Goal: Information Seeking & Learning: Learn about a topic

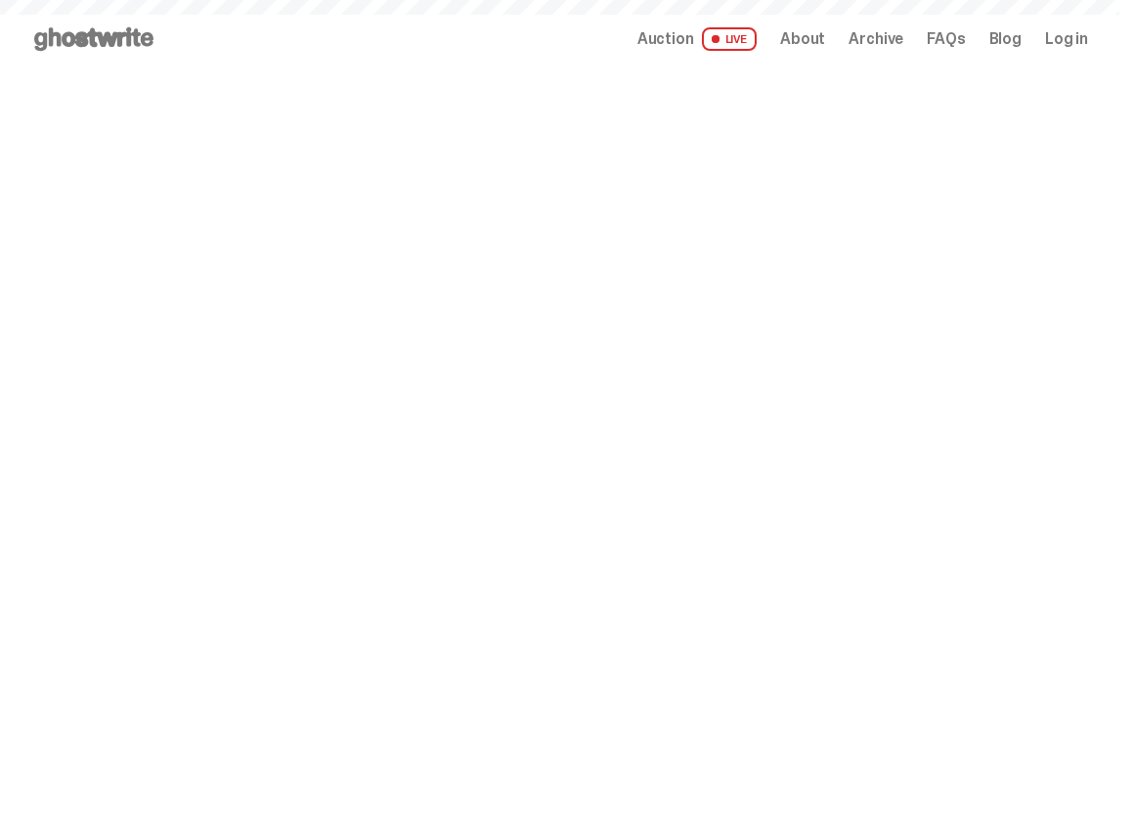
click at [880, 43] on span "Archive" at bounding box center [875, 39] width 55 height 16
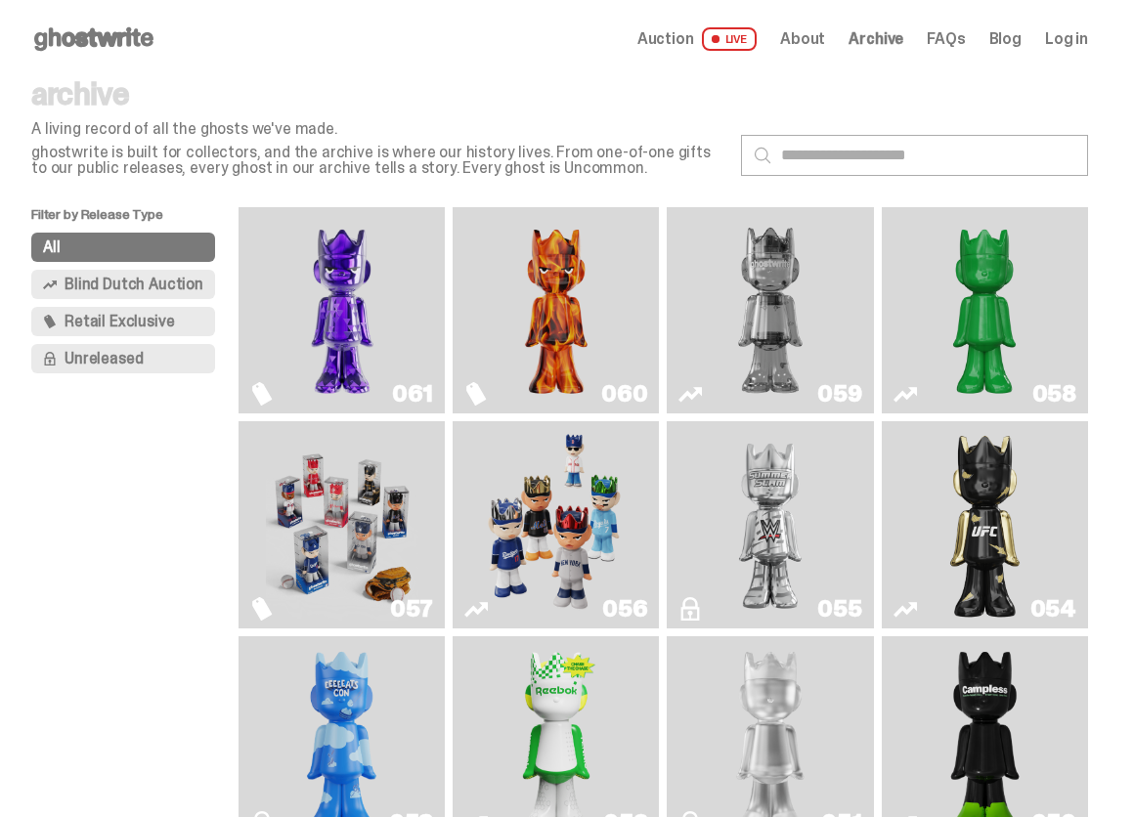
click at [375, 344] on img "Fantasy" at bounding box center [342, 310] width 152 height 191
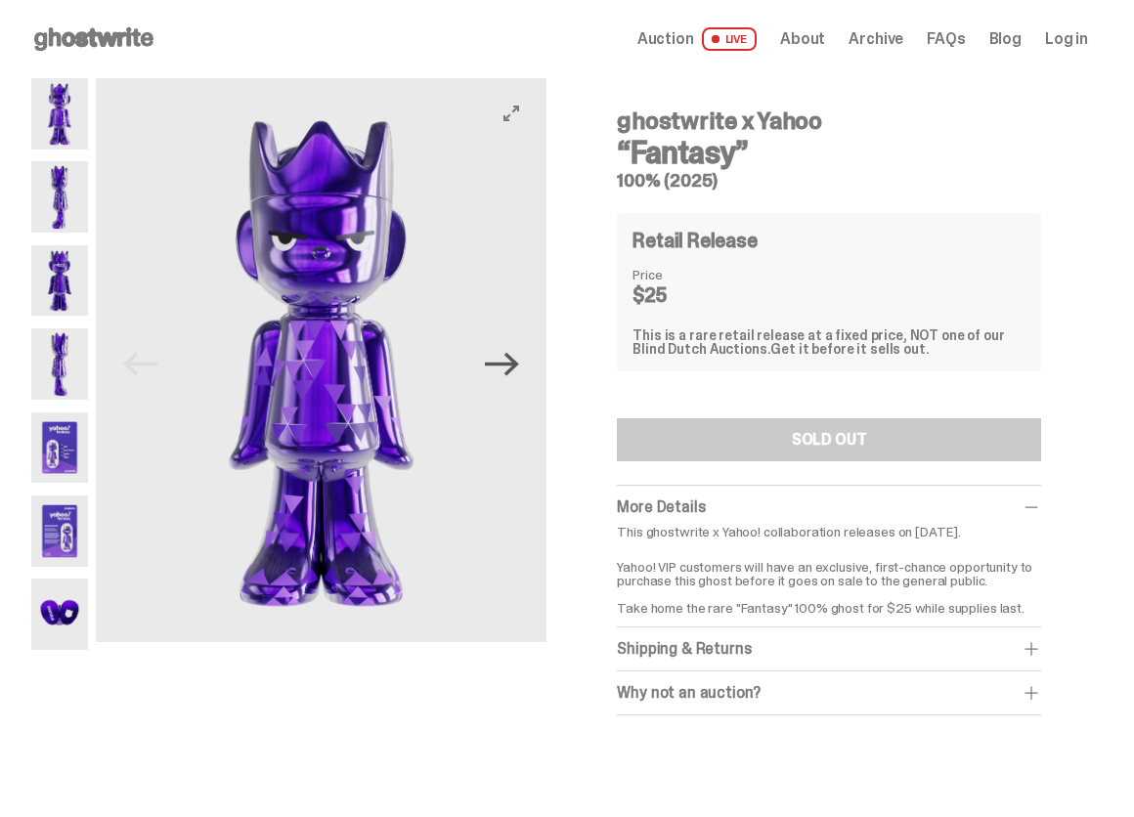
click at [503, 357] on icon "Next" at bounding box center [502, 364] width 34 height 34
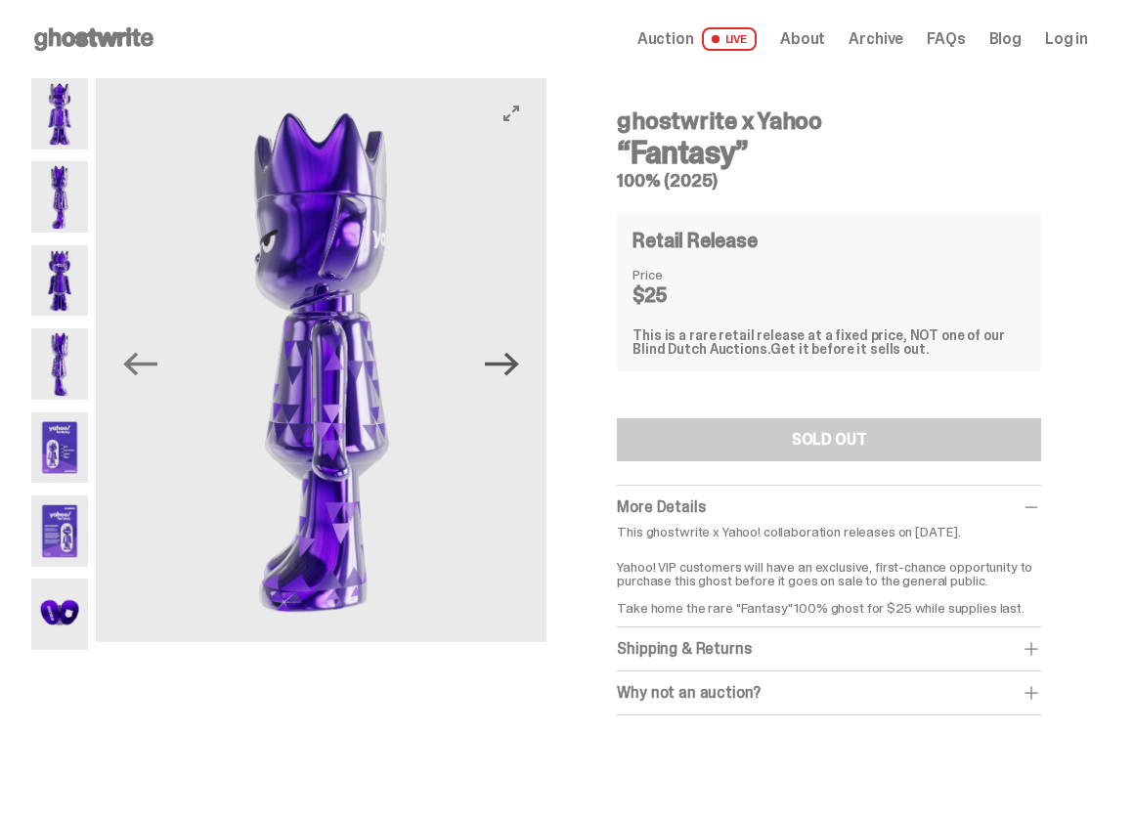
click at [503, 357] on icon "Next" at bounding box center [502, 364] width 34 height 34
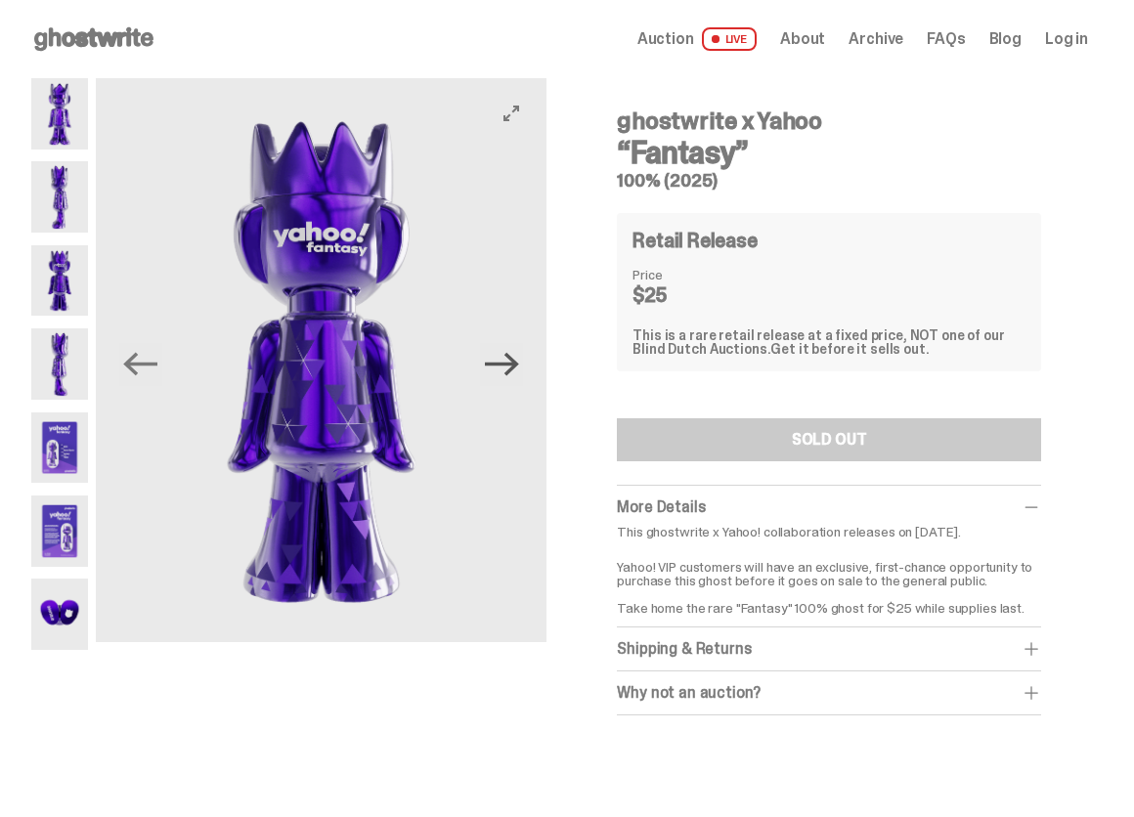
click at [503, 357] on icon "Next" at bounding box center [502, 364] width 34 height 34
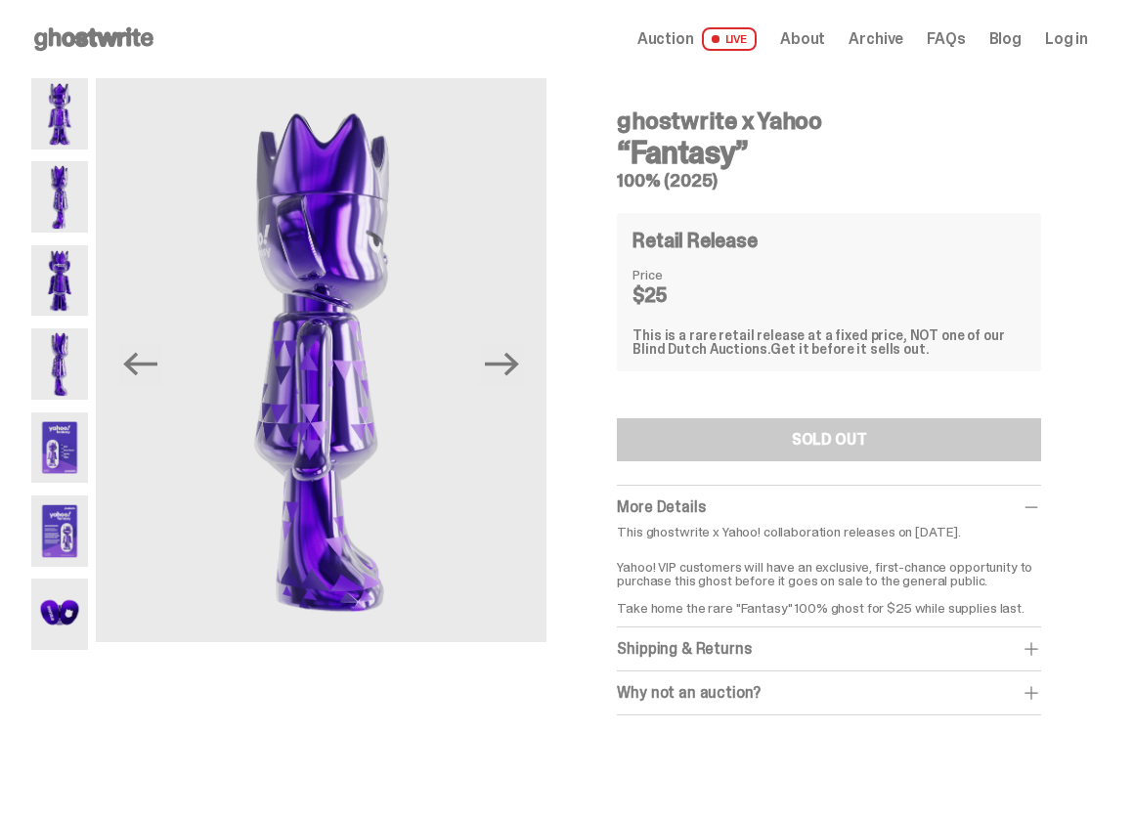
click at [52, 441] on img at bounding box center [59, 448] width 57 height 71
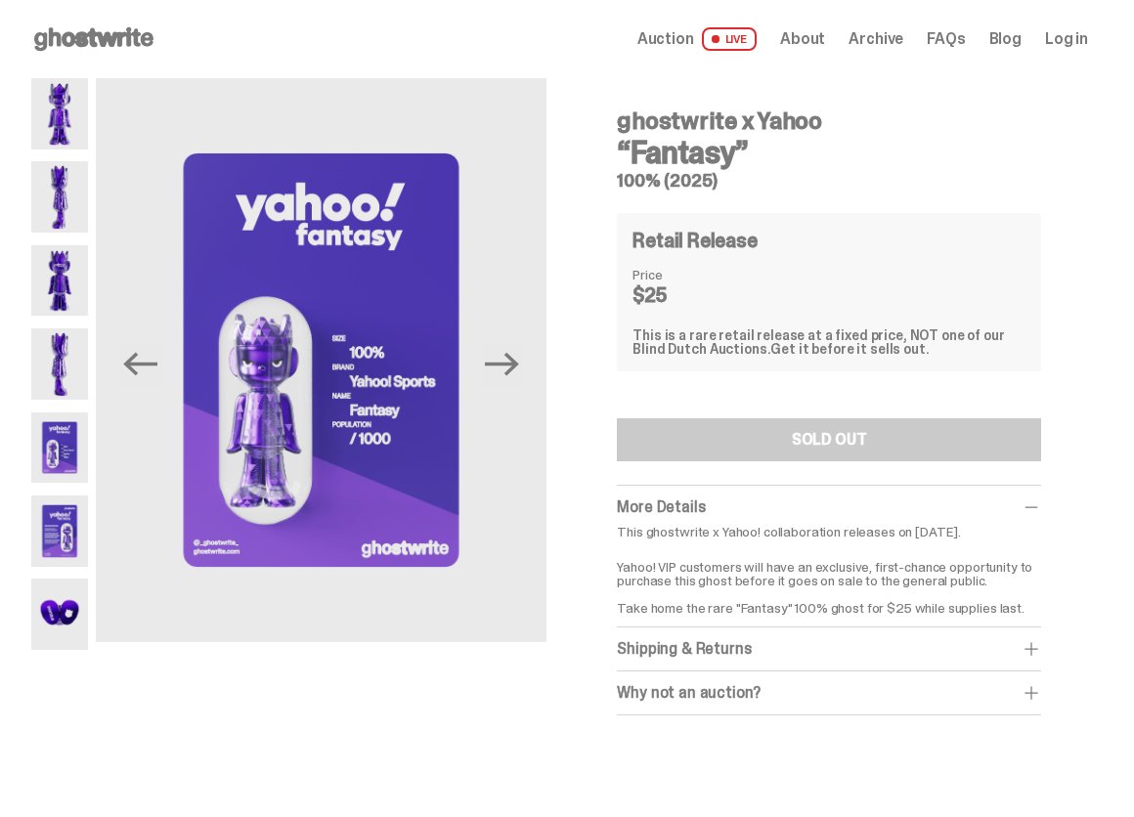
click at [40, 535] on img at bounding box center [59, 531] width 57 height 71
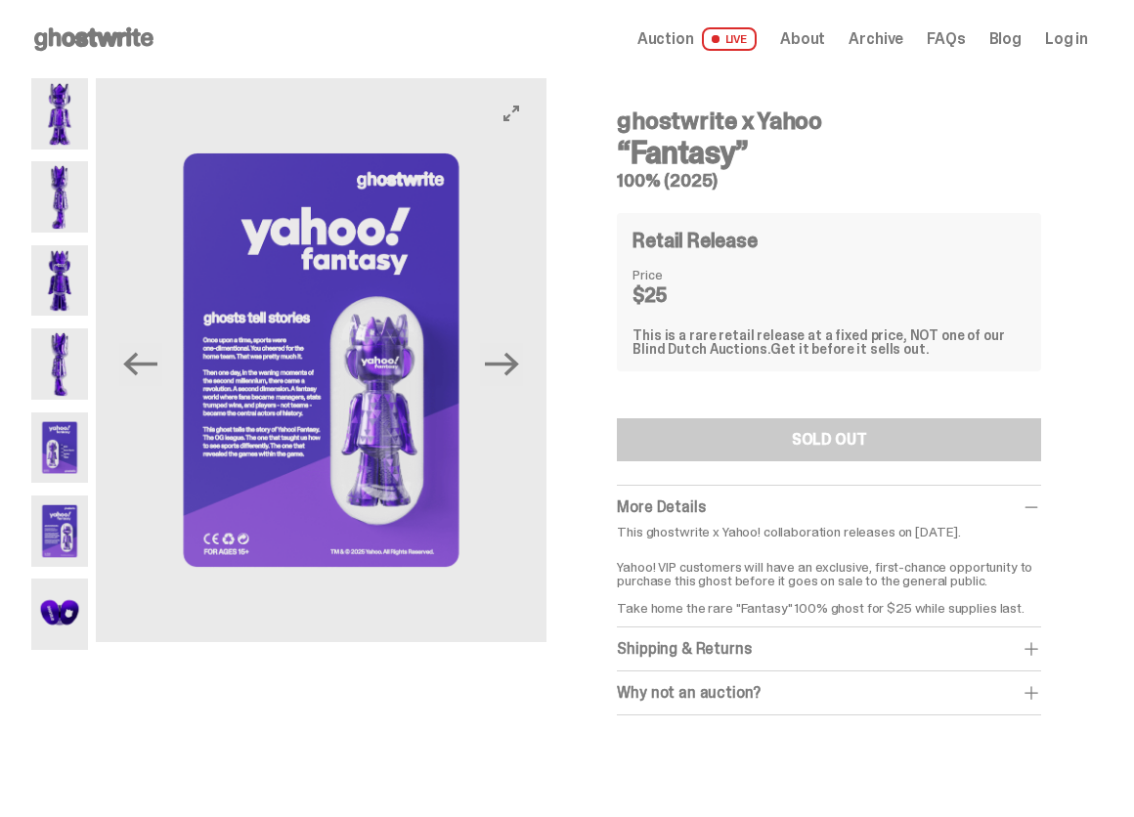
click at [365, 461] on img at bounding box center [321, 360] width 451 height 564
click at [413, 461] on img at bounding box center [321, 360] width 451 height 564
click at [511, 125] on img at bounding box center [321, 360] width 451 height 564
click at [516, 114] on icon "View full-screen" at bounding box center [511, 114] width 16 height 16
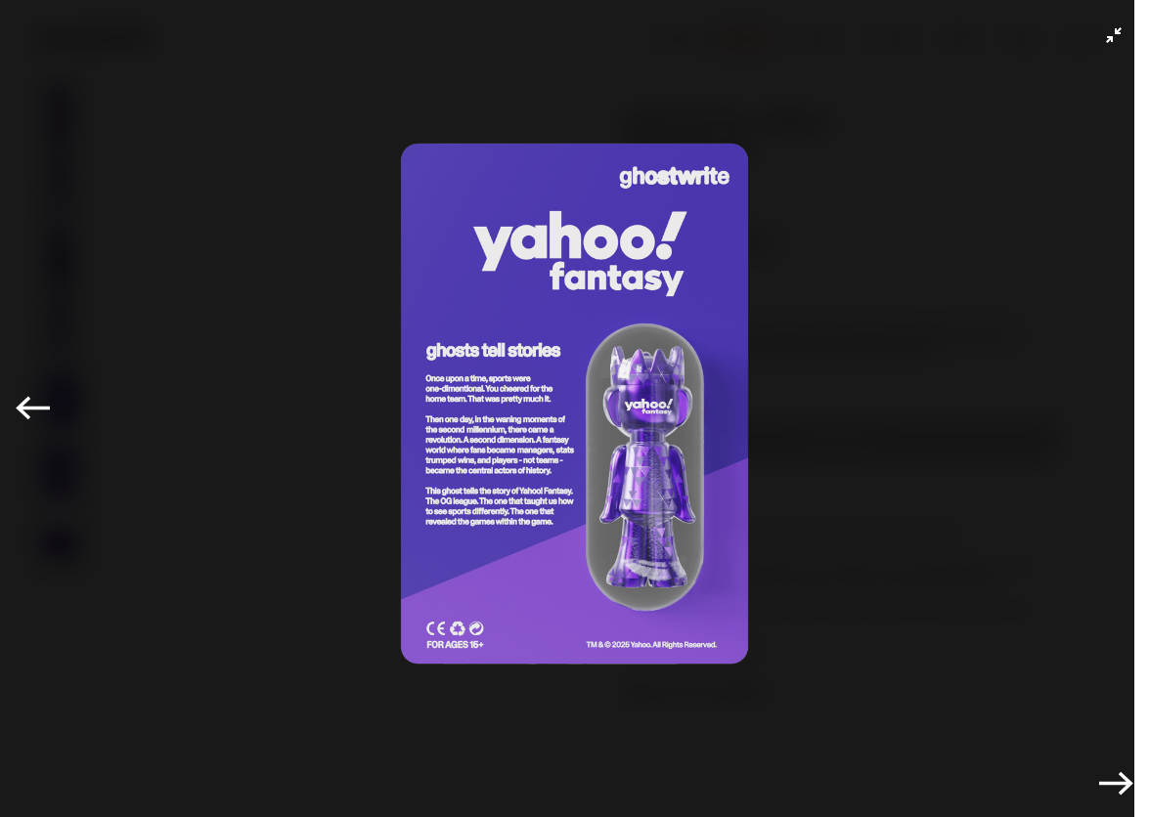
click at [621, 578] on img at bounding box center [574, 404] width 1051 height 710
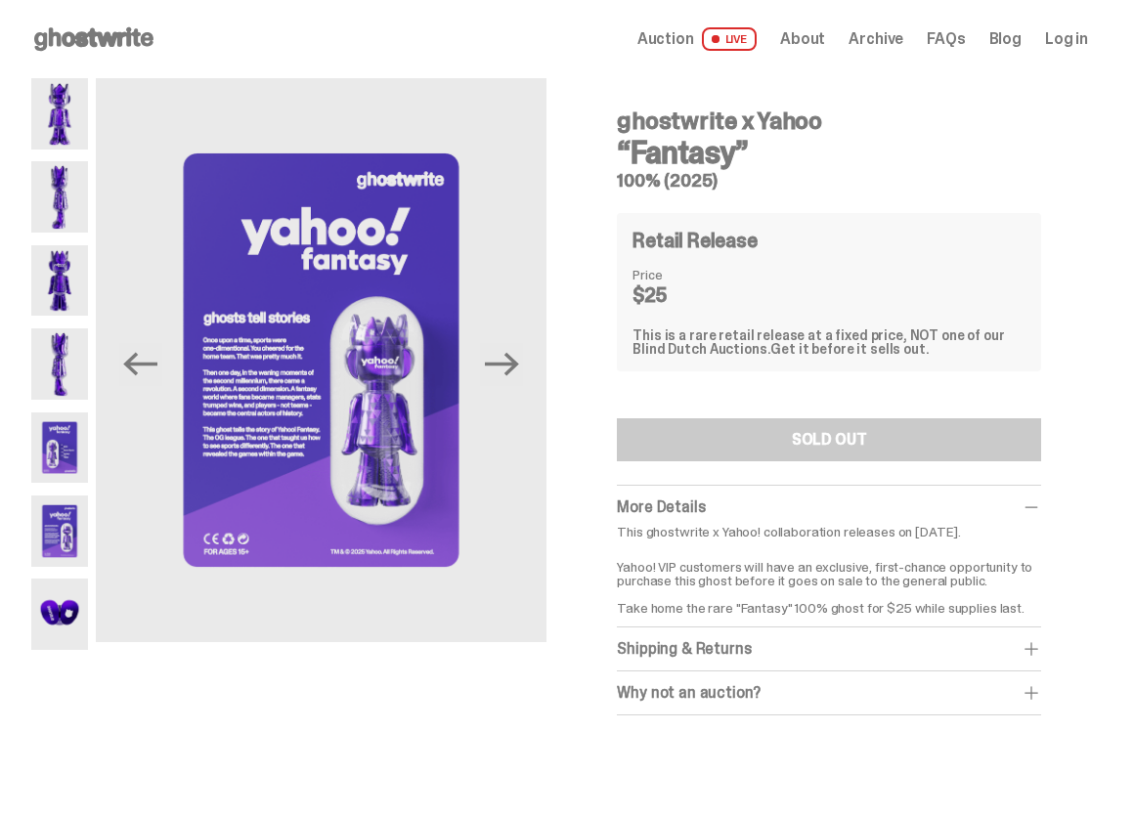
click at [75, 660] on div "Previous Next" at bounding box center [288, 400] width 515 height 644
click at [70, 626] on img at bounding box center [59, 614] width 57 height 71
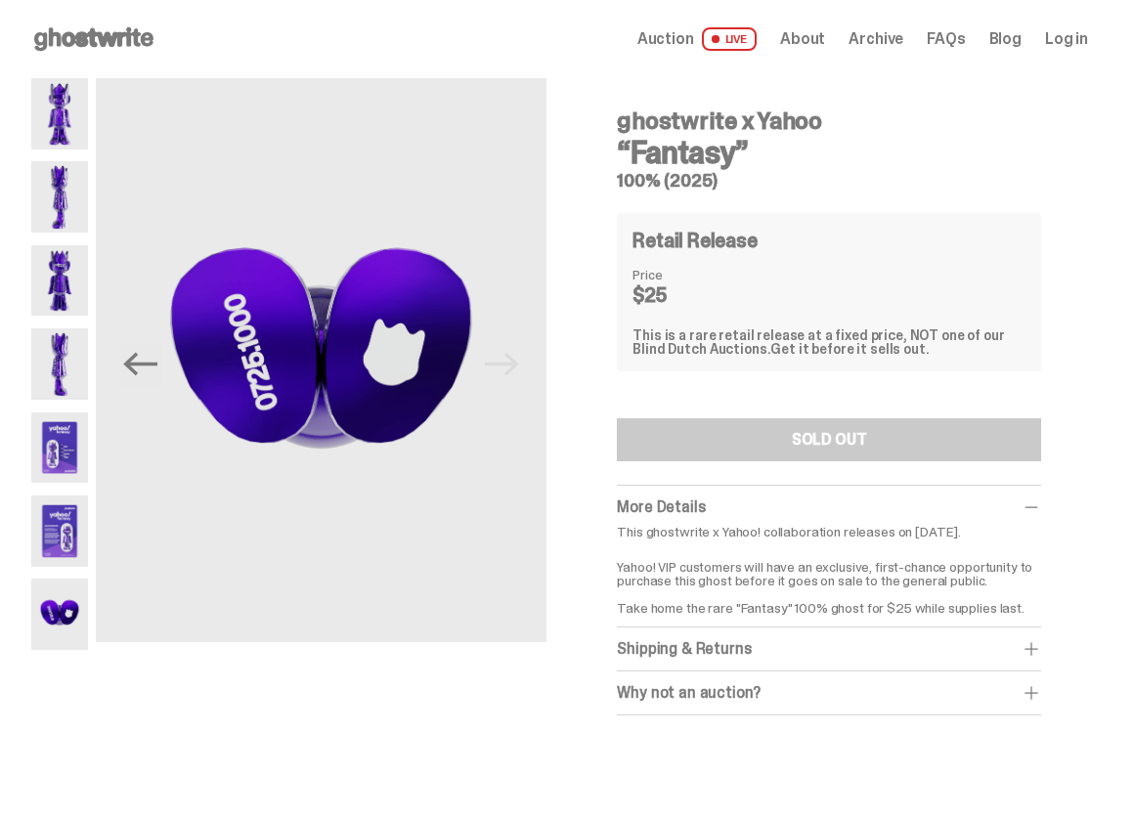
click at [56, 186] on img at bounding box center [59, 196] width 57 height 71
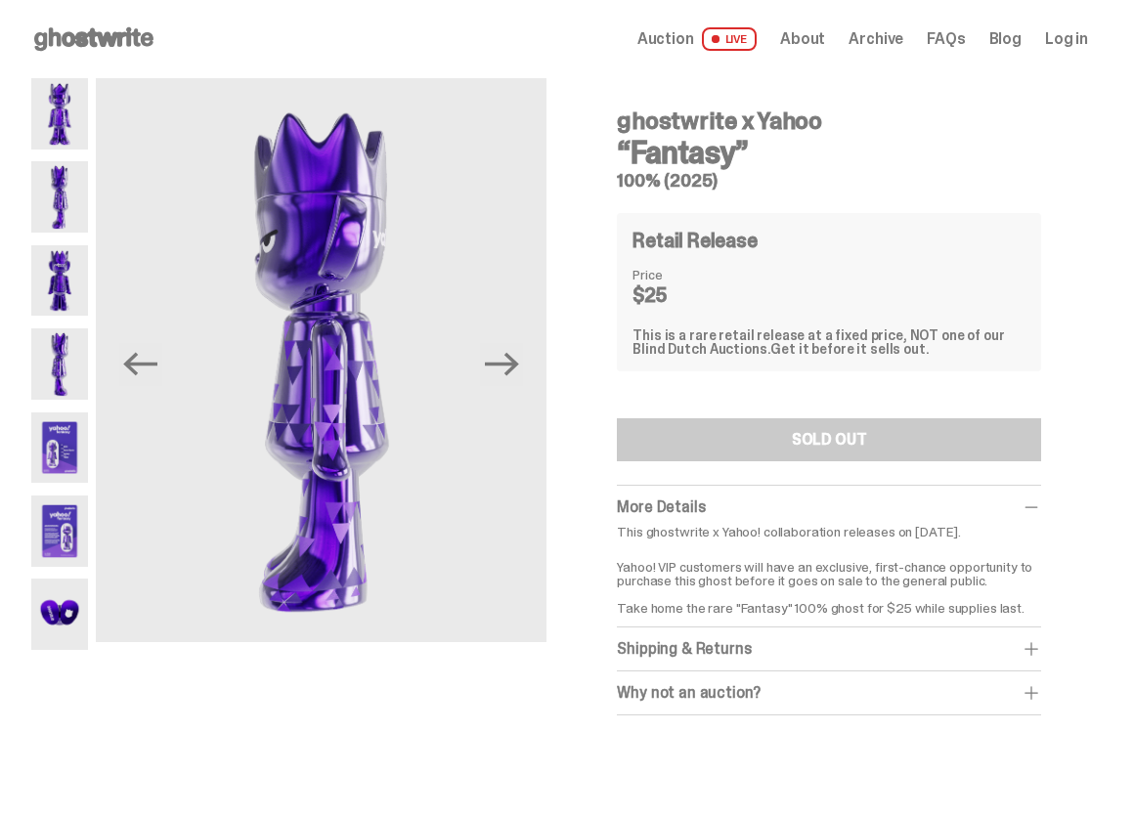
click at [54, 122] on img at bounding box center [59, 113] width 57 height 71
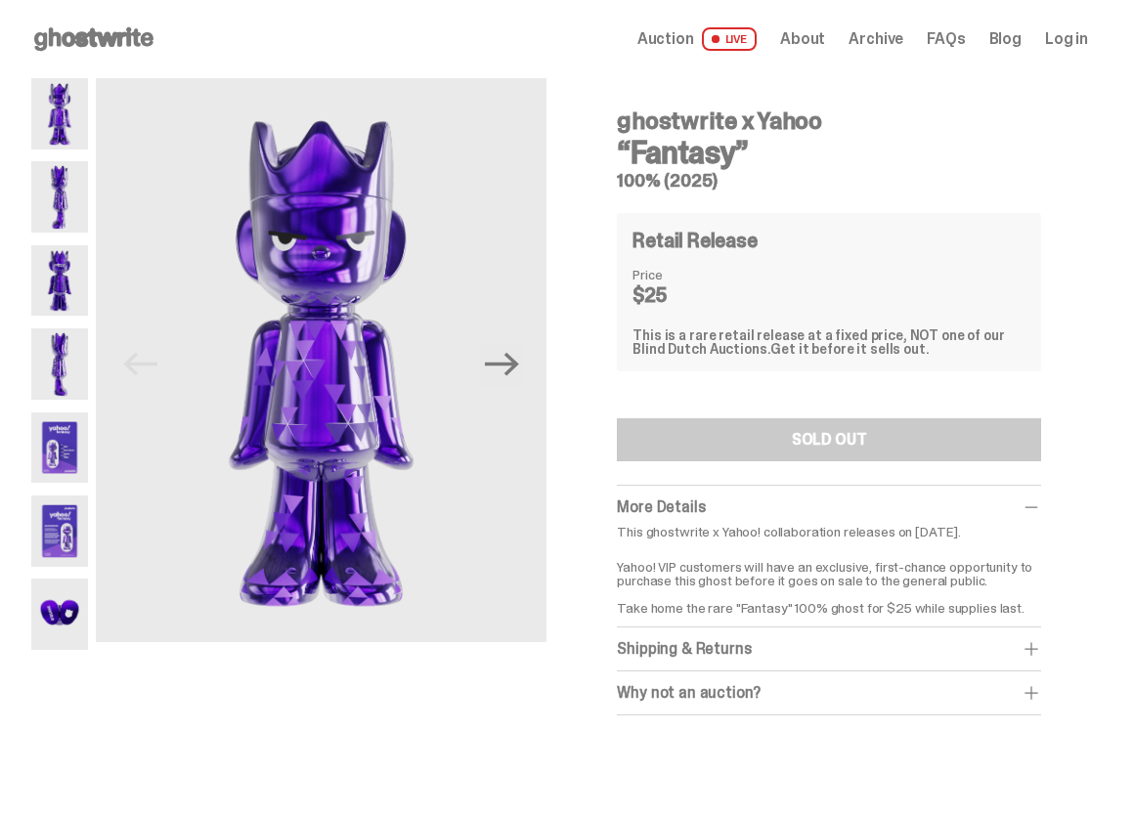
click at [686, 47] on span "Auction" at bounding box center [665, 39] width 57 height 16
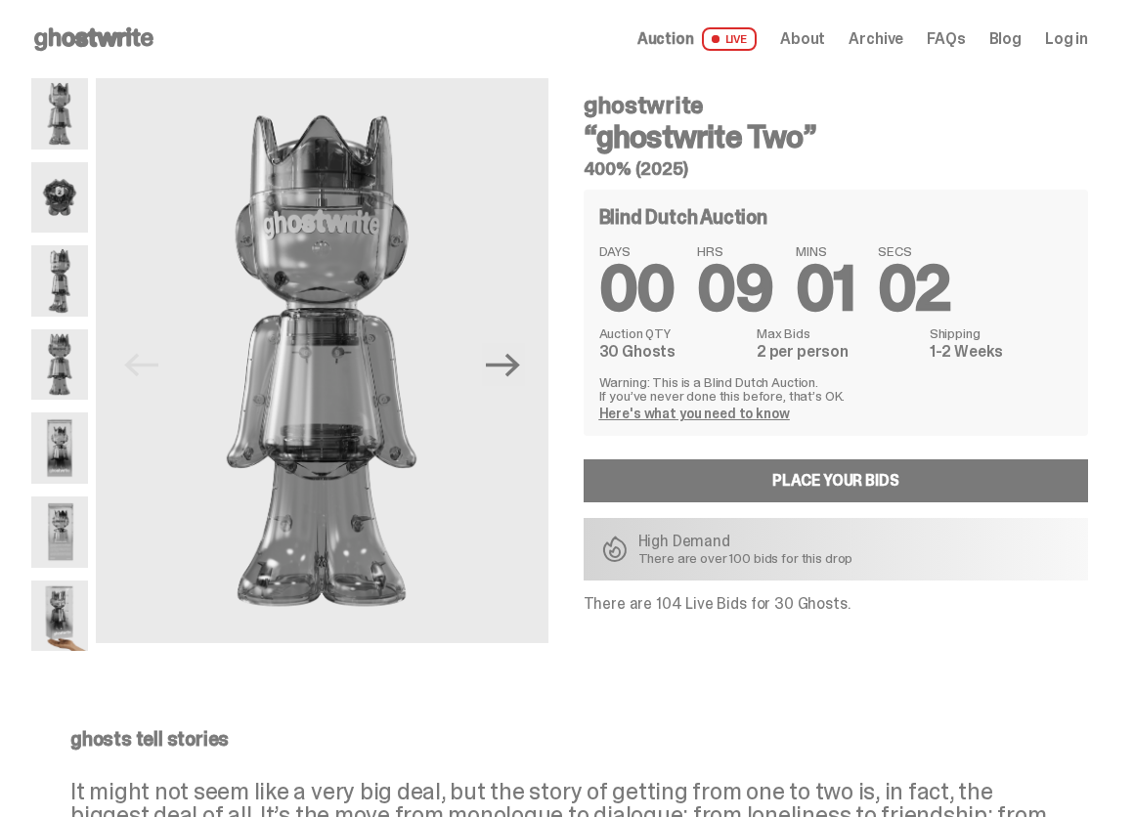
click at [879, 52] on div "Open main menu Home Auction LIVE About Archive FAQs Blog Log in" at bounding box center [559, 38] width 1057 height 31
click at [887, 45] on span "Archive" at bounding box center [875, 39] width 55 height 16
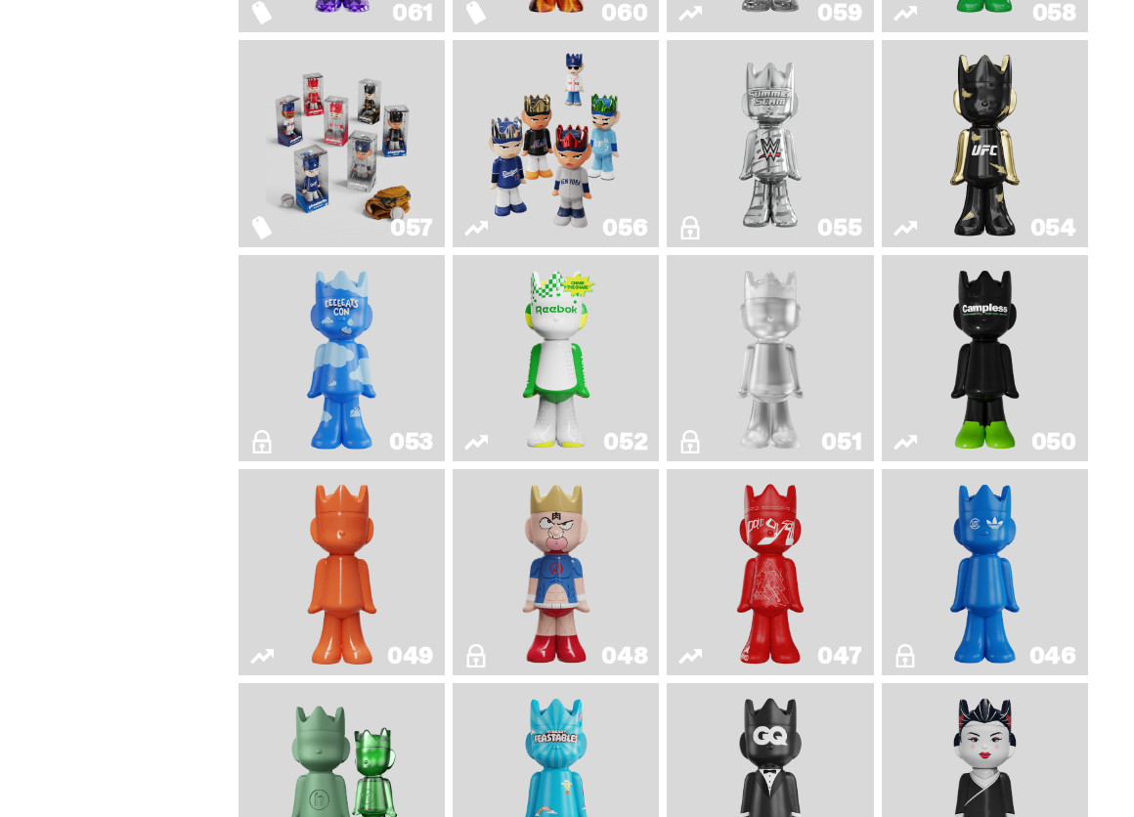
scroll to position [326, 0]
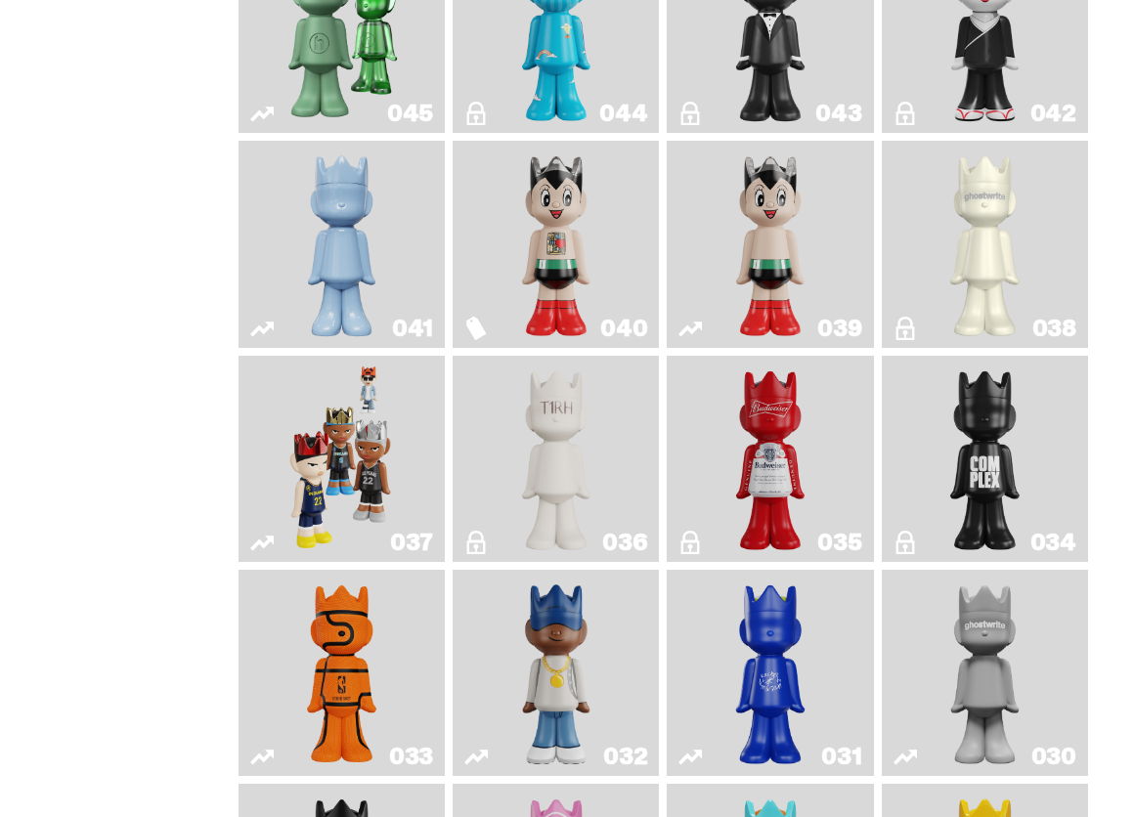
scroll to position [1140, 0]
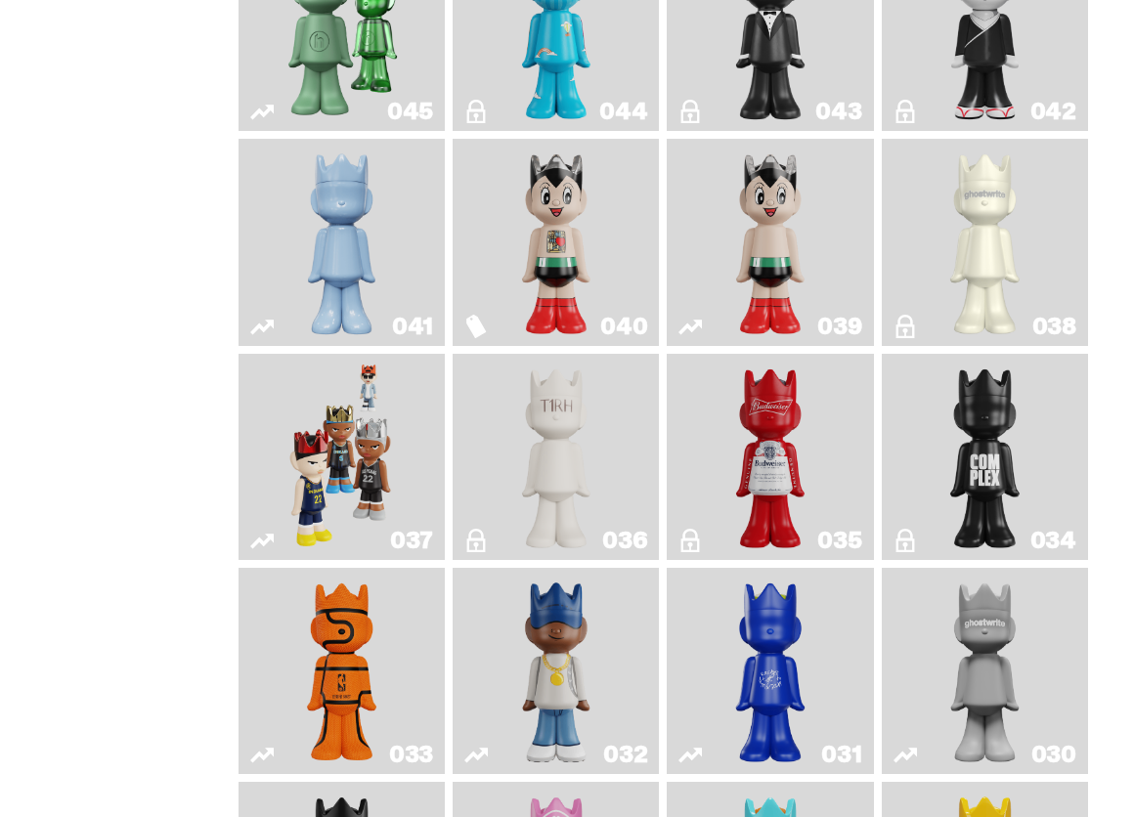
click at [597, 268] on img "Astro Boy (Heart)" at bounding box center [556, 242] width 82 height 191
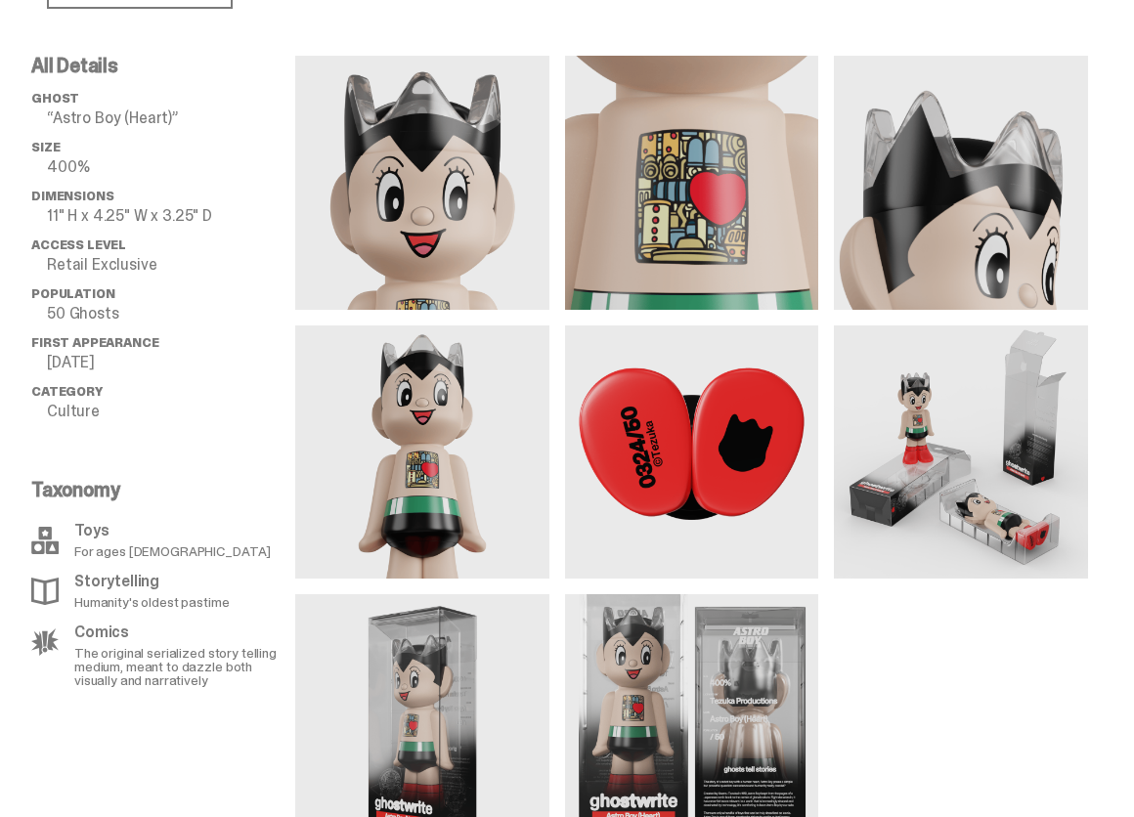
scroll to position [814, 0]
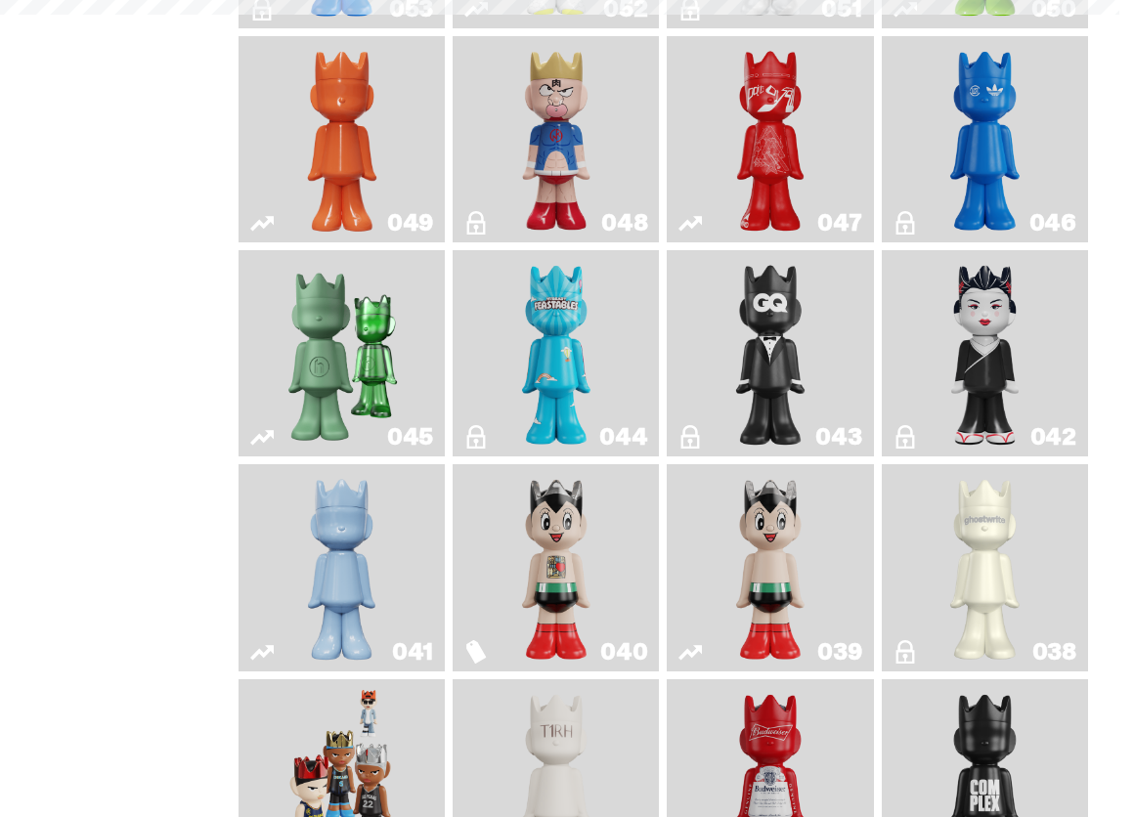
scroll to position [1140, 0]
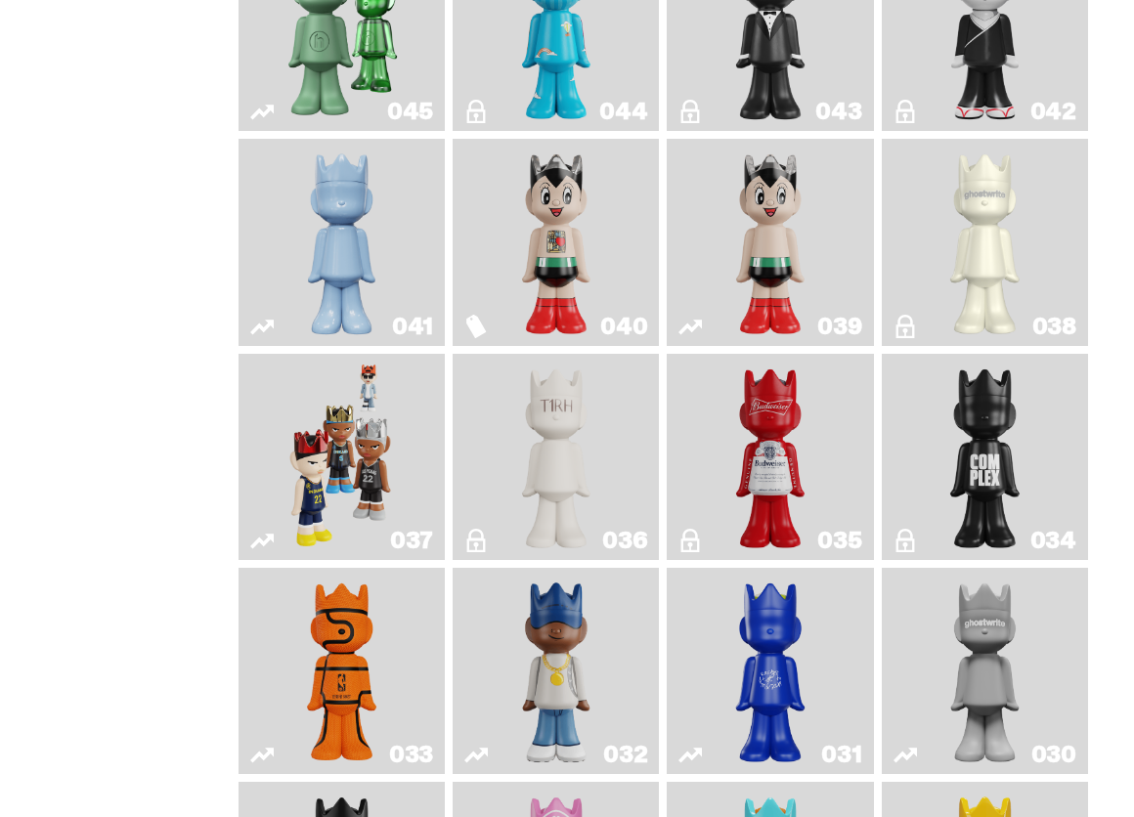
click at [986, 452] on img "Complex" at bounding box center [984, 457] width 82 height 191
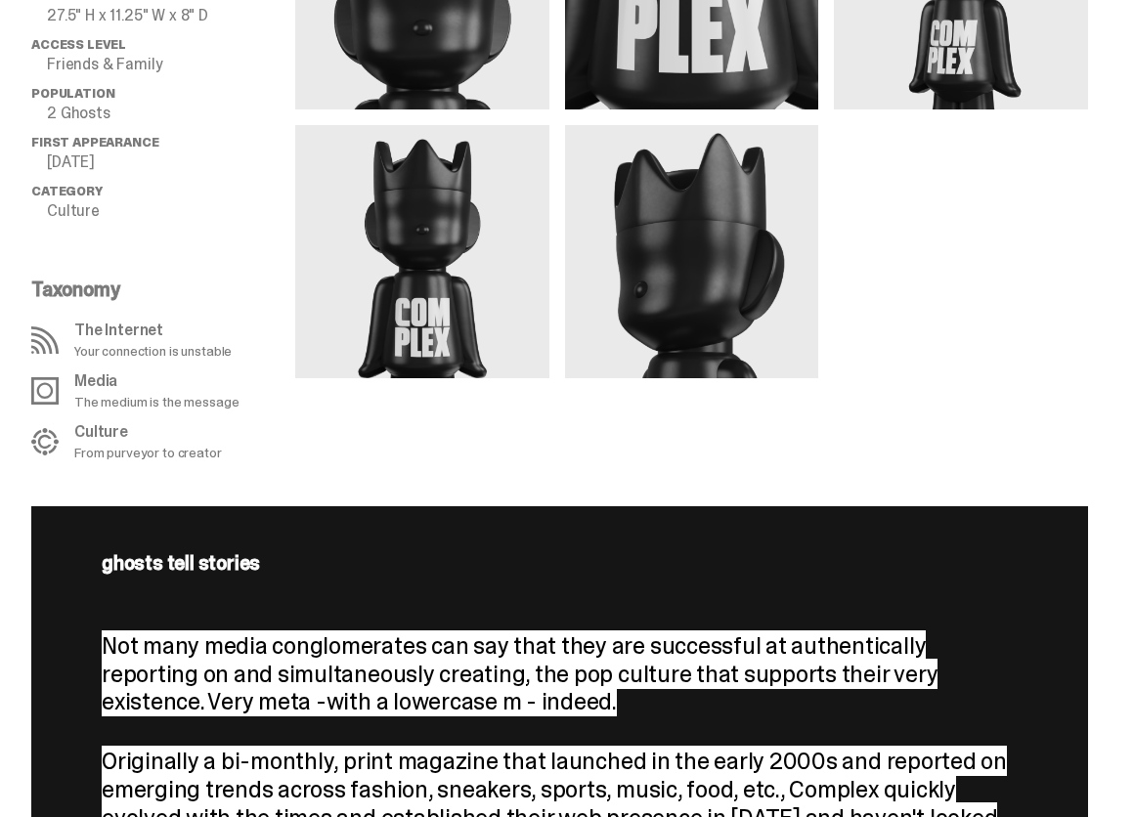
scroll to position [768, 0]
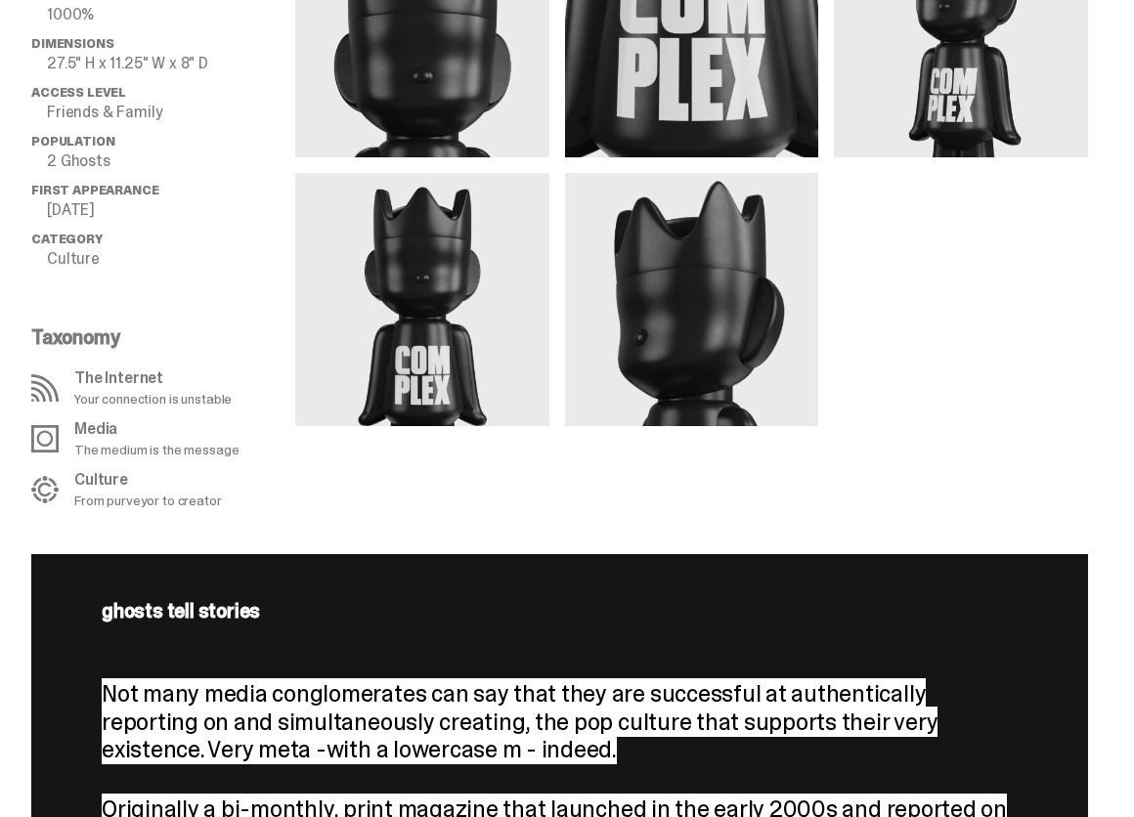
drag, startPoint x: 907, startPoint y: 597, endPoint x: 1272, endPoint y: 389, distance: 419.9
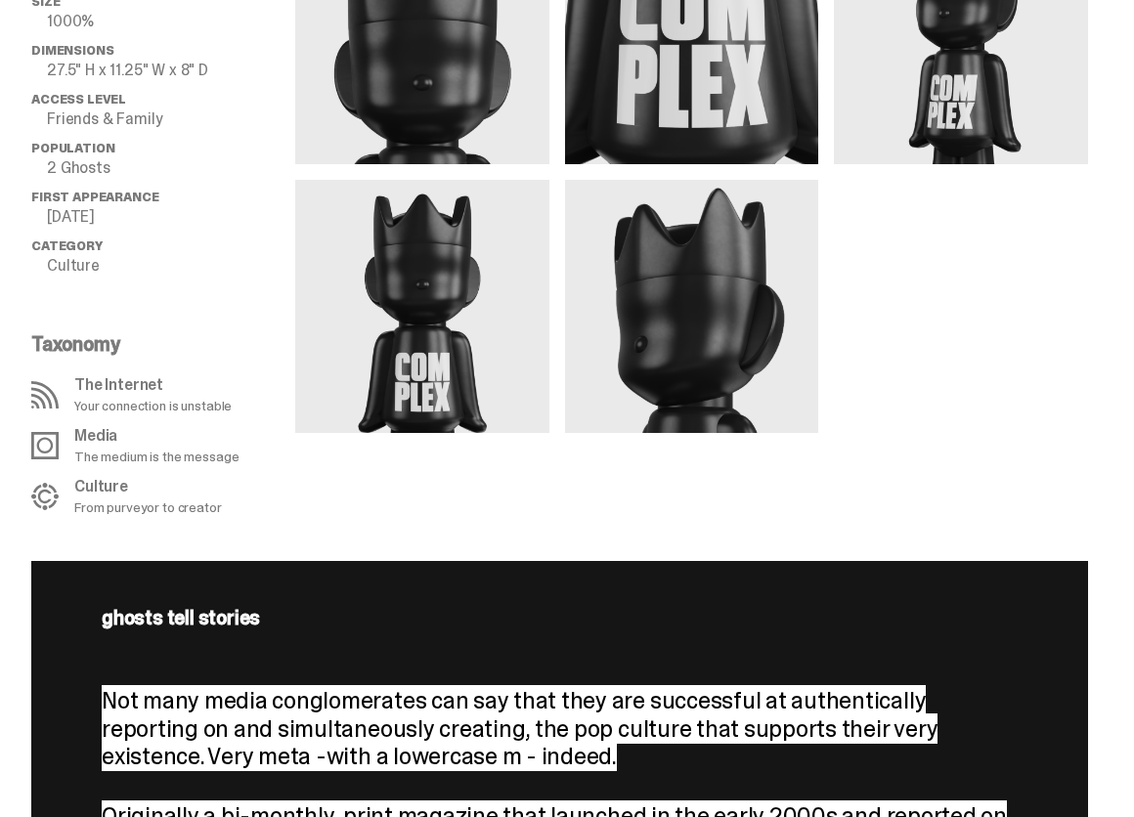
scroll to position [1032, 0]
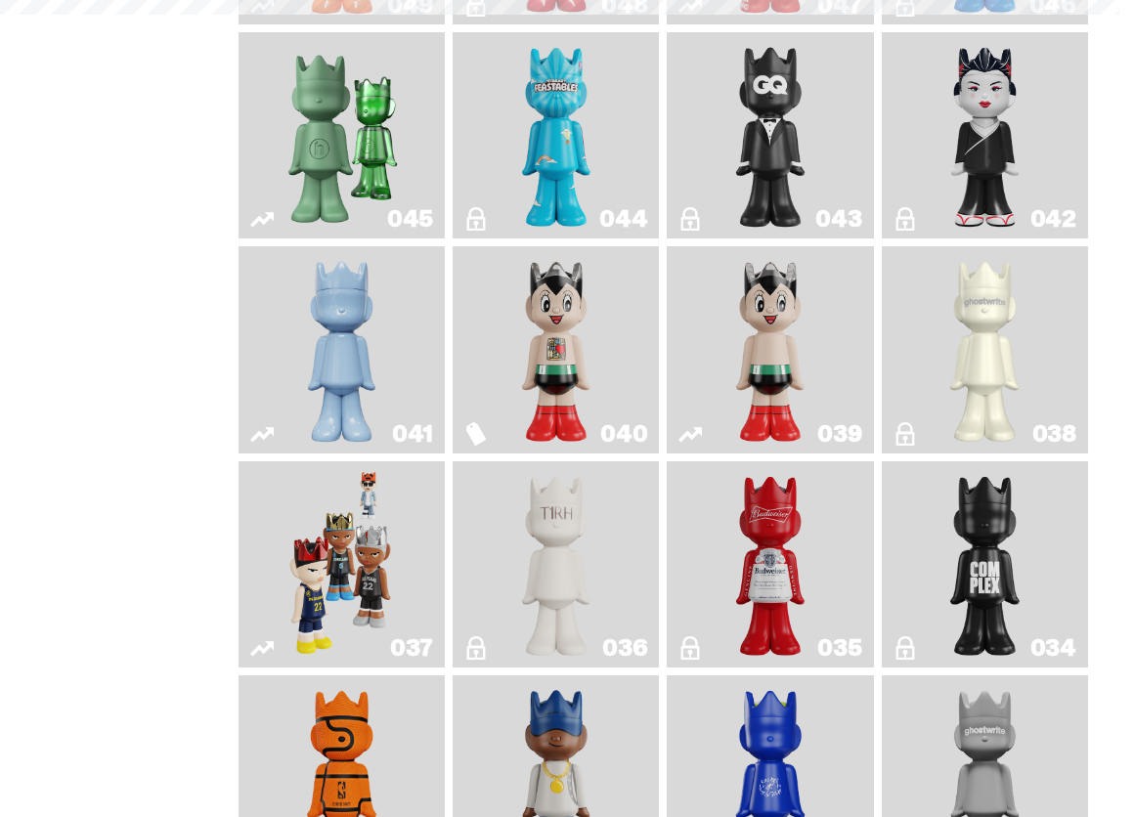
scroll to position [1140, 0]
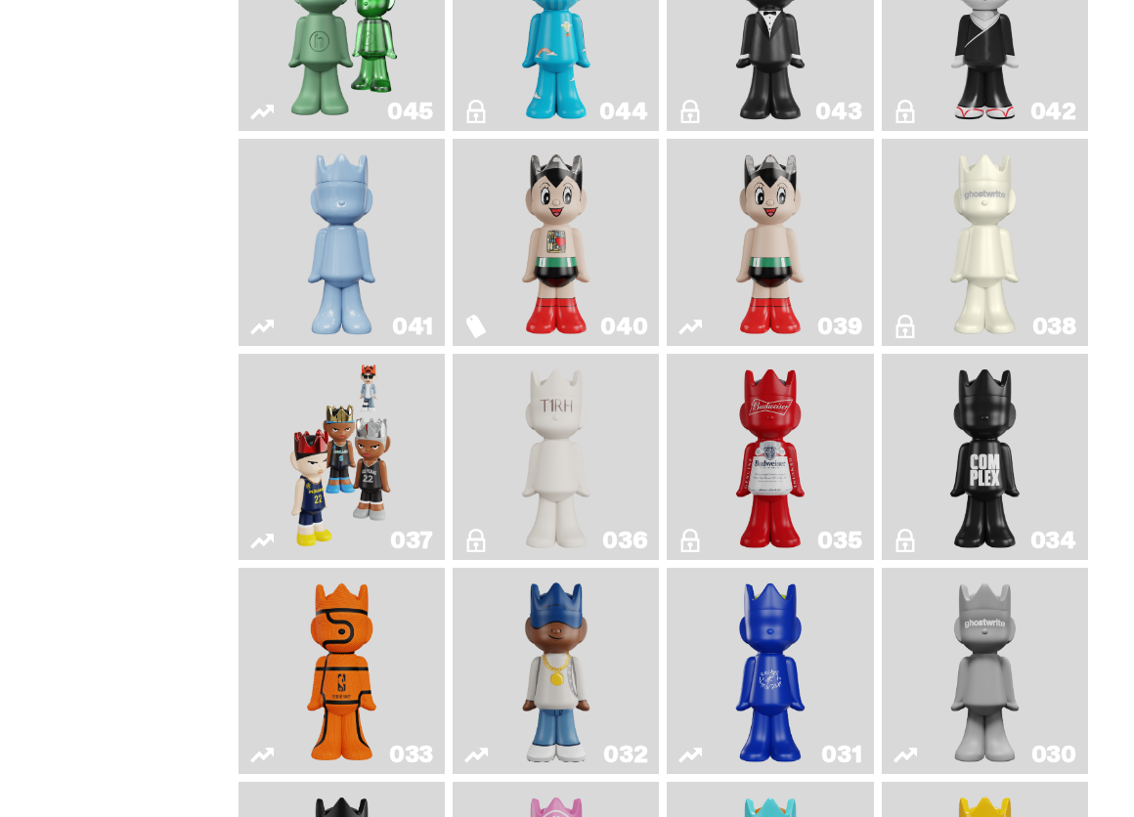
click at [356, 659] on img "Game Ball" at bounding box center [341, 671] width 82 height 191
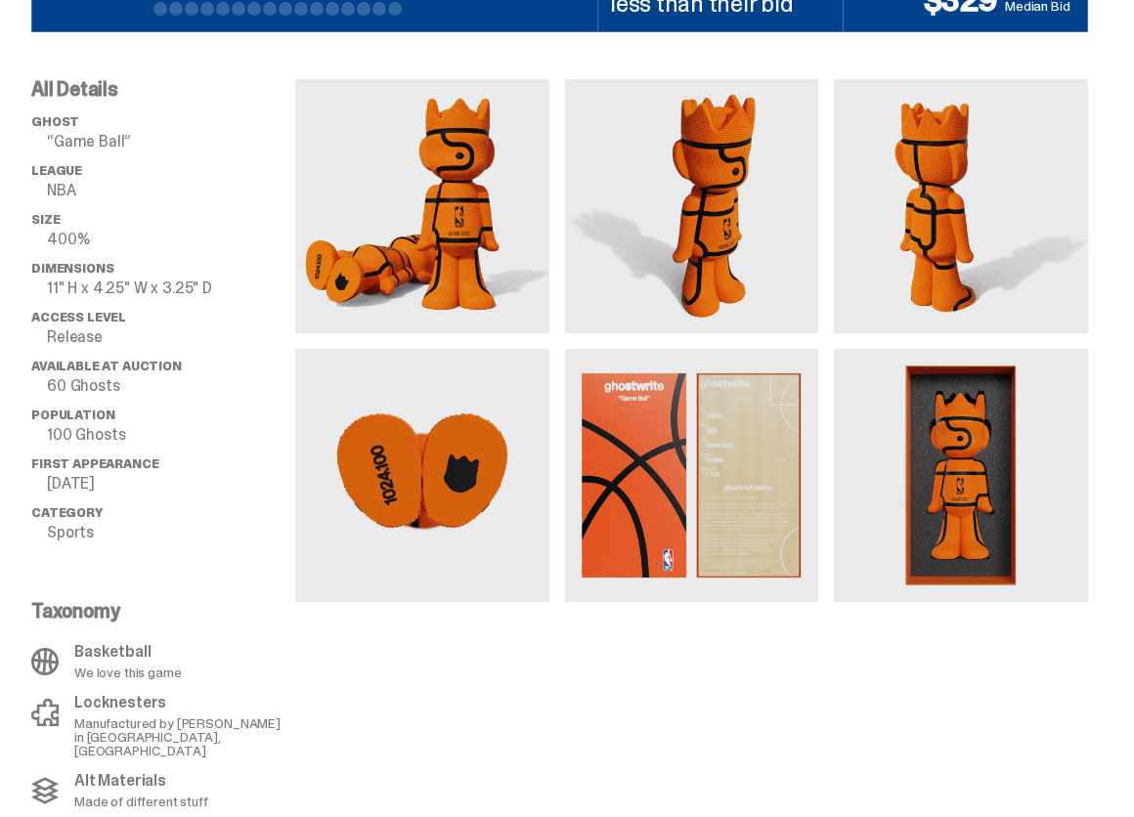
scroll to position [1140, 0]
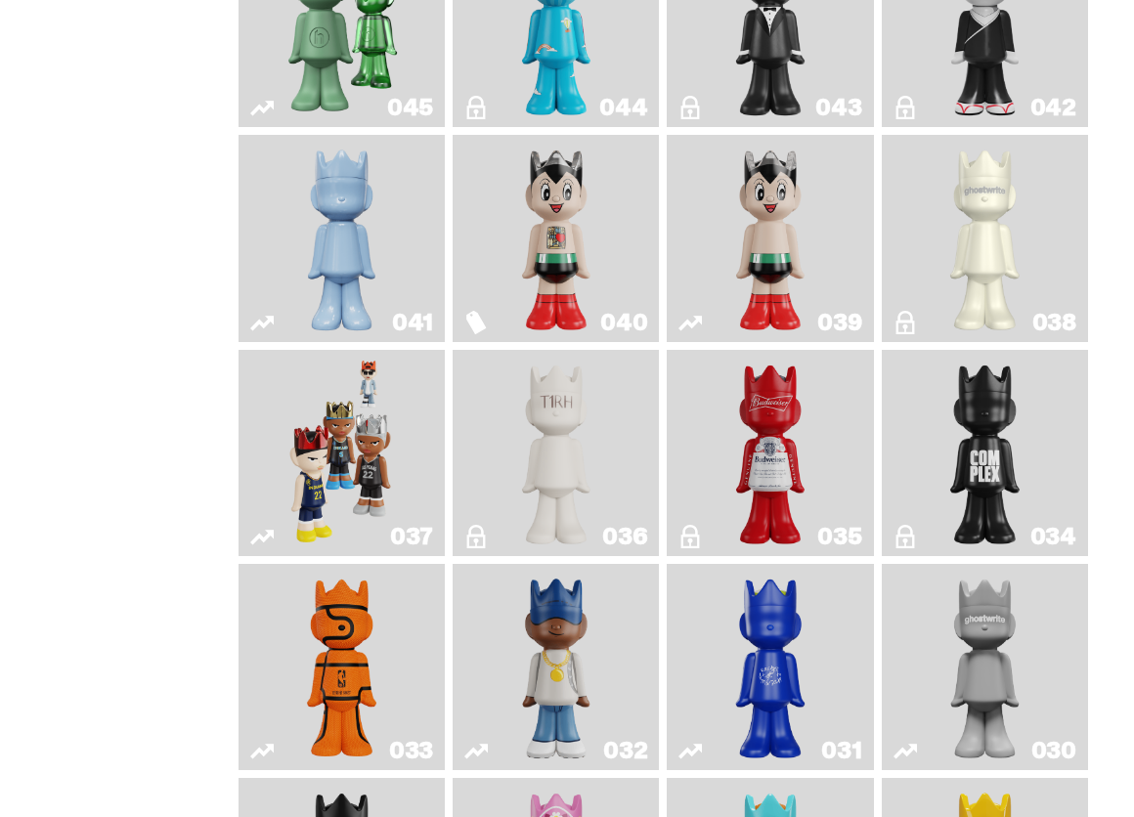
scroll to position [1466, 0]
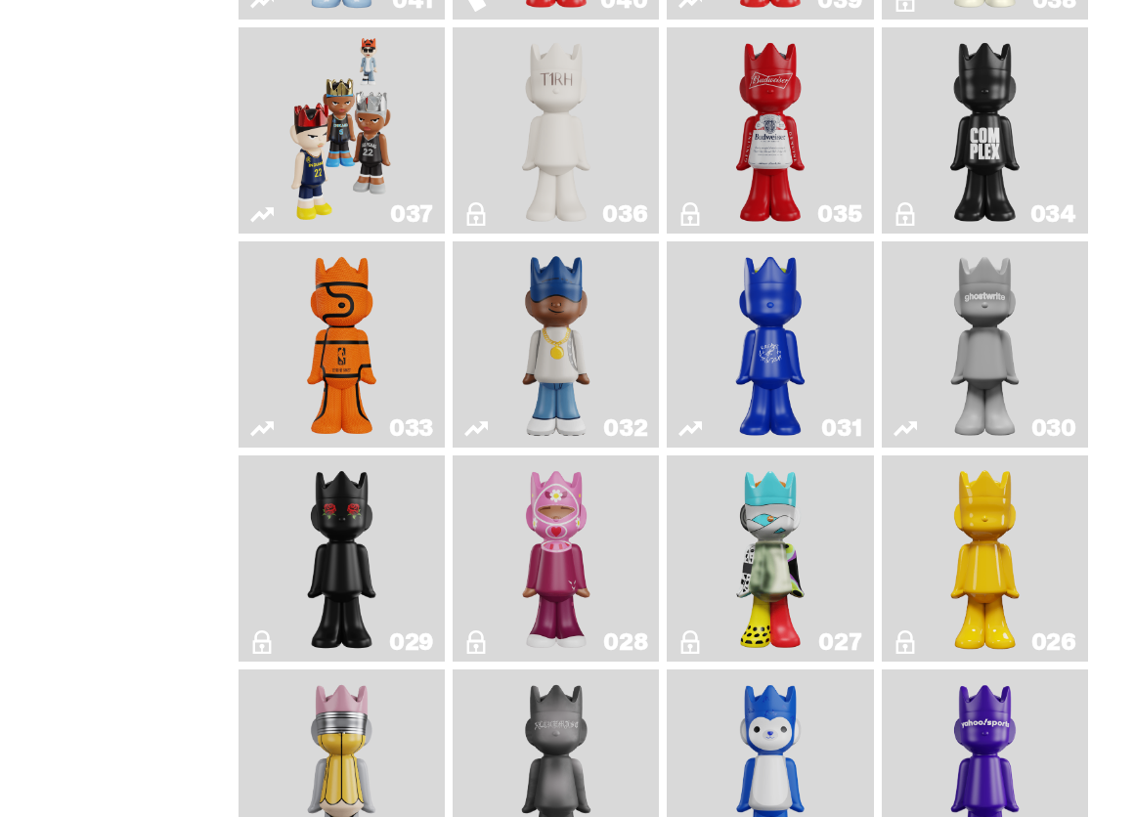
click at [603, 414] on img "Swingman" at bounding box center [556, 344] width 108 height 191
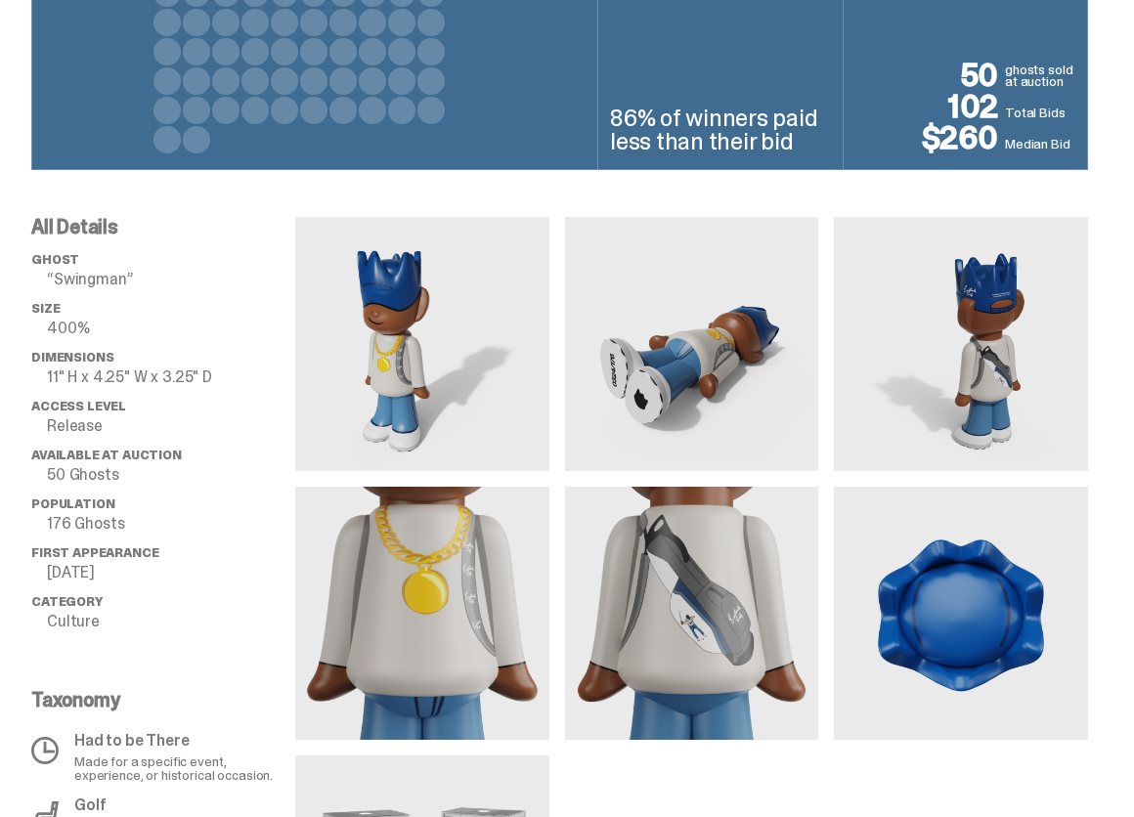
scroll to position [1163, 0]
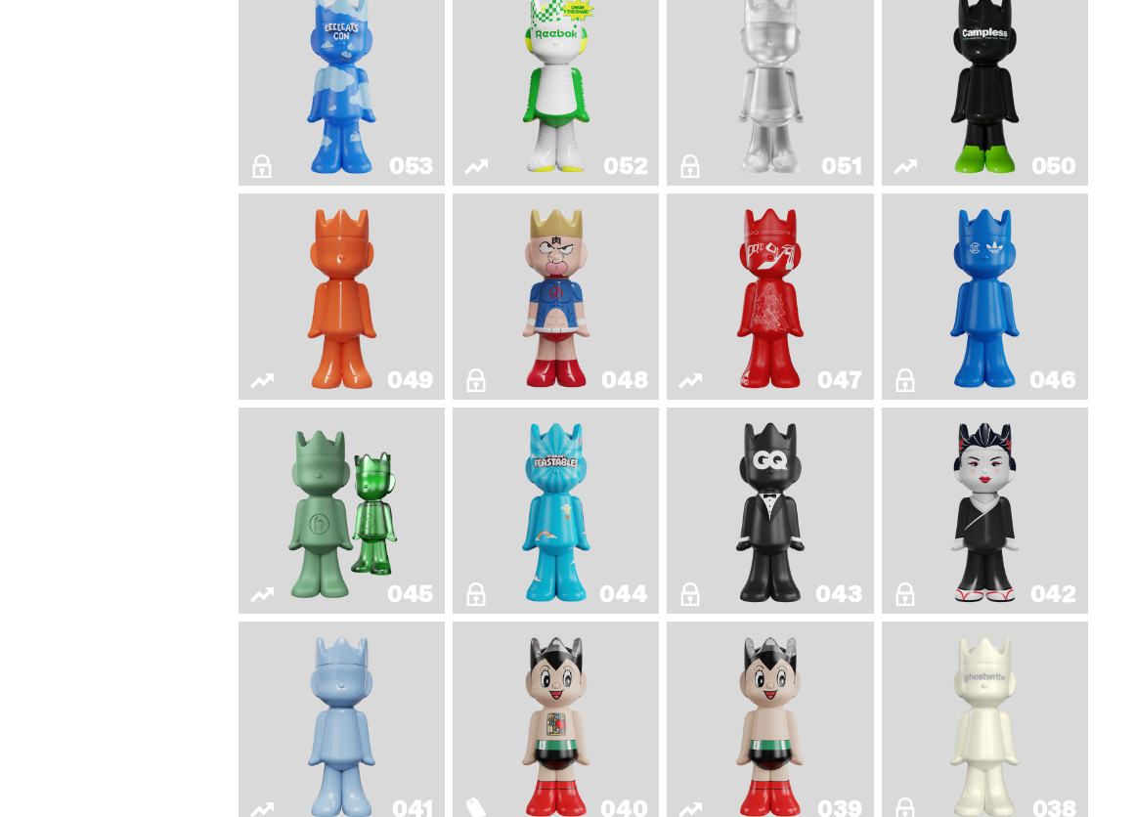
scroll to position [651, 0]
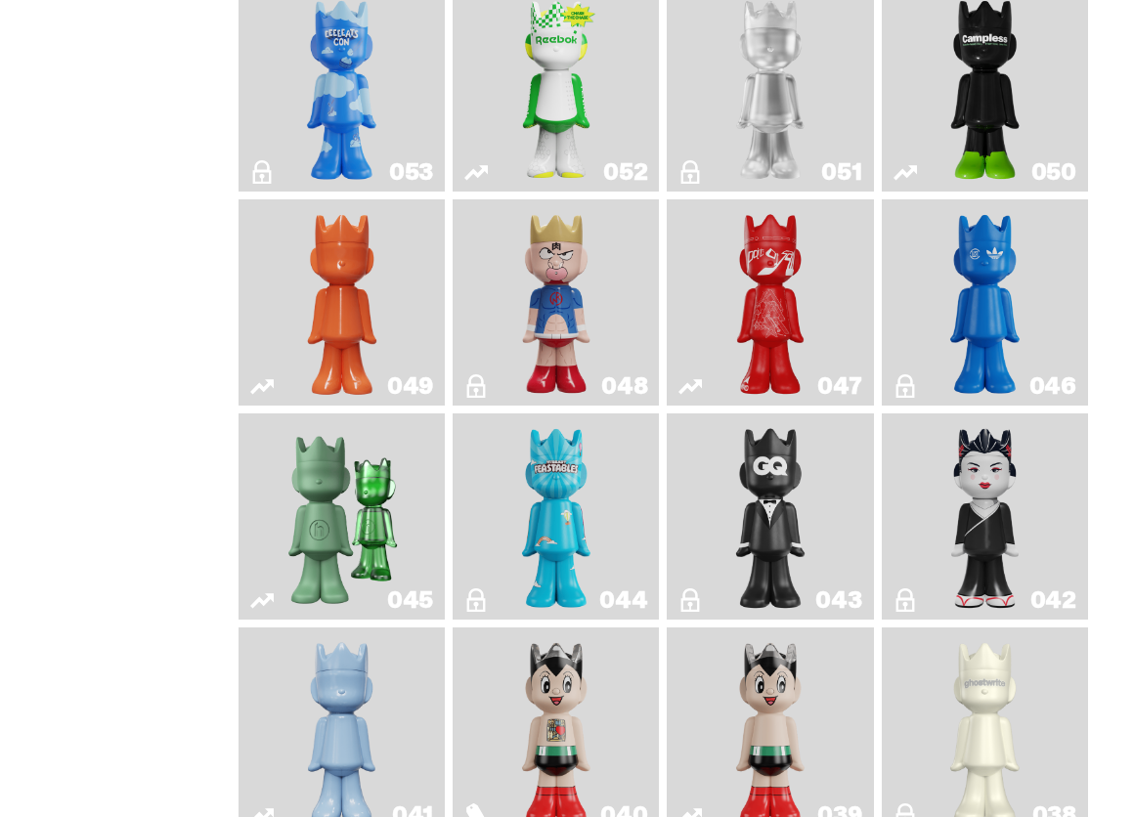
click at [566, 350] on img "Kinnikuman" at bounding box center [556, 302] width 82 height 191
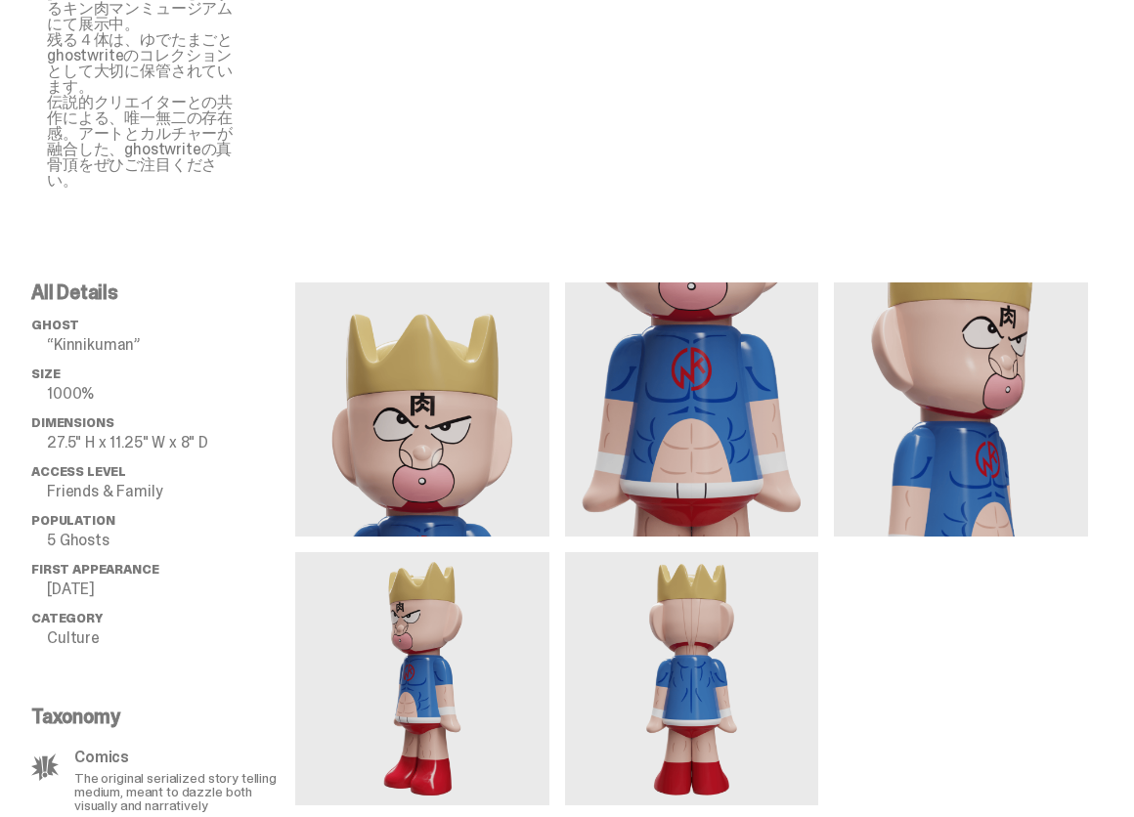
scroll to position [496, 0]
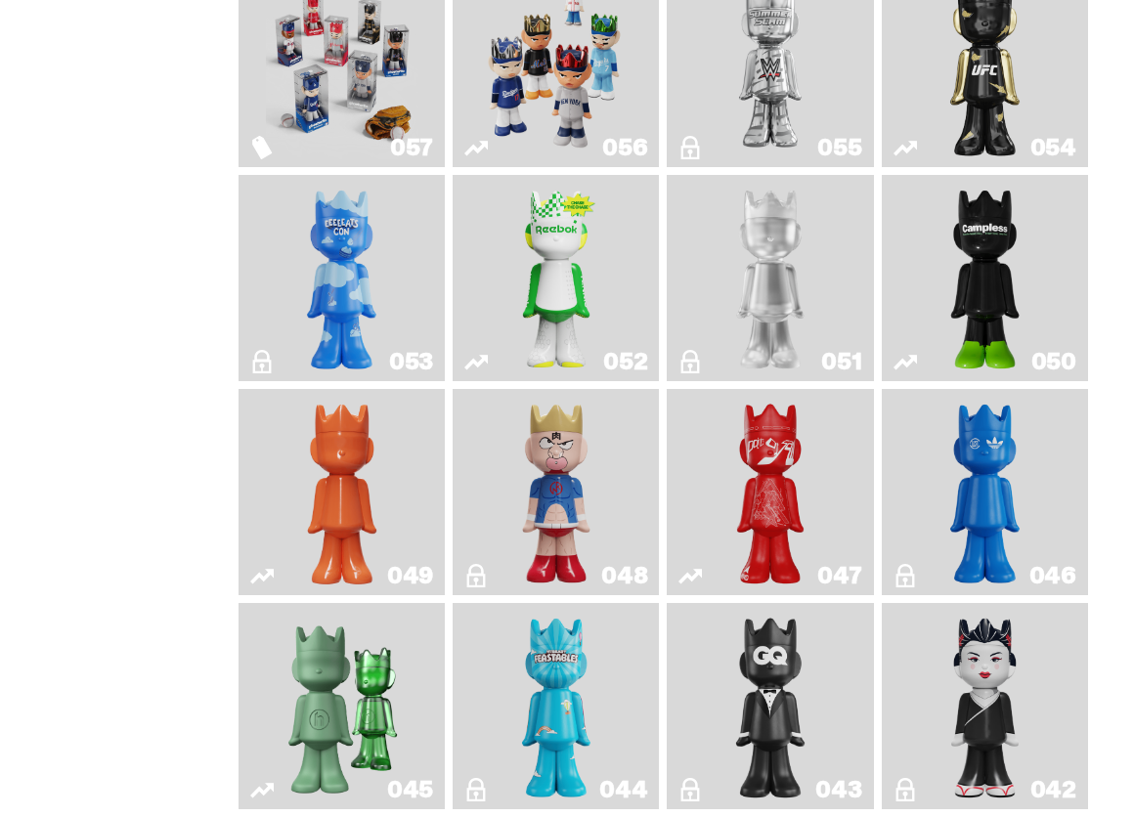
scroll to position [162, 0]
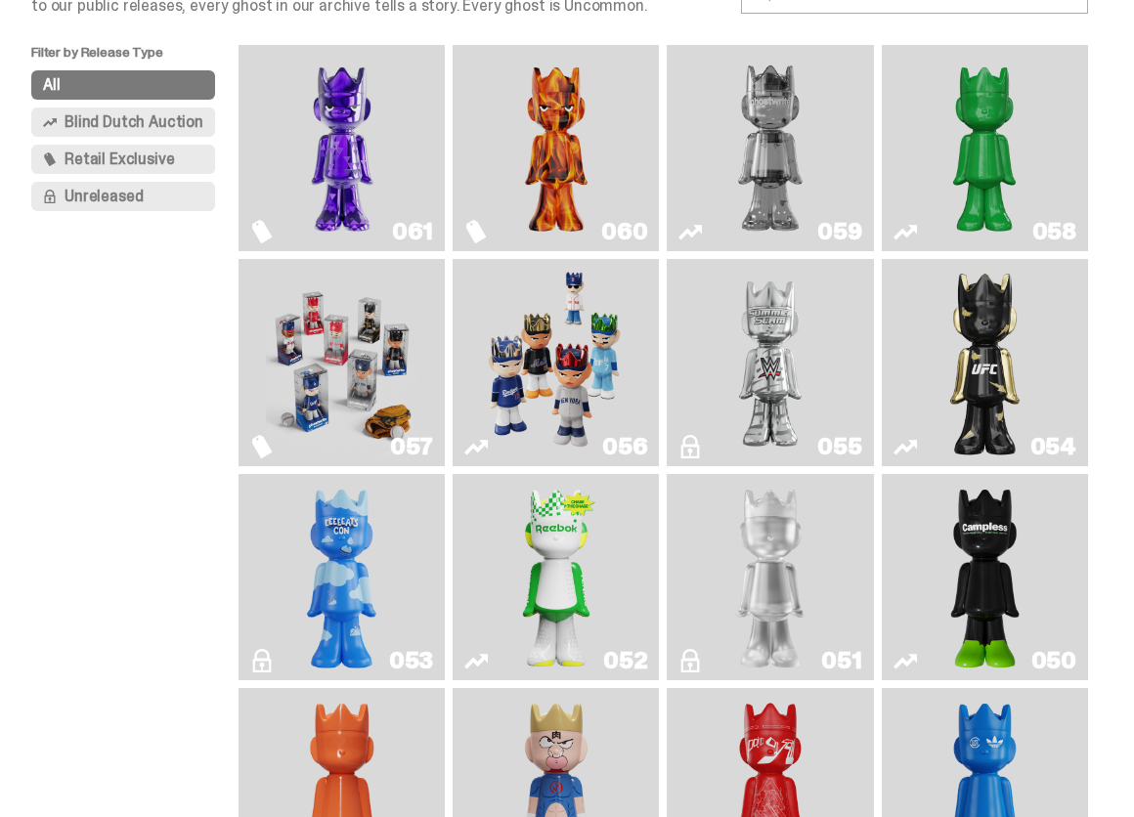
click at [593, 150] on img "Always On Fire" at bounding box center [556, 148] width 152 height 191
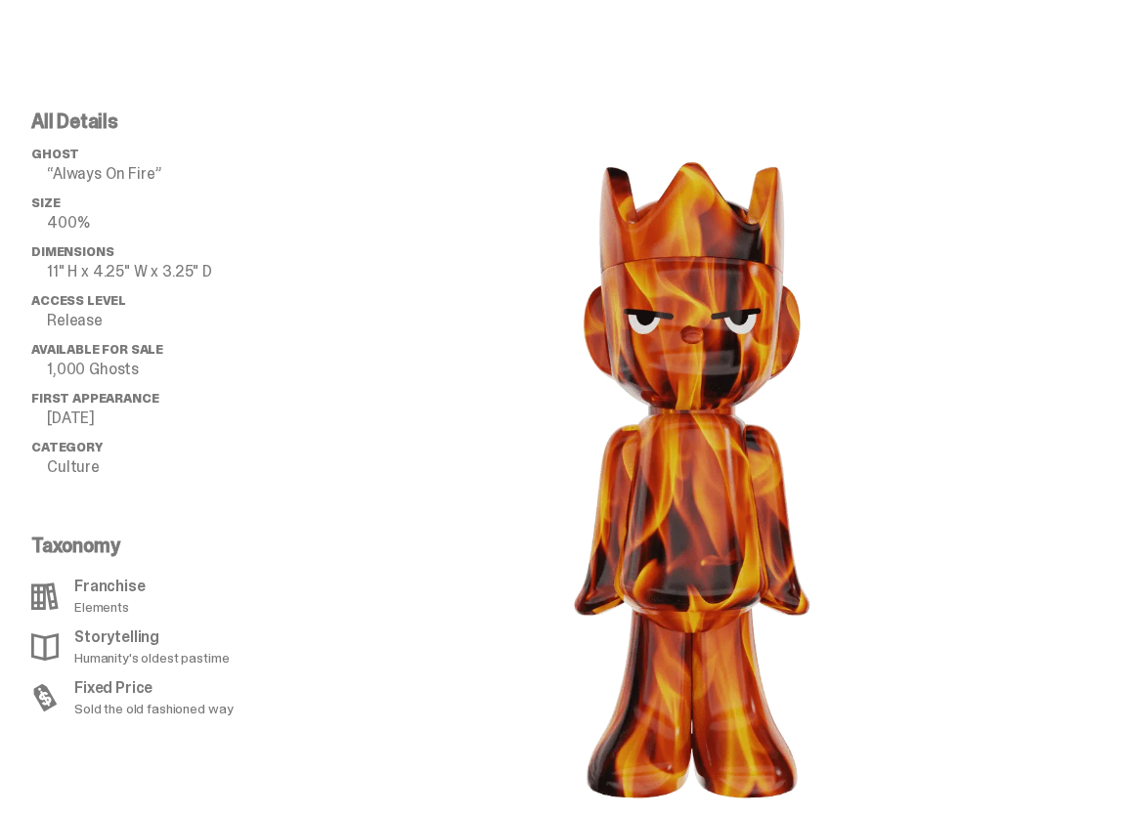
scroll to position [2444, 0]
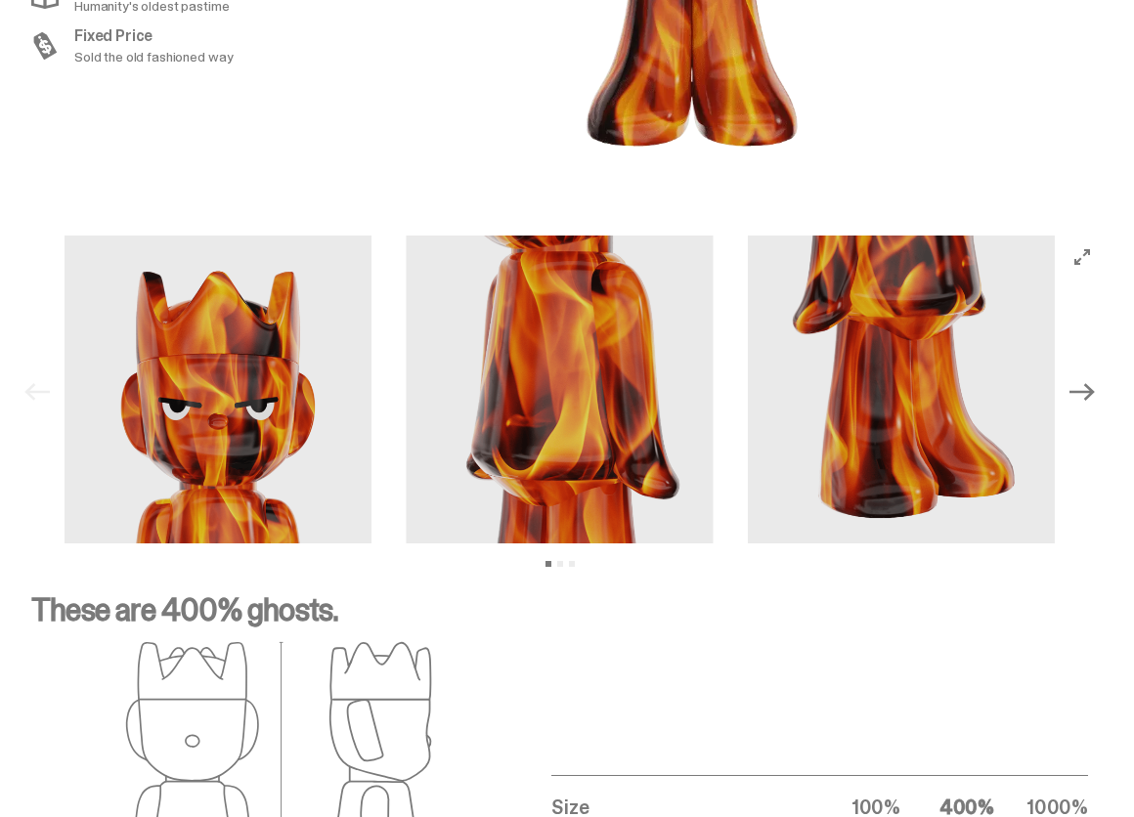
click at [1095, 387] on icon "Next" at bounding box center [1081, 392] width 25 height 18
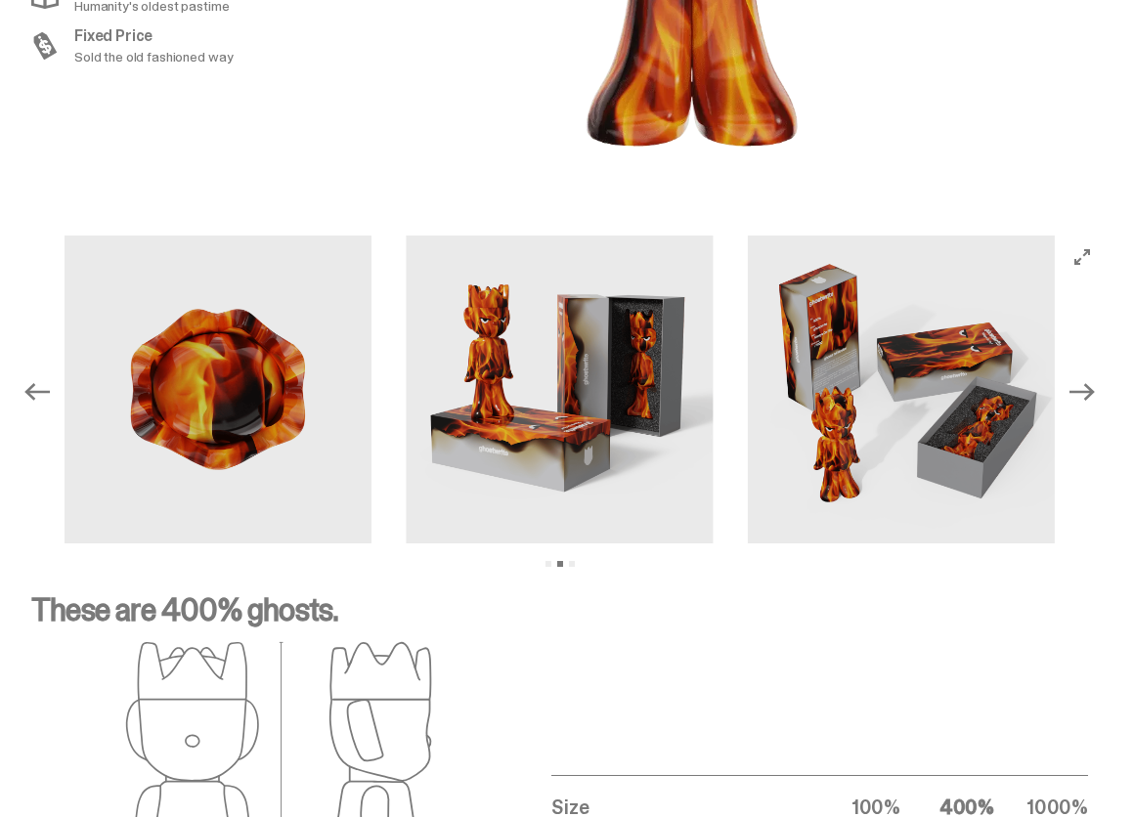
click at [1095, 387] on icon "Next" at bounding box center [1081, 392] width 25 height 18
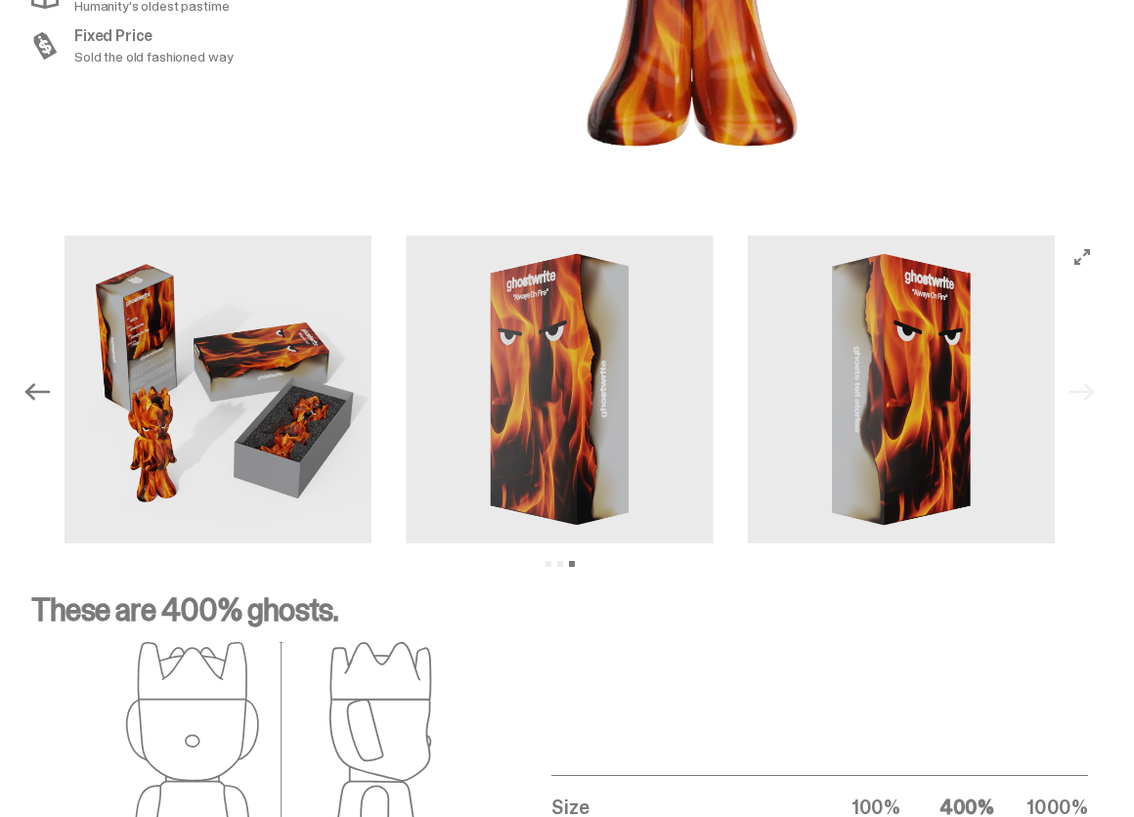
click at [1104, 387] on div "Previous Next View slide 1 View slide 2 View slide 3" at bounding box center [560, 392] width 1088 height 312
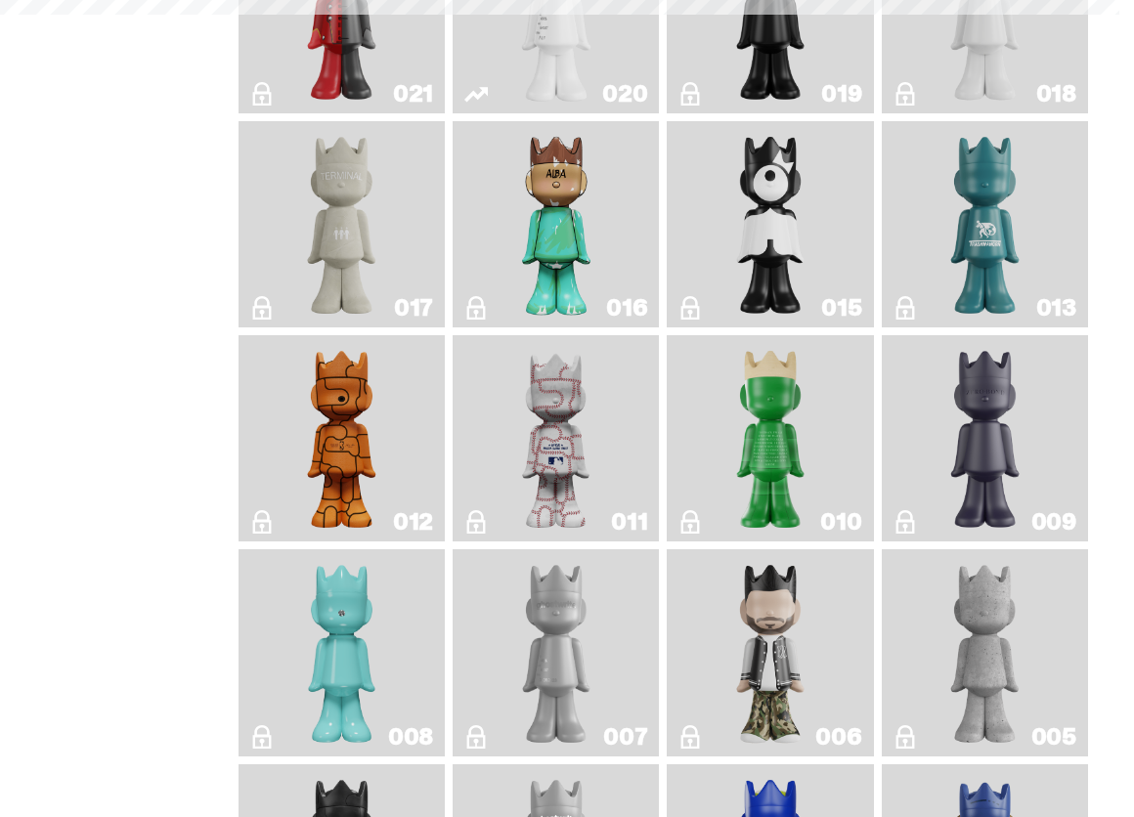
scroll to position [162, 0]
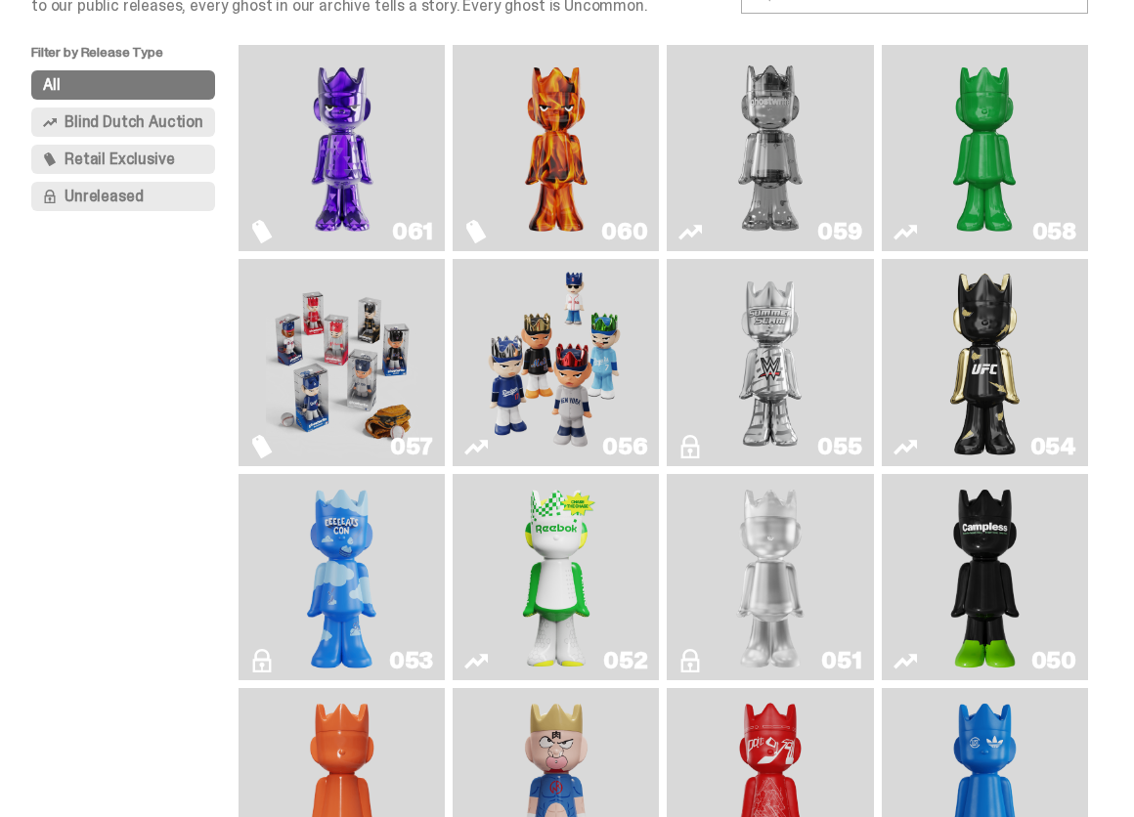
click at [379, 543] on link "053" at bounding box center [341, 577] width 183 height 191
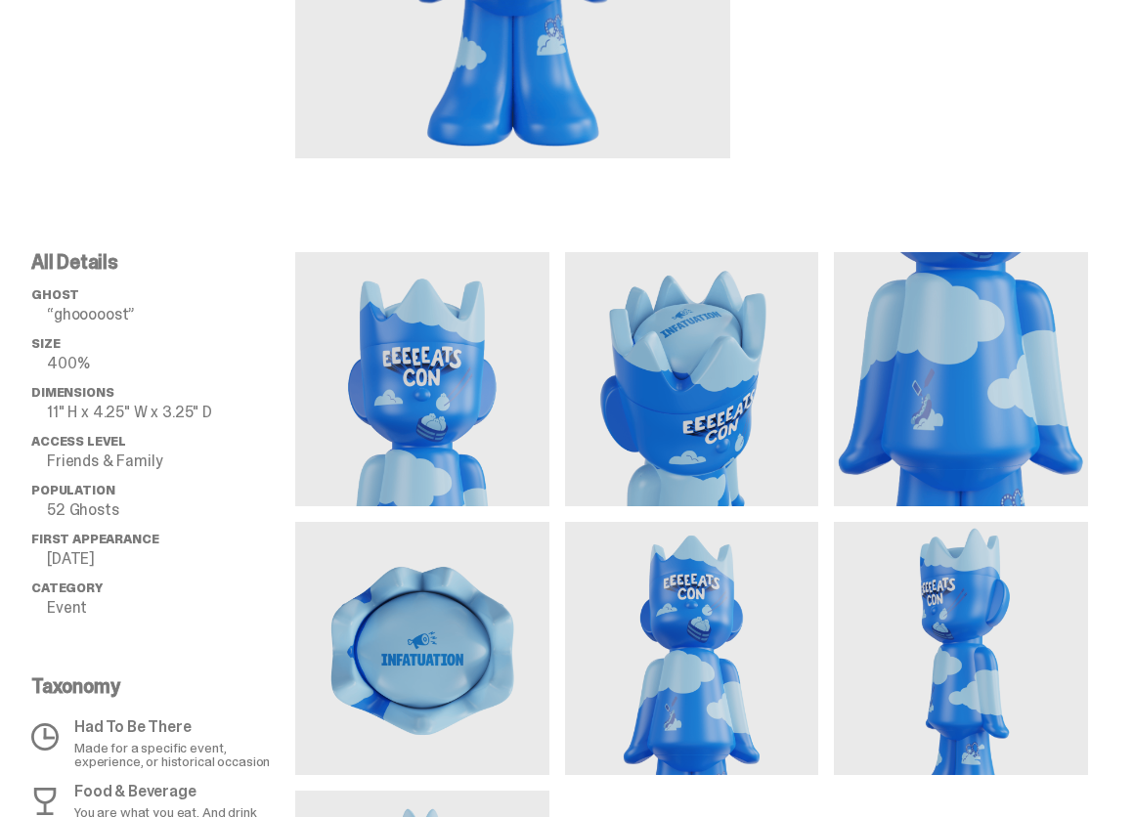
scroll to position [468, 0]
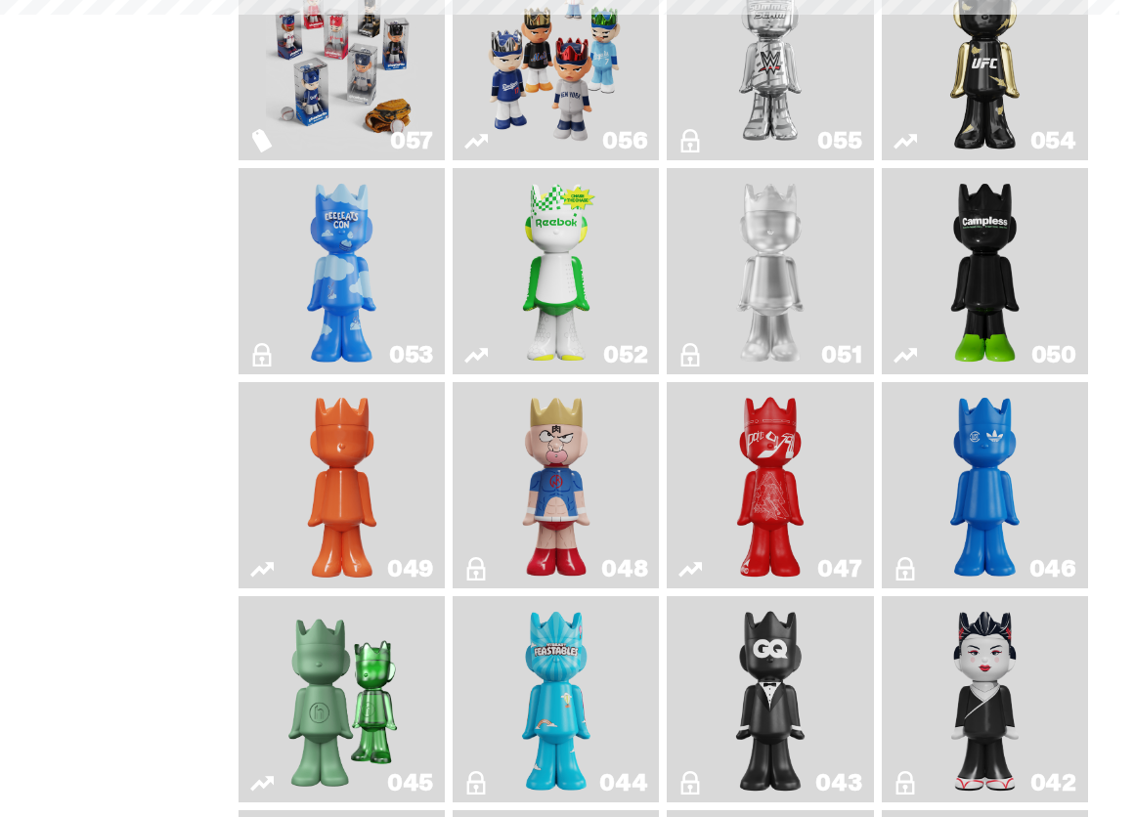
scroll to position [162, 0]
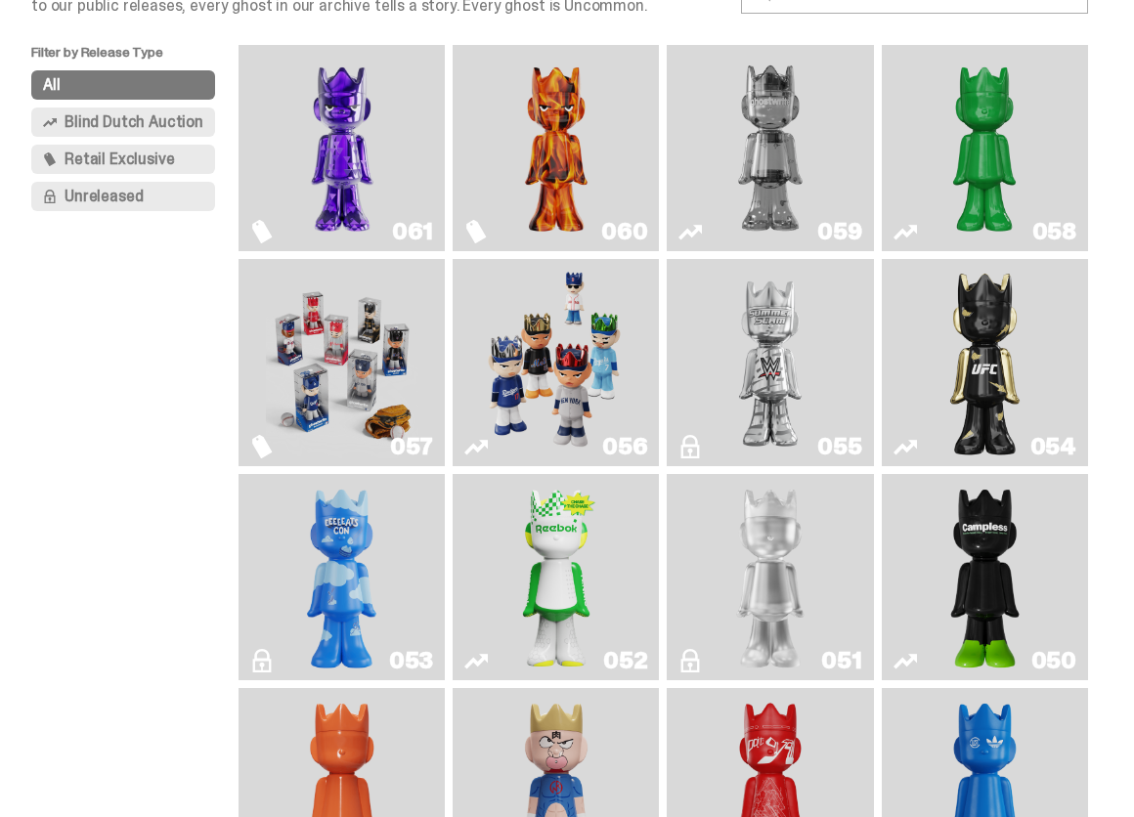
click at [1006, 569] on img "Campless" at bounding box center [984, 577] width 82 height 191
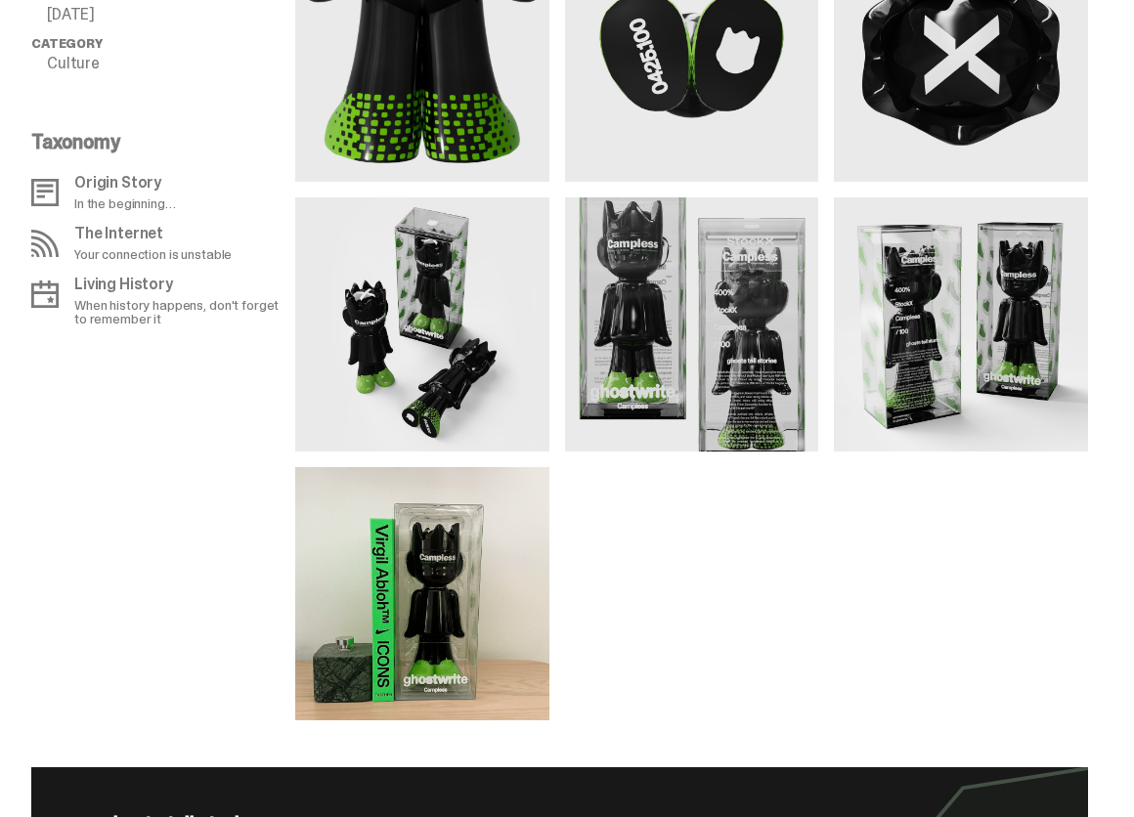
scroll to position [1636, 0]
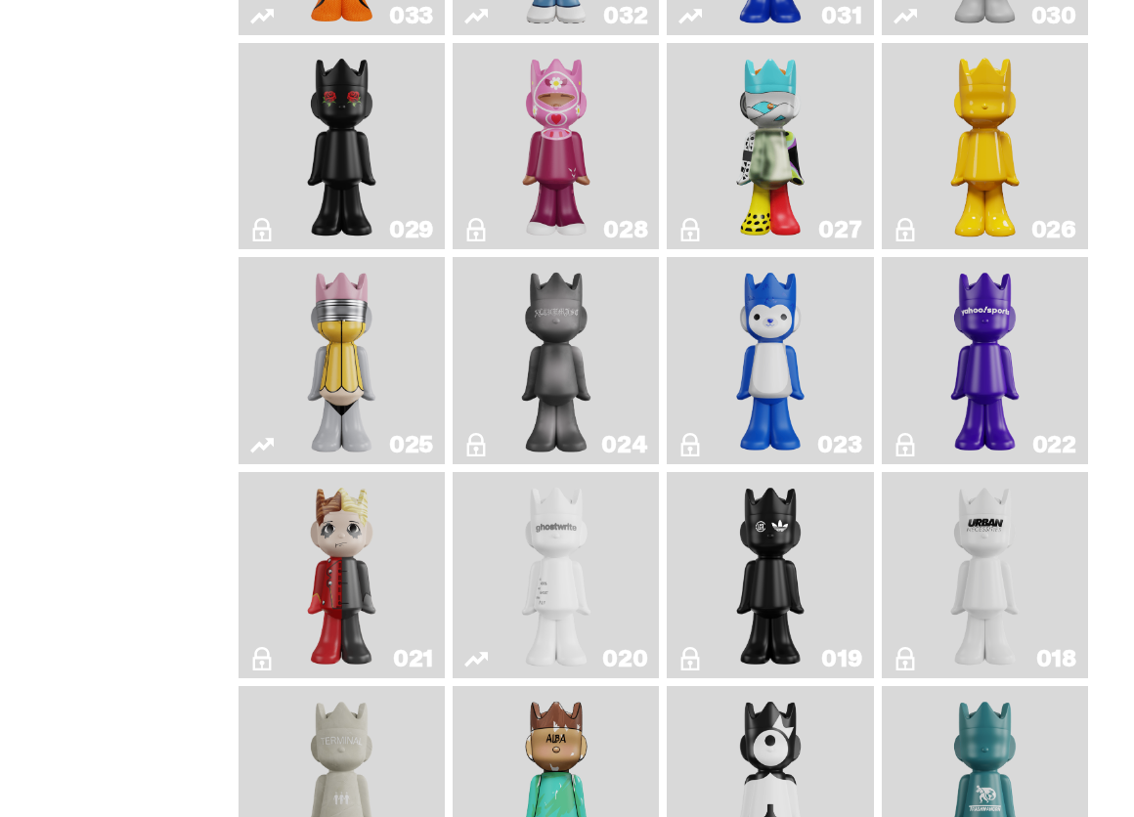
scroll to position [1692, 0]
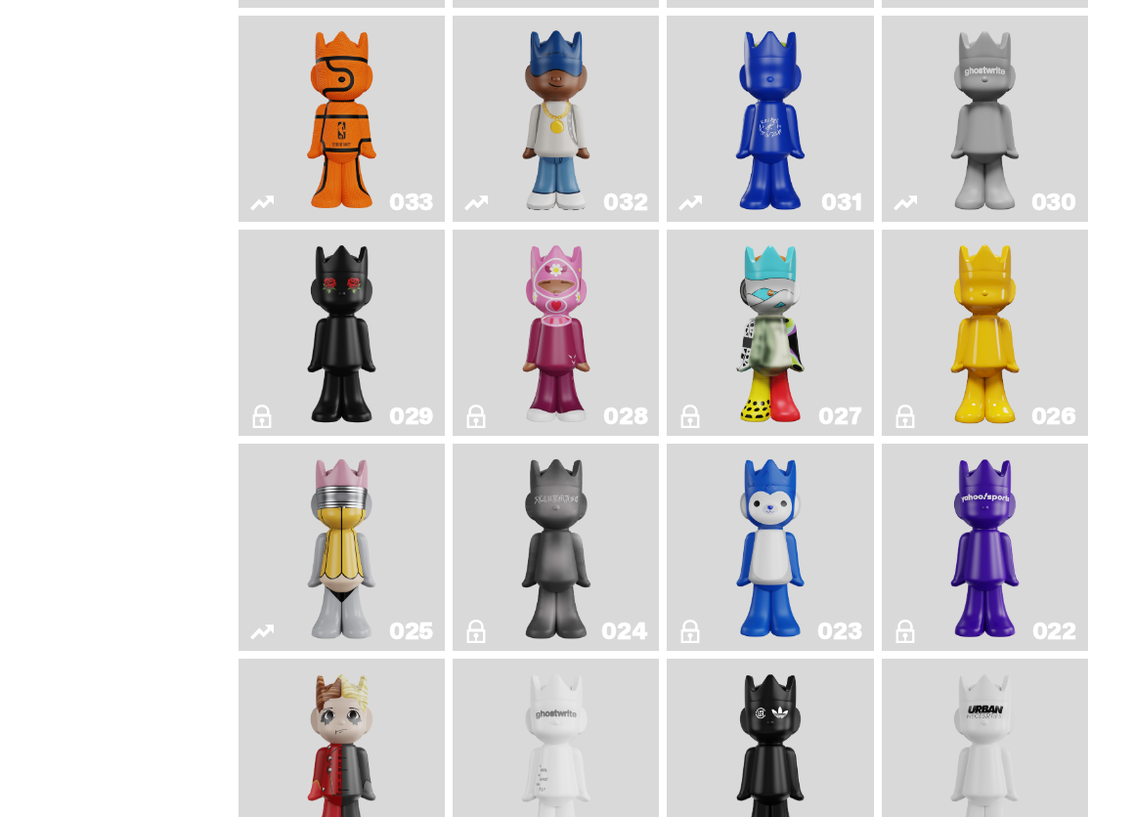
click at [1039, 381] on img "Schrödinger's ghost: New Dawn" at bounding box center [986, 333] width 108 height 191
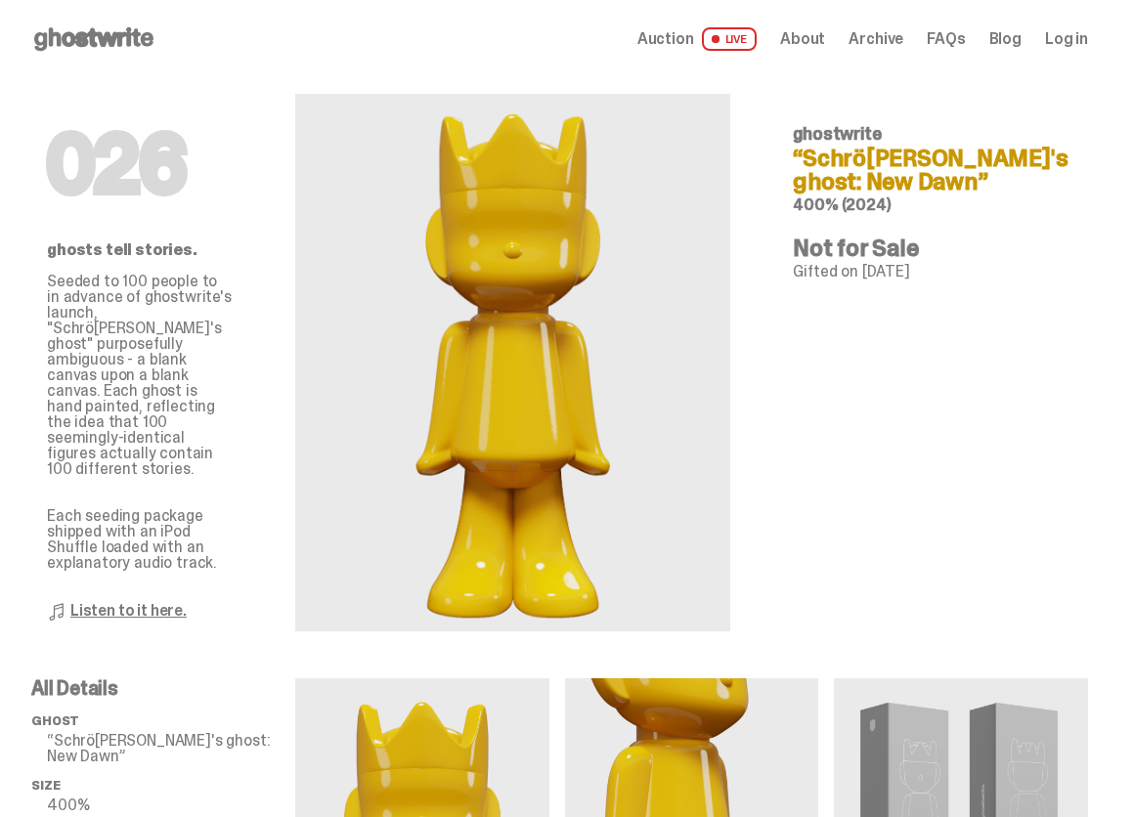
click at [95, 29] on icon at bounding box center [93, 38] width 125 height 31
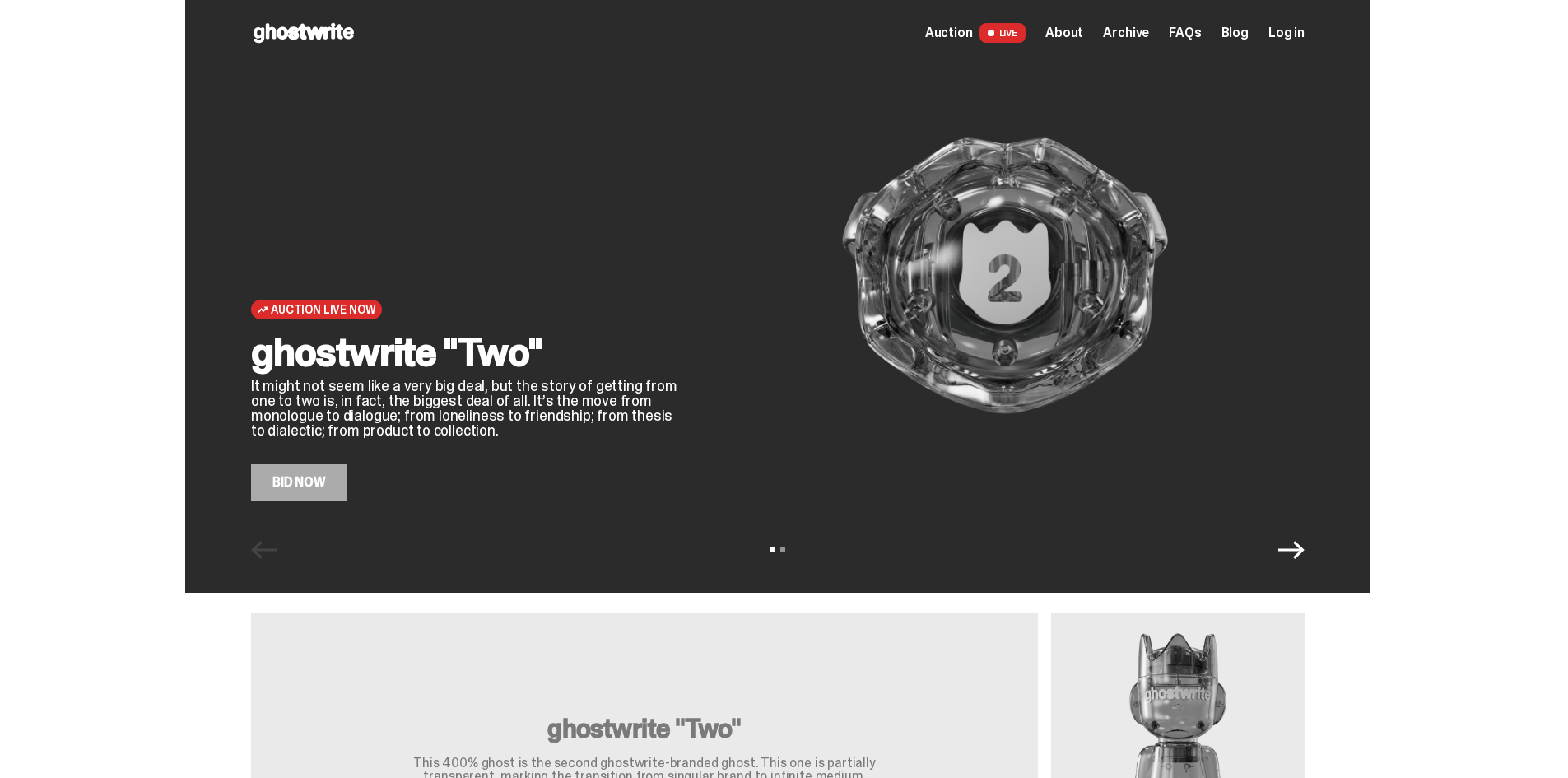
drag, startPoint x: 1395, startPoint y: 445, endPoint x: 1135, endPoint y: 105, distance: 428.0
click at [954, 35] on span "About" at bounding box center [1064, 33] width 38 height 13
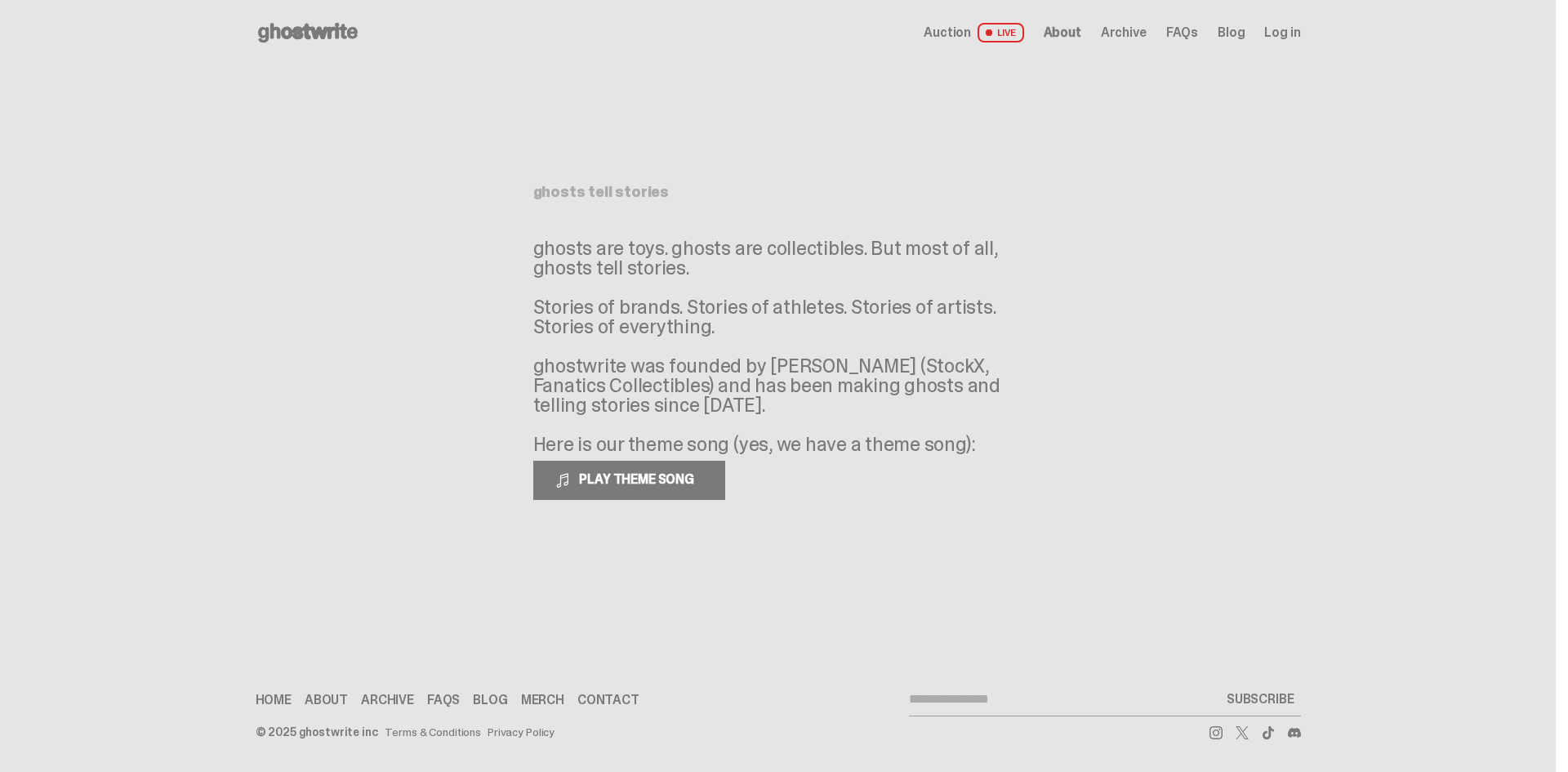
click at [946, 33] on span "Archive" at bounding box center [1124, 33] width 46 height 13
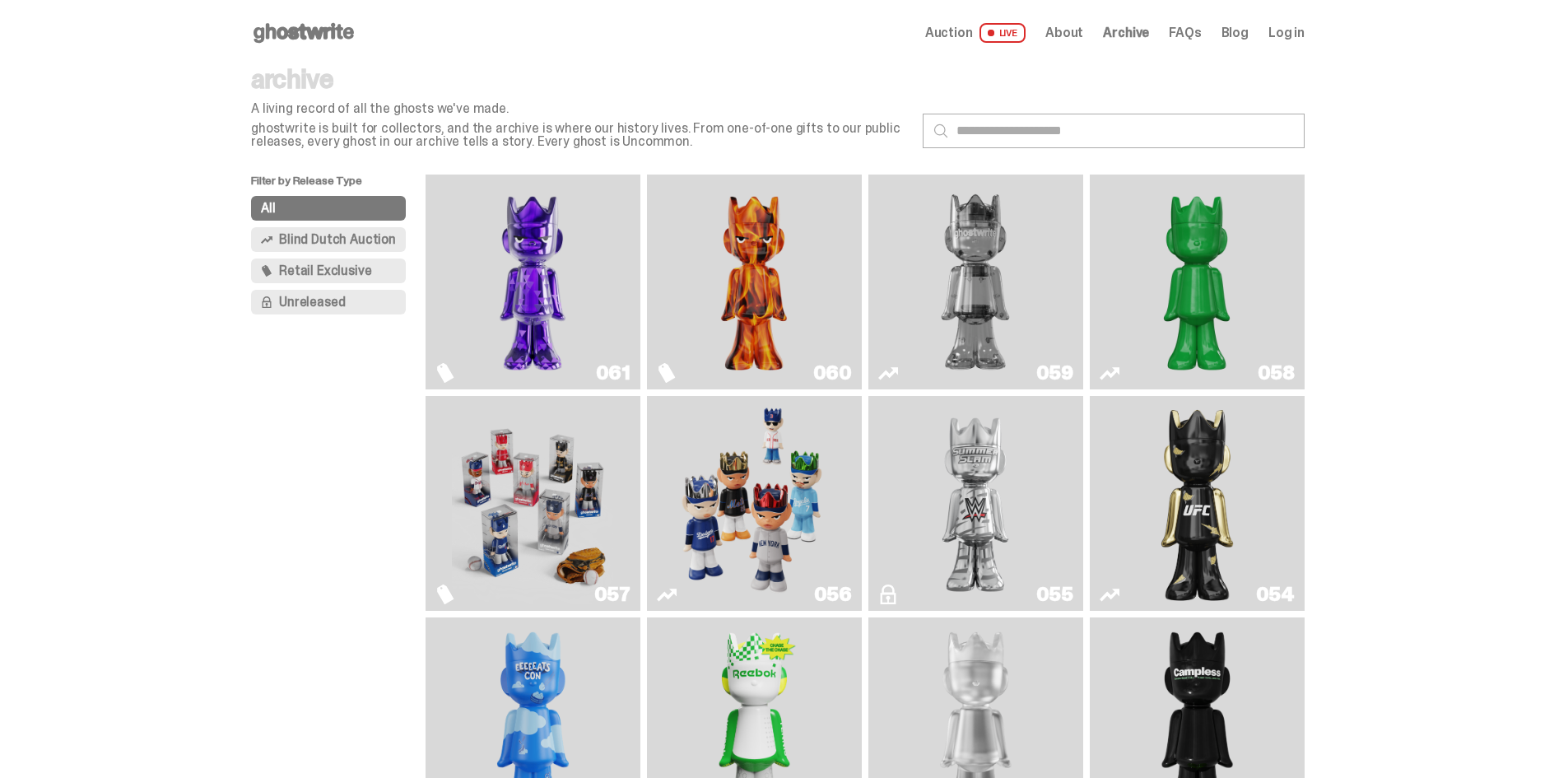
click at [954, 40] on div "Auction LIVE About Archive FAQs Blog Log in" at bounding box center [1115, 32] width 380 height 19
click at [954, 39] on span "FAQs" at bounding box center [1185, 33] width 32 height 13
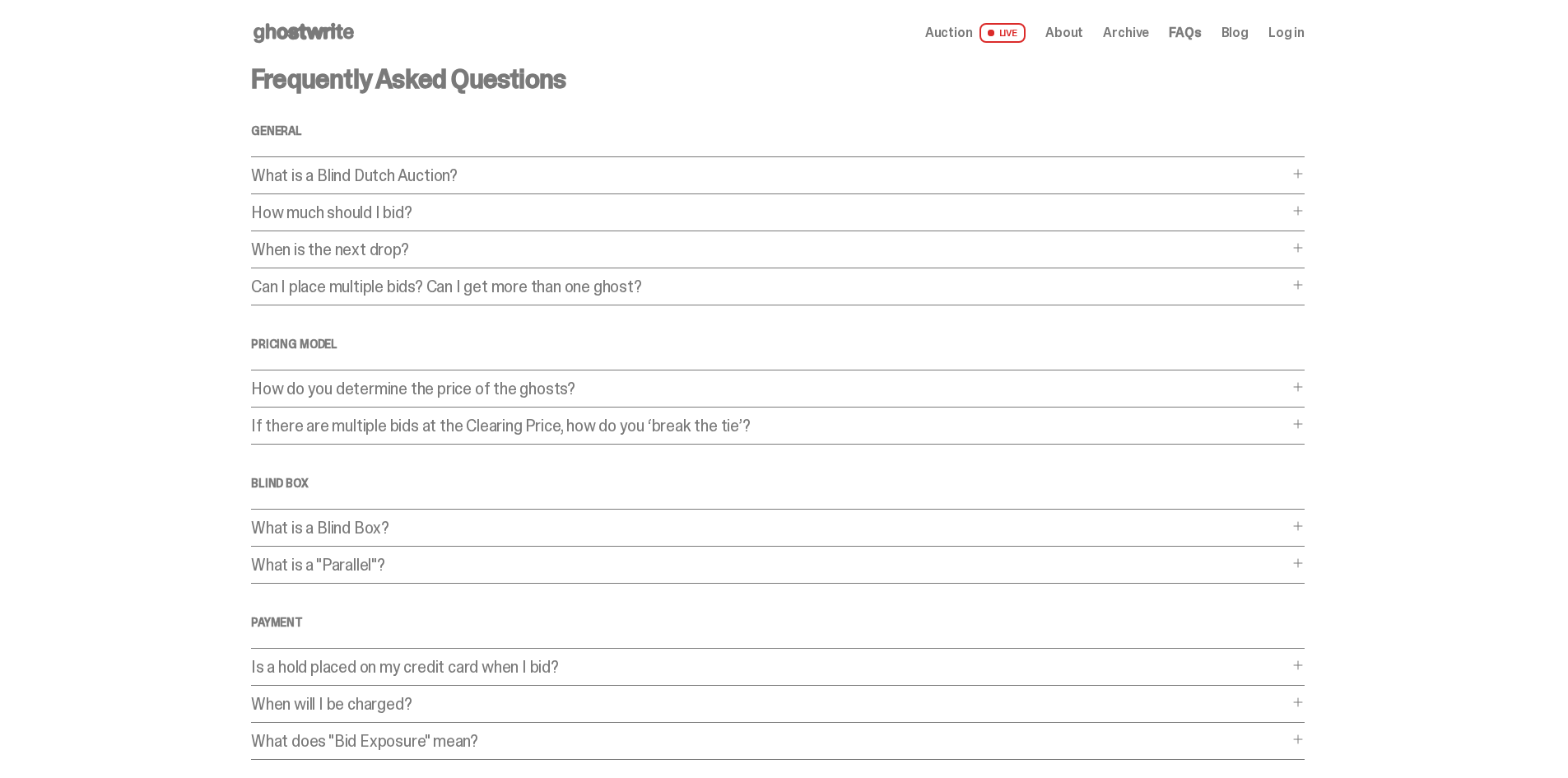
click at [513, 390] on p "How do you determine the price of the ghosts?" at bounding box center [770, 389] width 1037 height 17
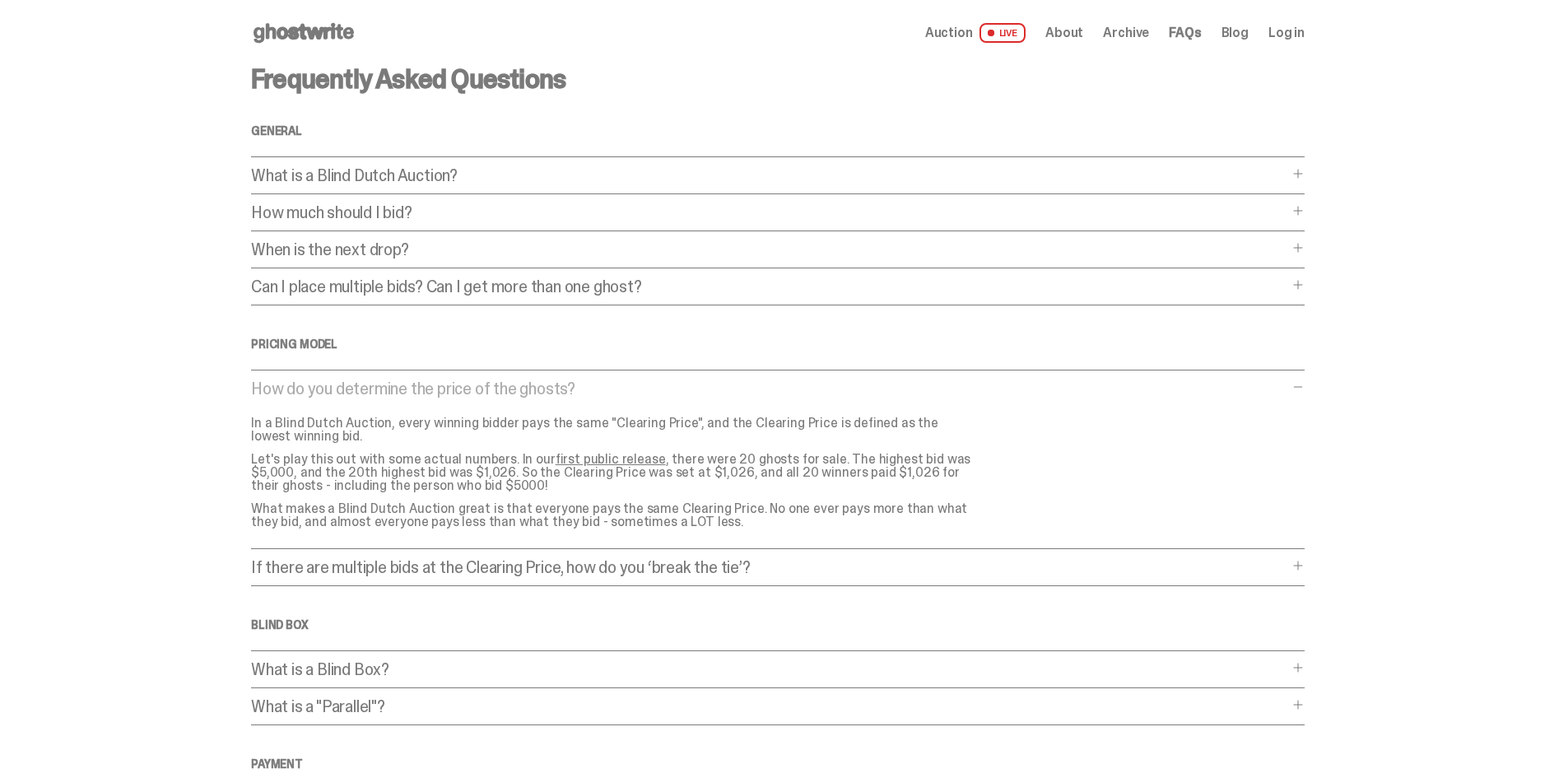
click at [515, 390] on p "How do you determine the price of the ghosts?" at bounding box center [770, 389] width 1037 height 17
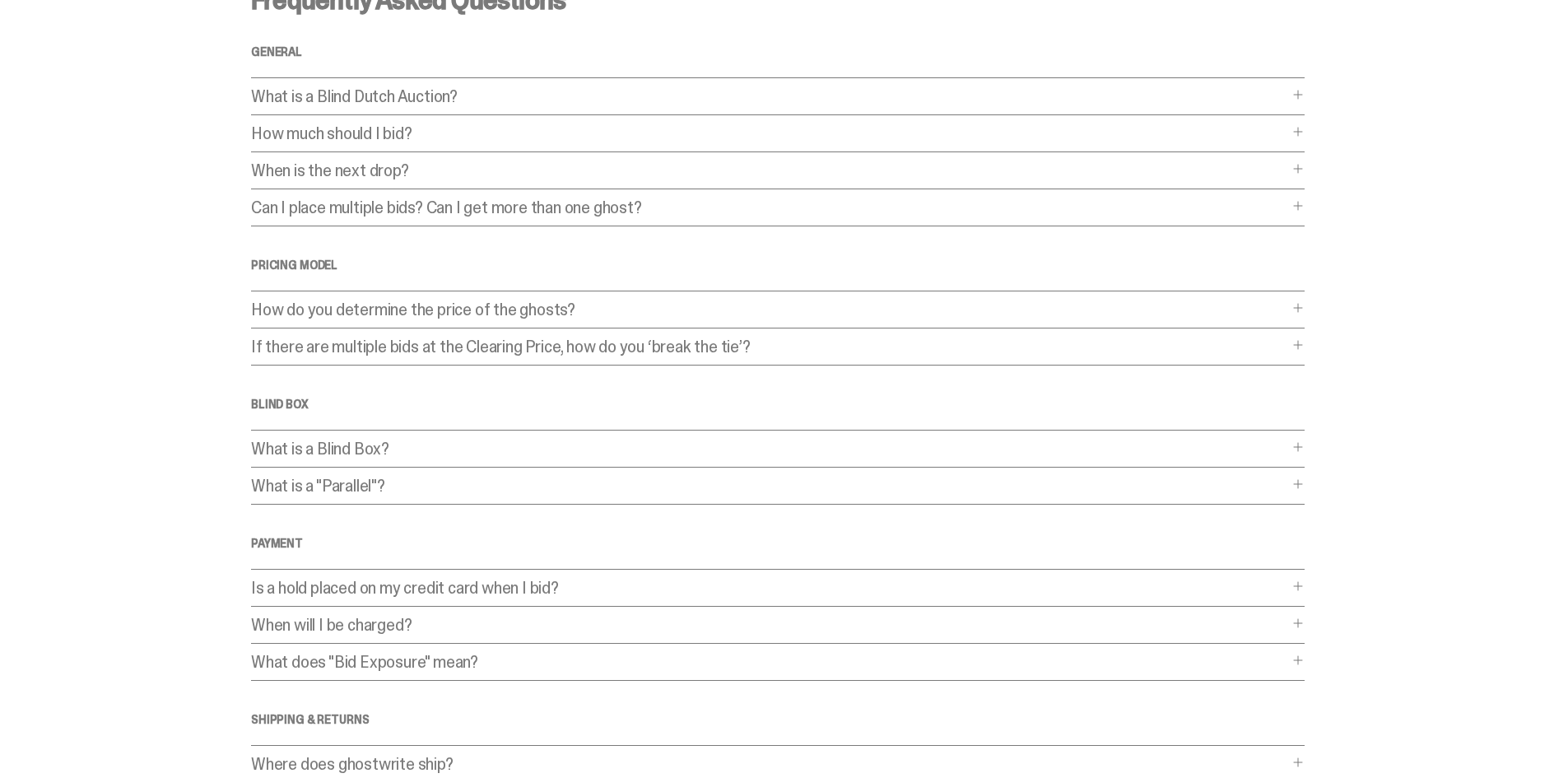
scroll to position [274, 0]
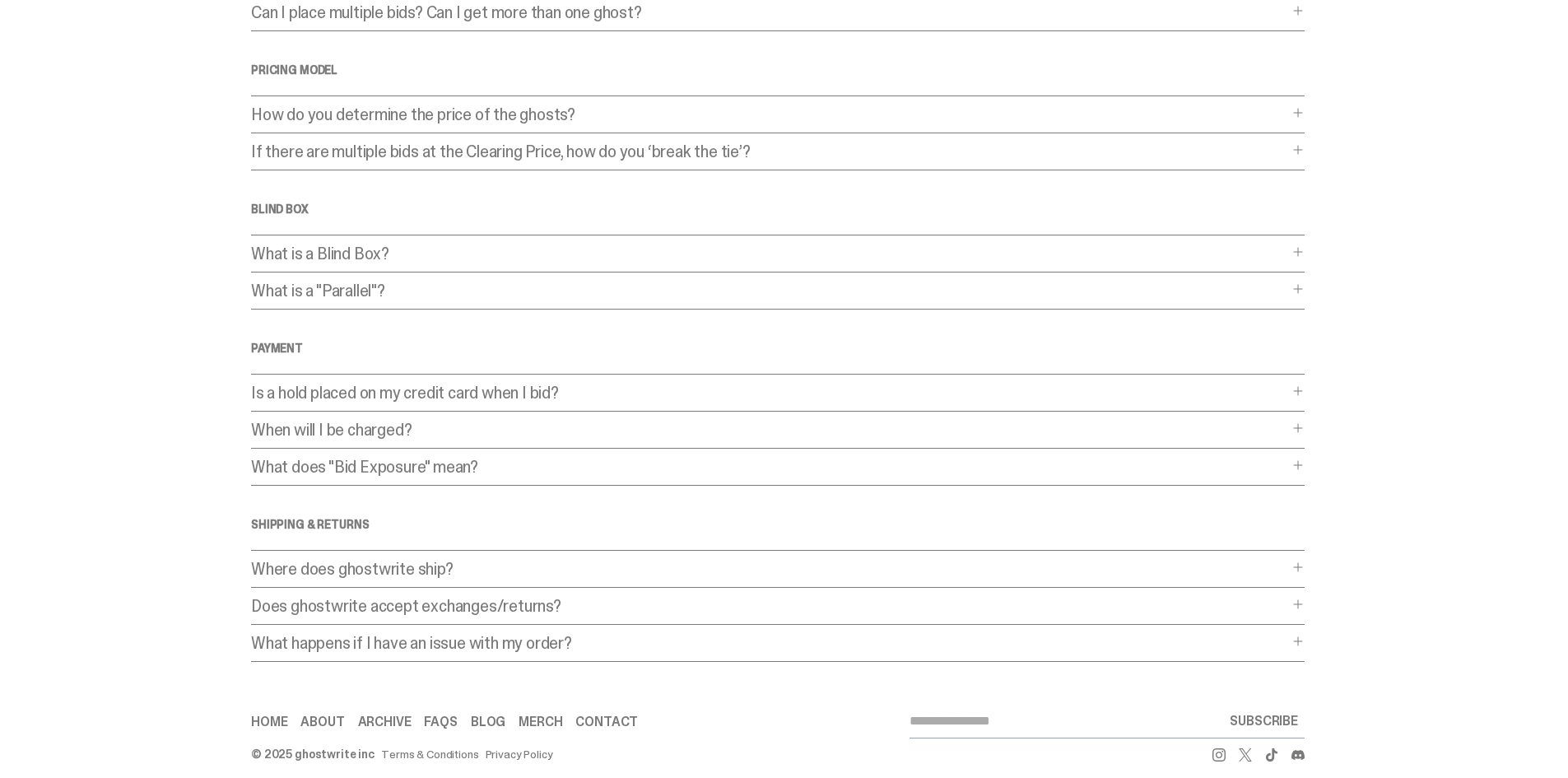
click at [414, 284] on p "What is a "Parallel"?" at bounding box center [770, 290] width 1037 height 17
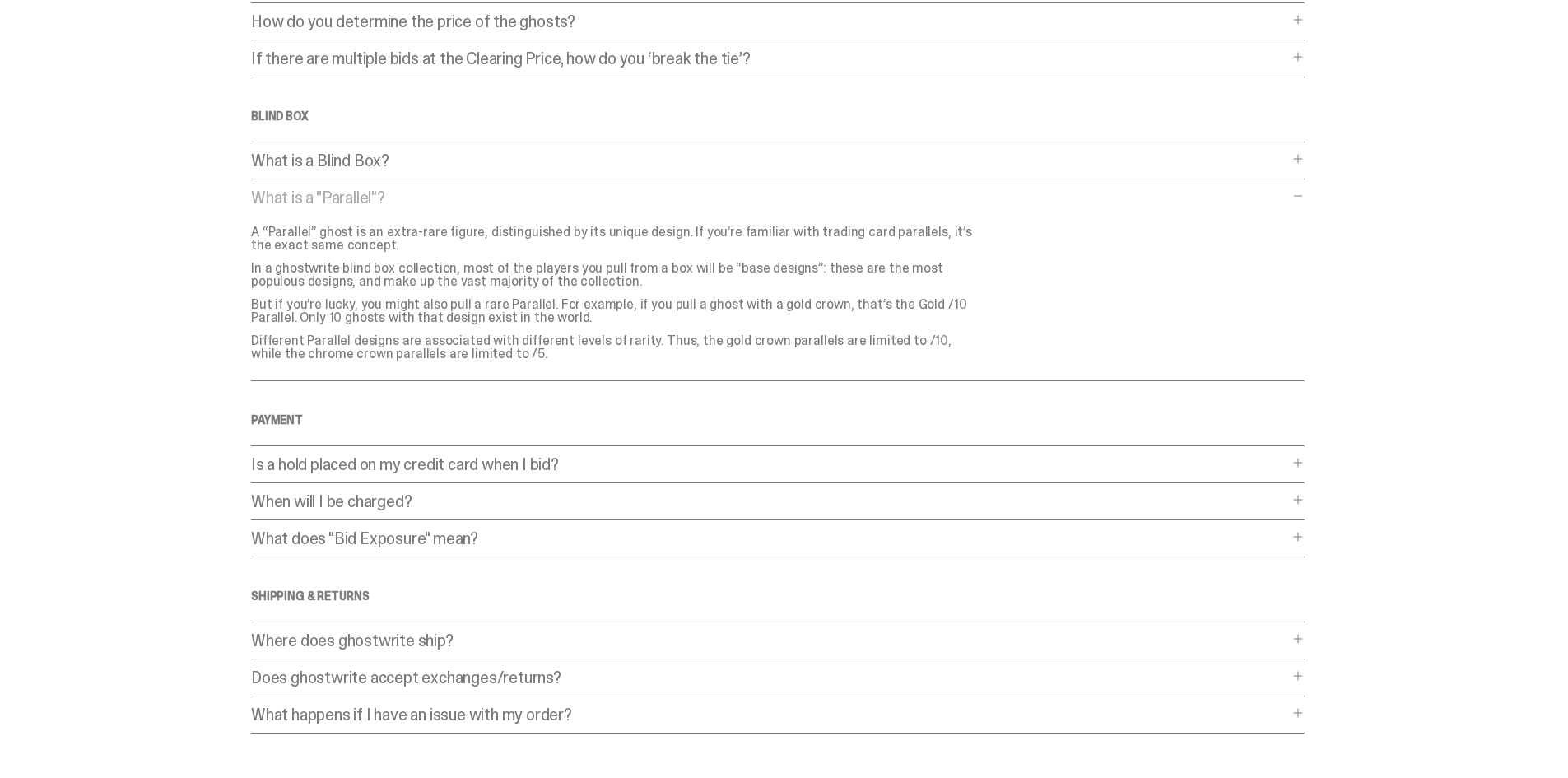
scroll to position [456, 0]
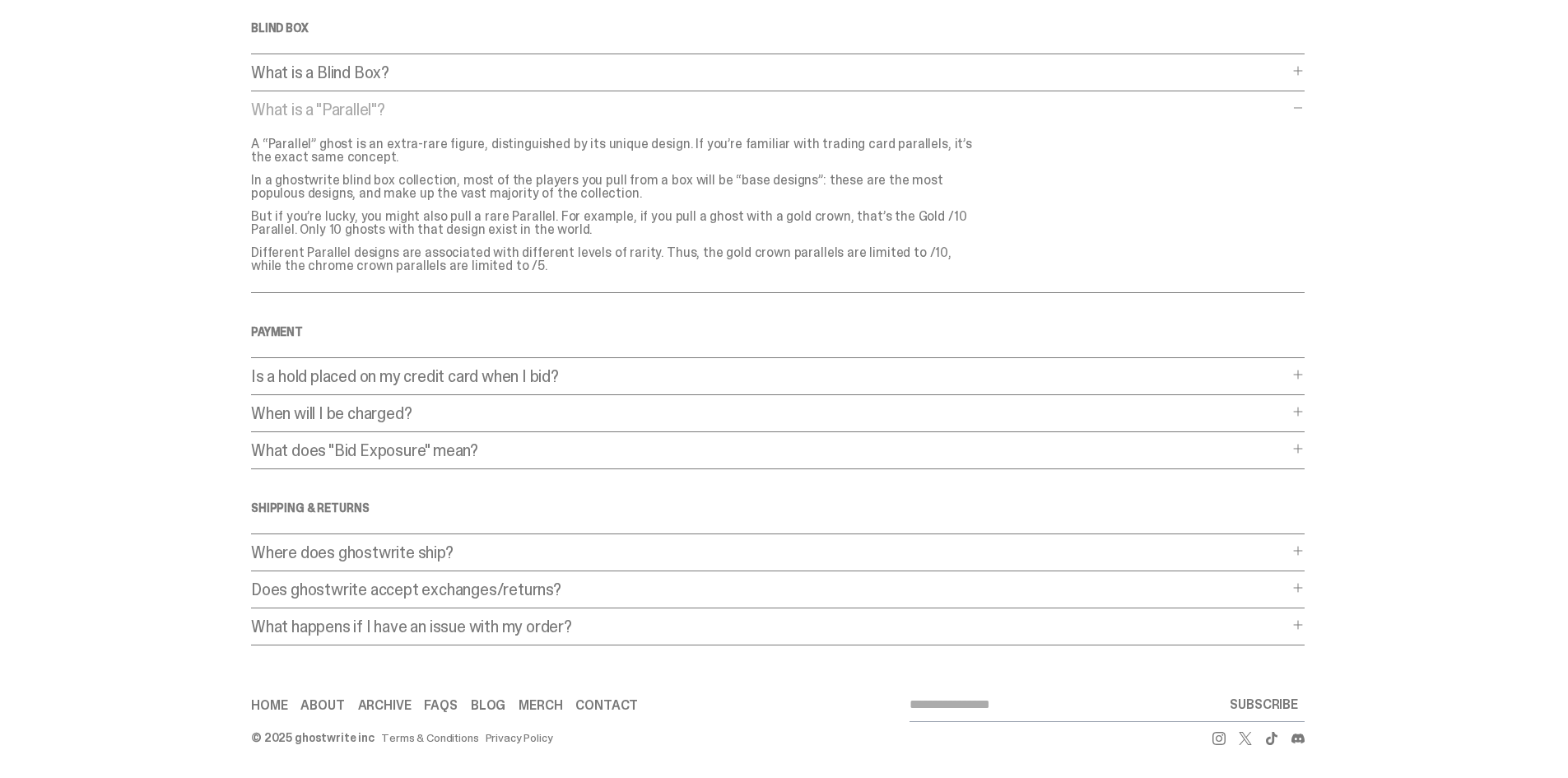
click at [954, 687] on icon at bounding box center [1219, 738] width 13 height 13
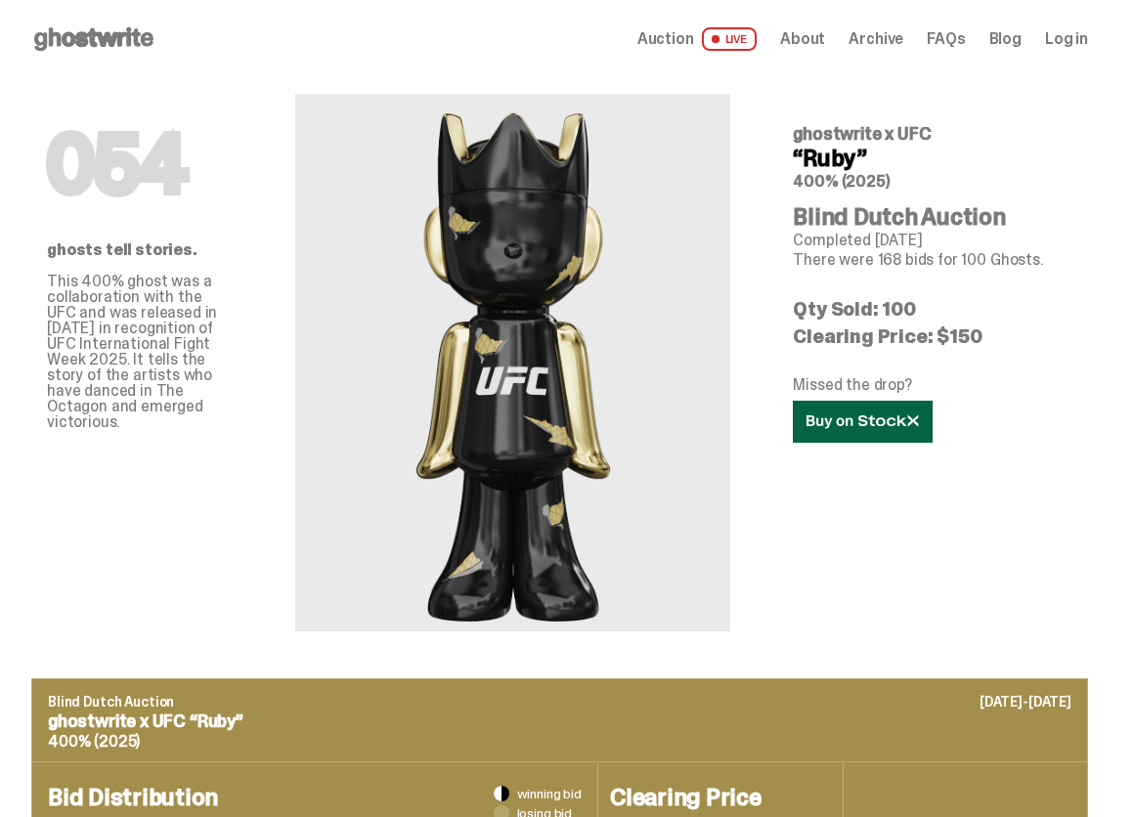
click at [865, 420] on icon at bounding box center [862, 421] width 112 height 15
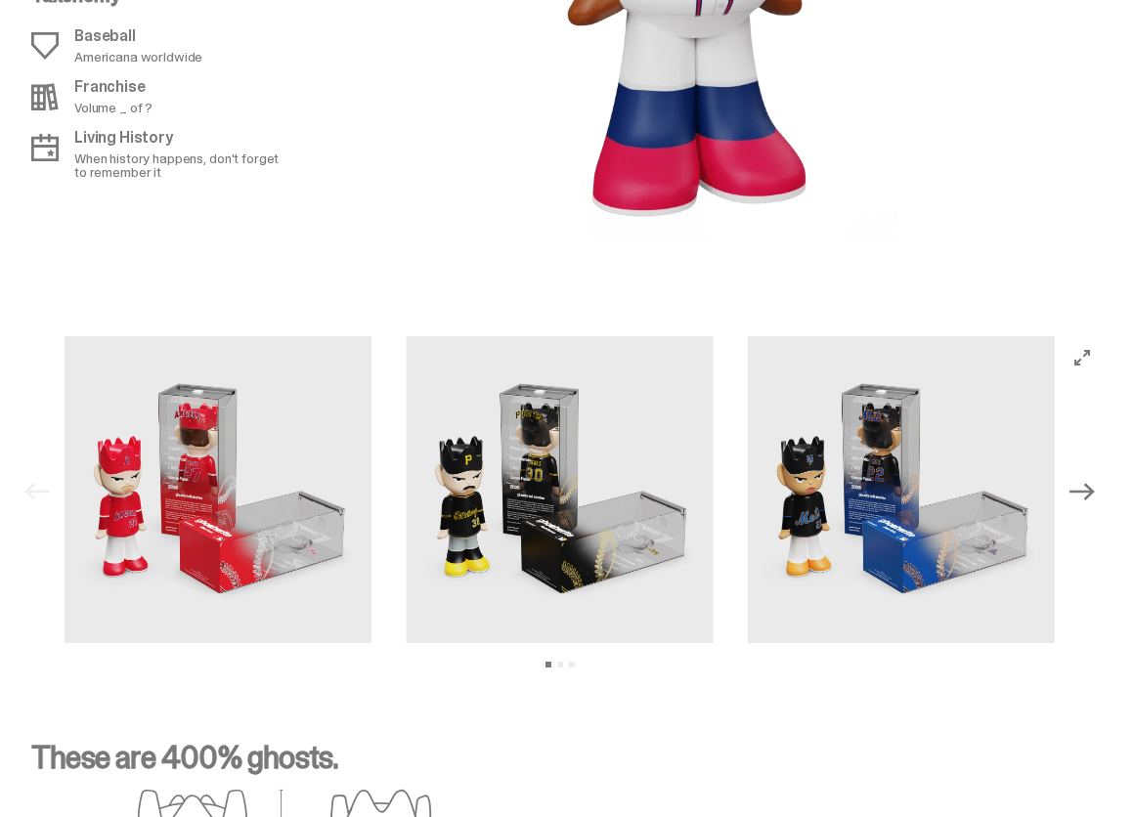
scroll to position [2301, 0]
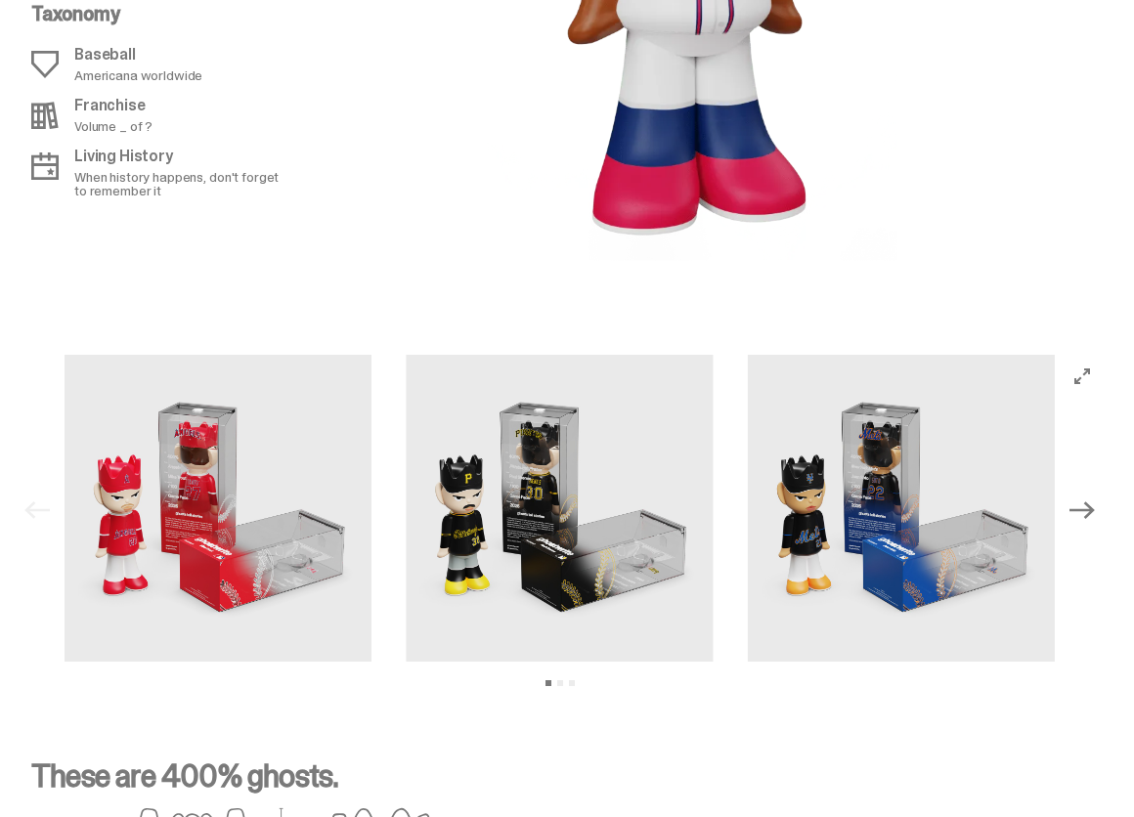
click at [1096, 532] on button "Next" at bounding box center [1082, 510] width 43 height 43
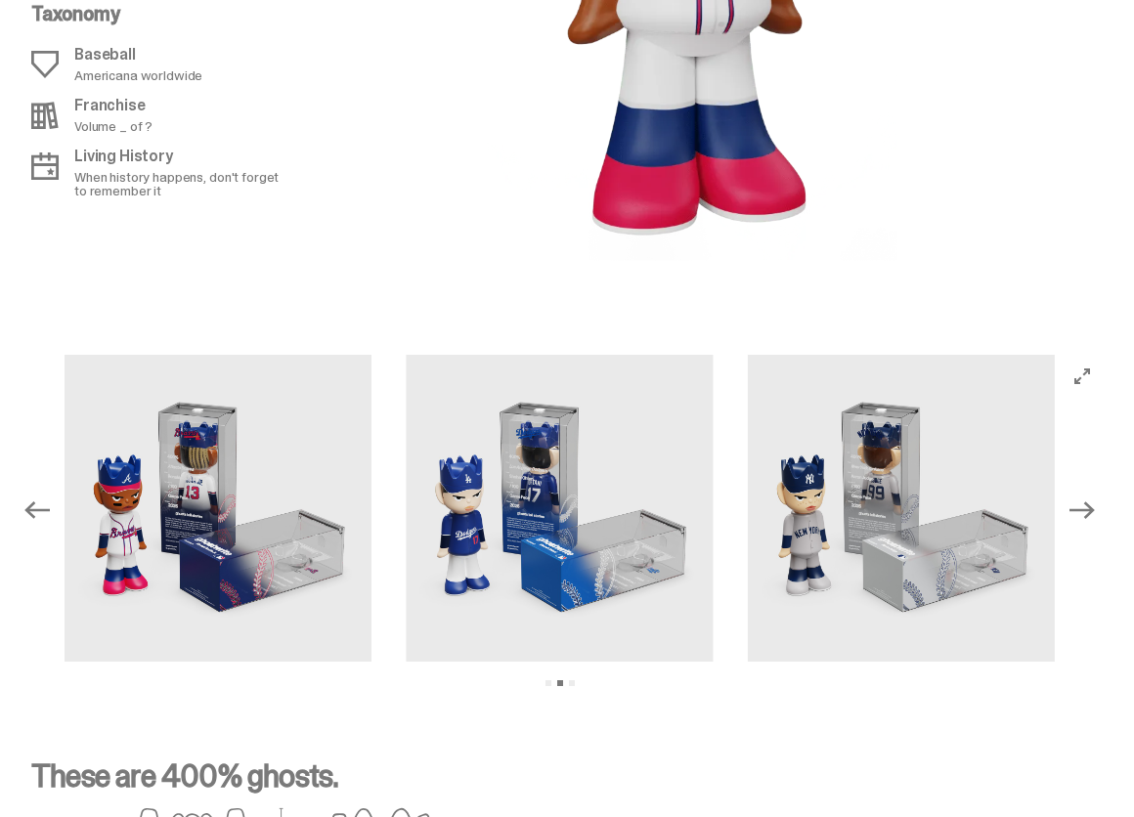
click at [1096, 532] on button "Next" at bounding box center [1082, 510] width 43 height 43
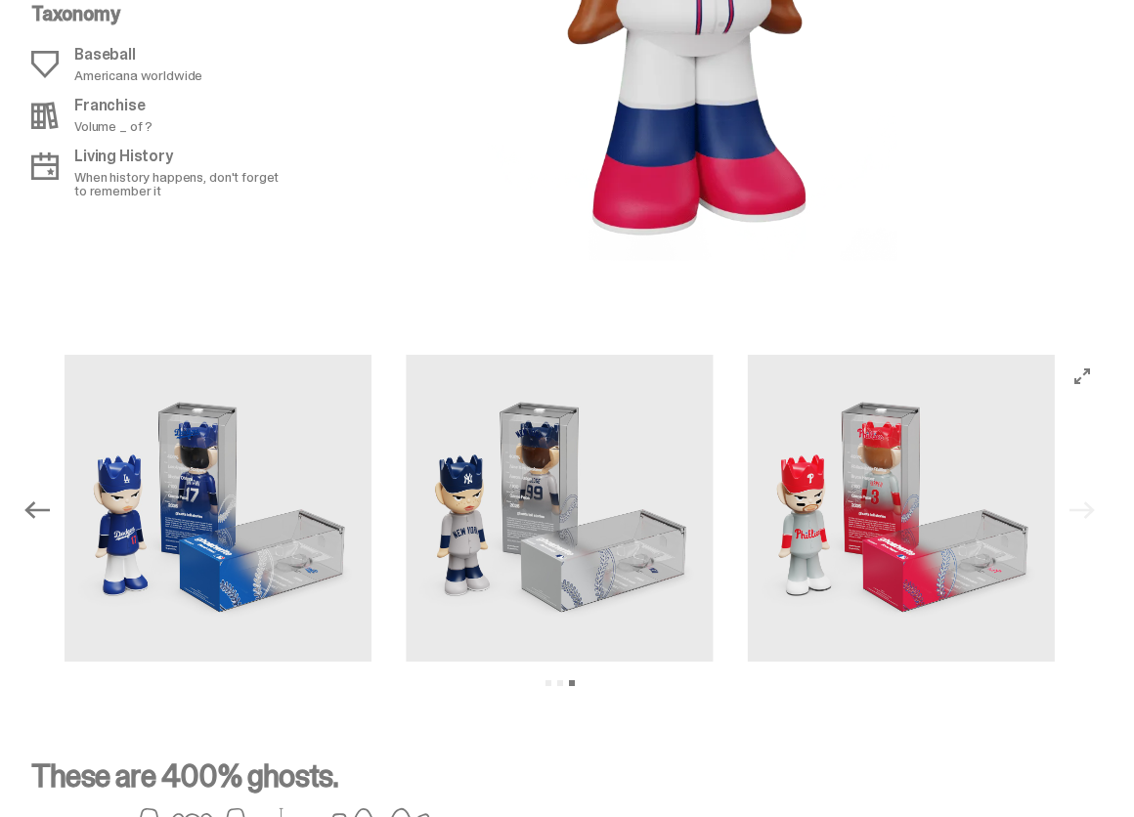
click at [38, 523] on icon "Previous" at bounding box center [36, 510] width 25 height 25
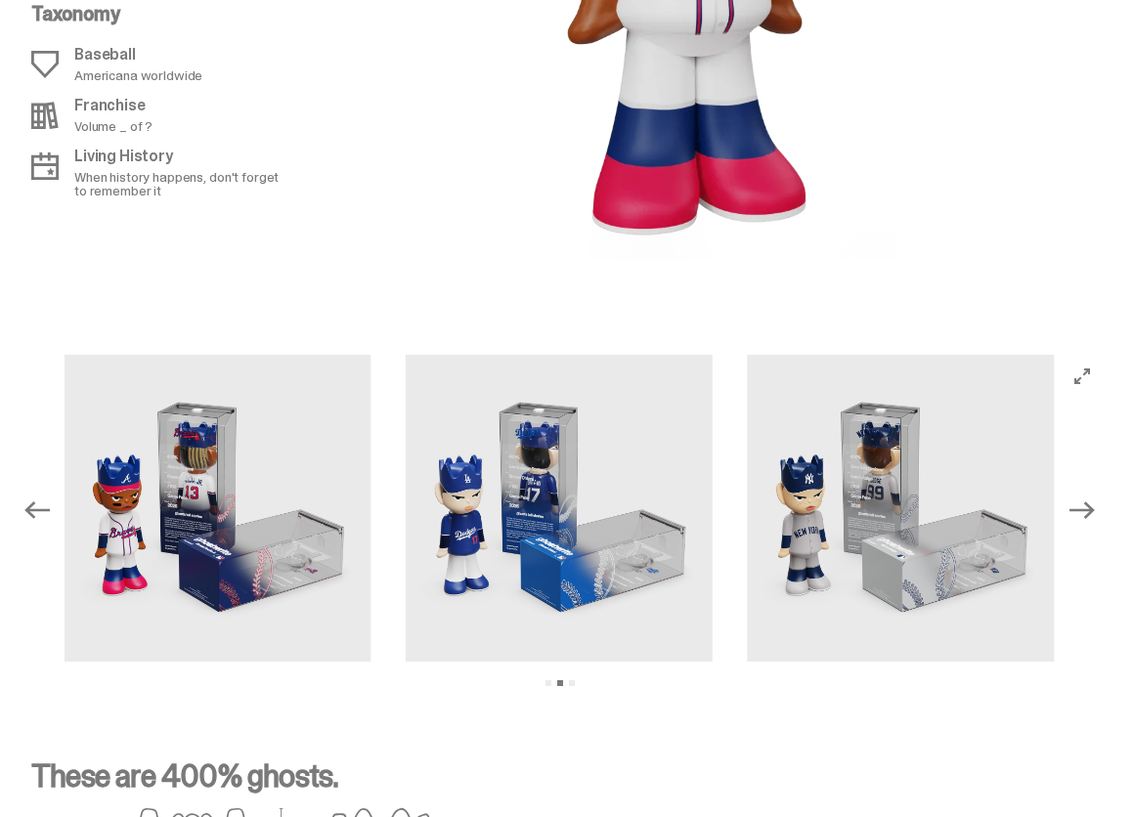
click at [38, 523] on icon "Previous" at bounding box center [36, 510] width 25 height 25
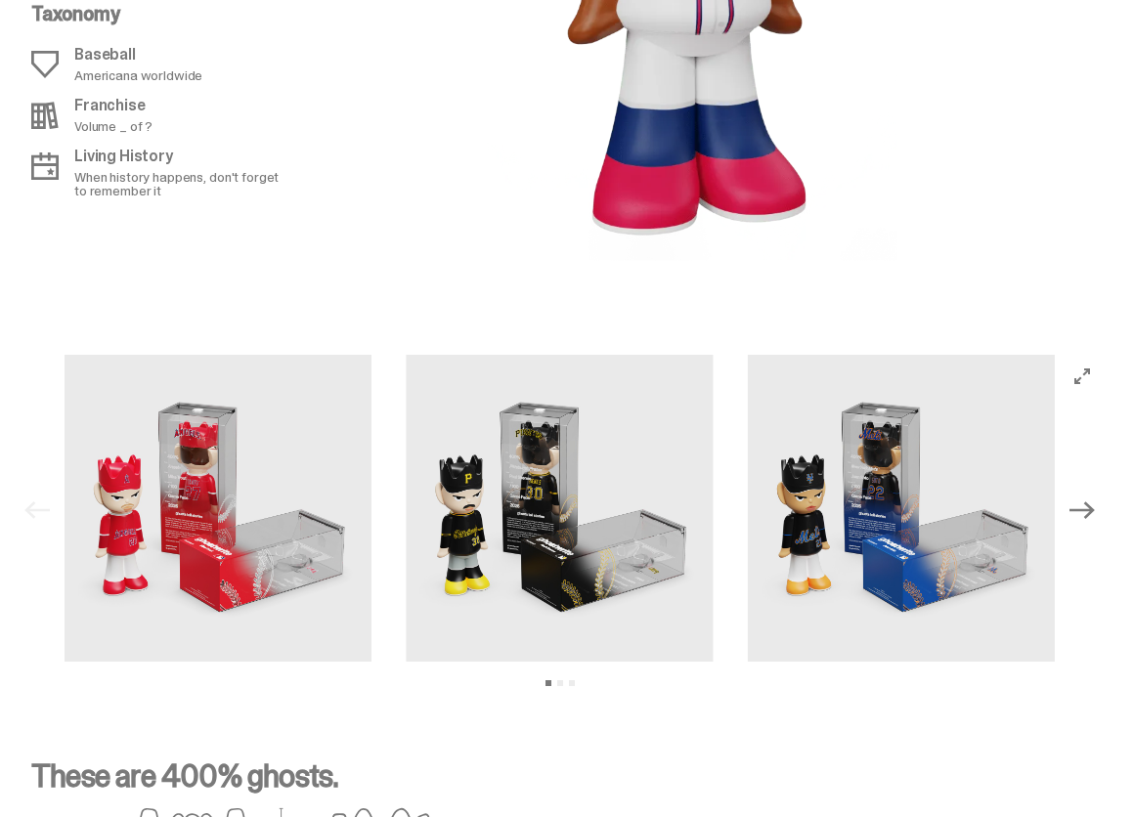
click at [38, 539] on div "Previous Next View slide 1 View slide 2 View slide 3" at bounding box center [560, 511] width 1088 height 312
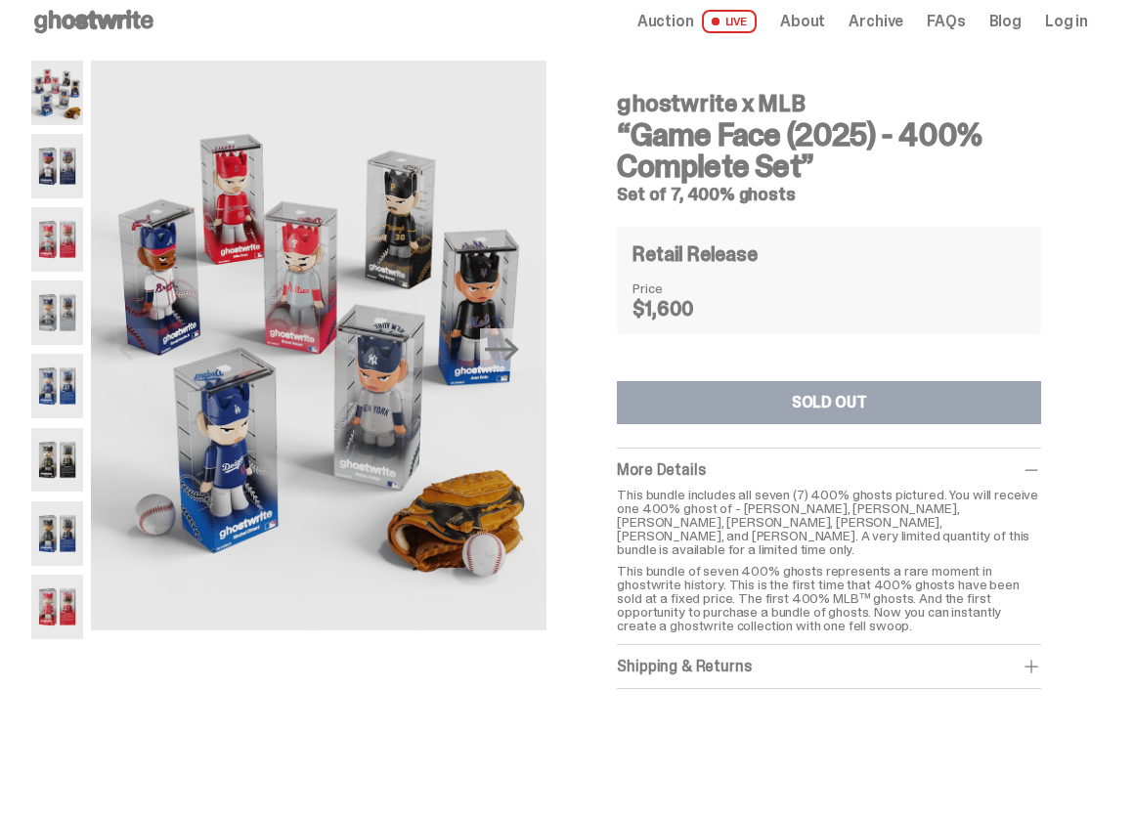
scroll to position [0, 0]
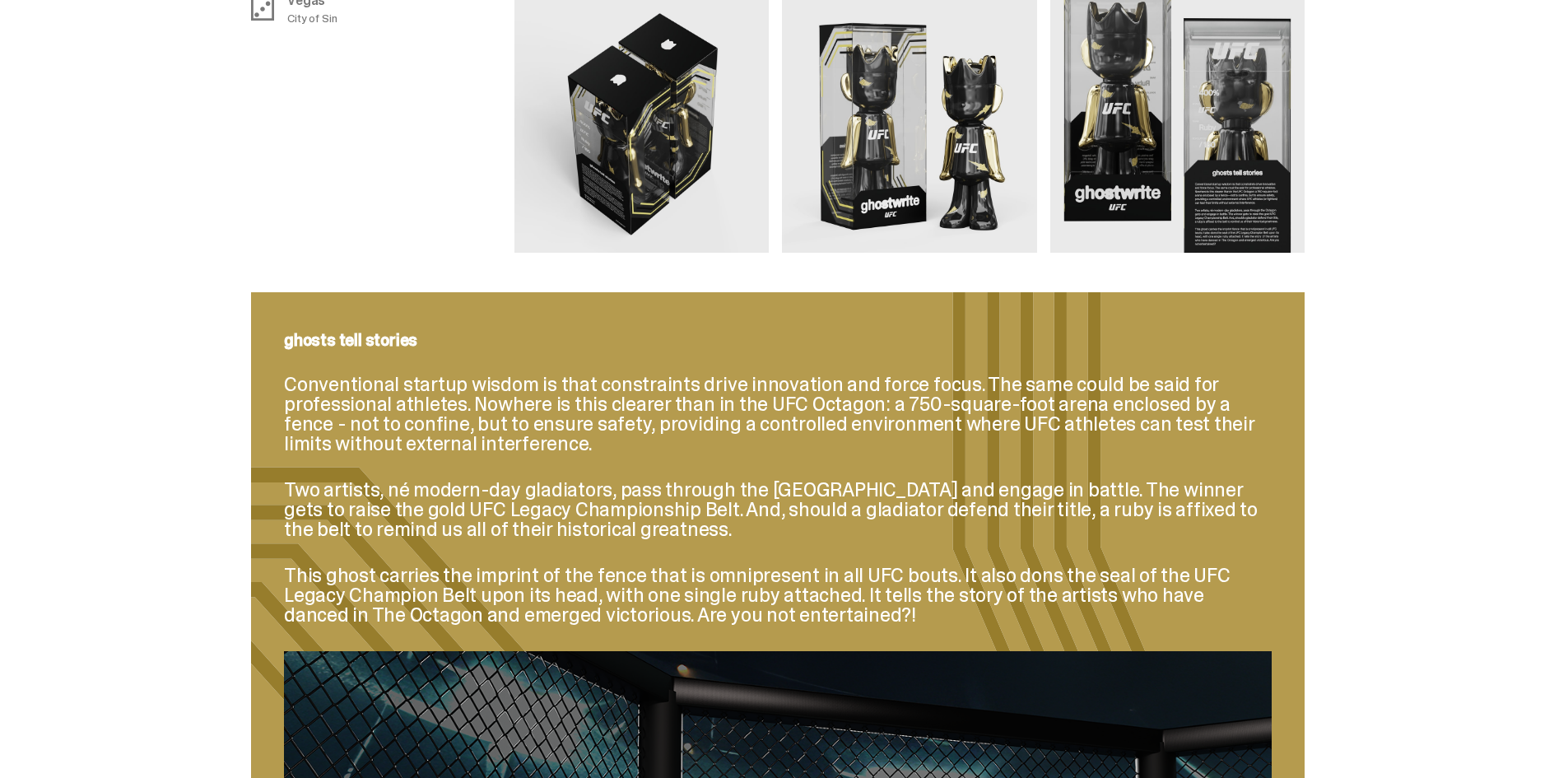
scroll to position [1161, 0]
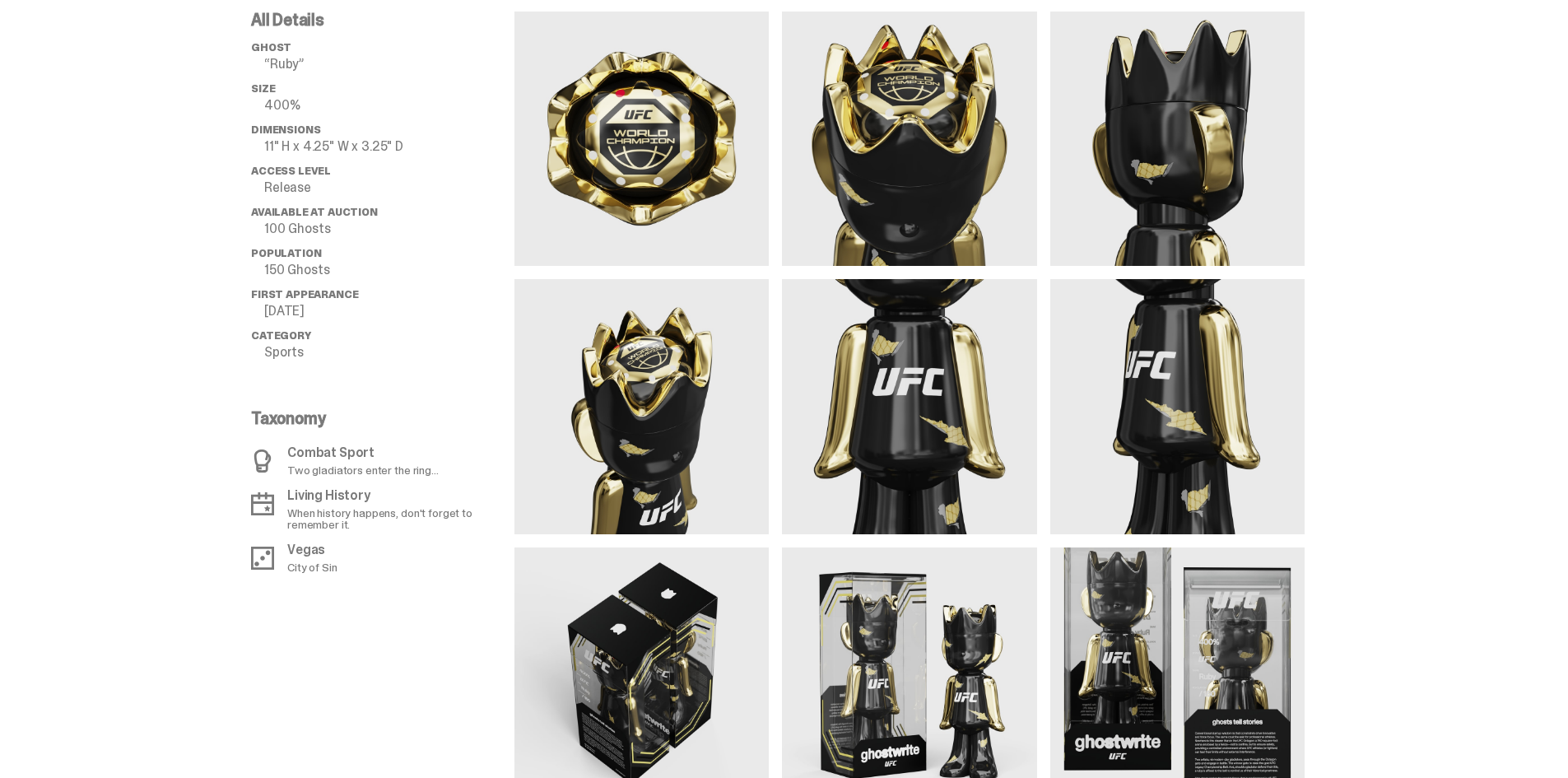
click at [1236, 362] on img at bounding box center [1177, 406] width 254 height 254
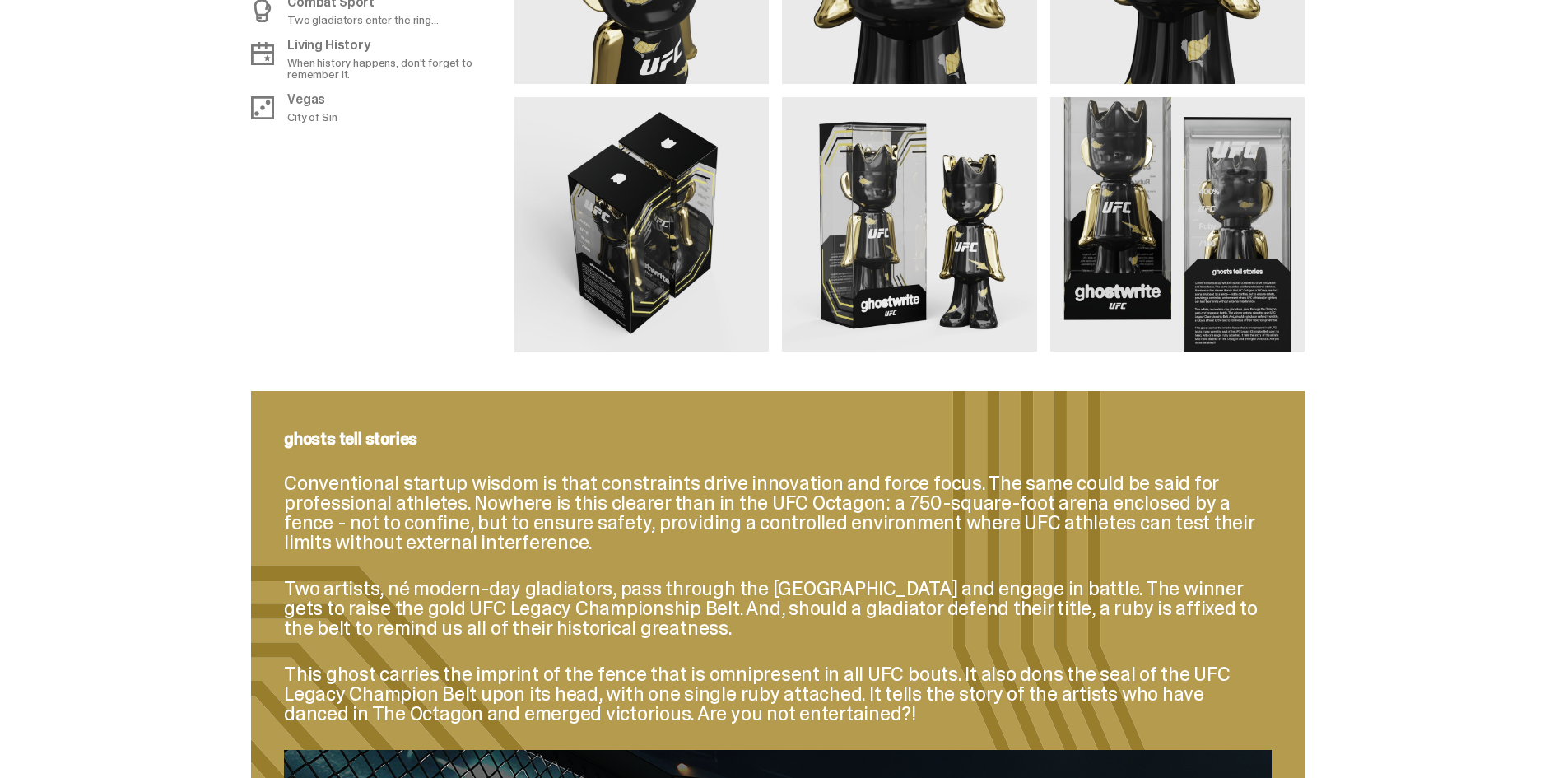
scroll to position [1436, 0]
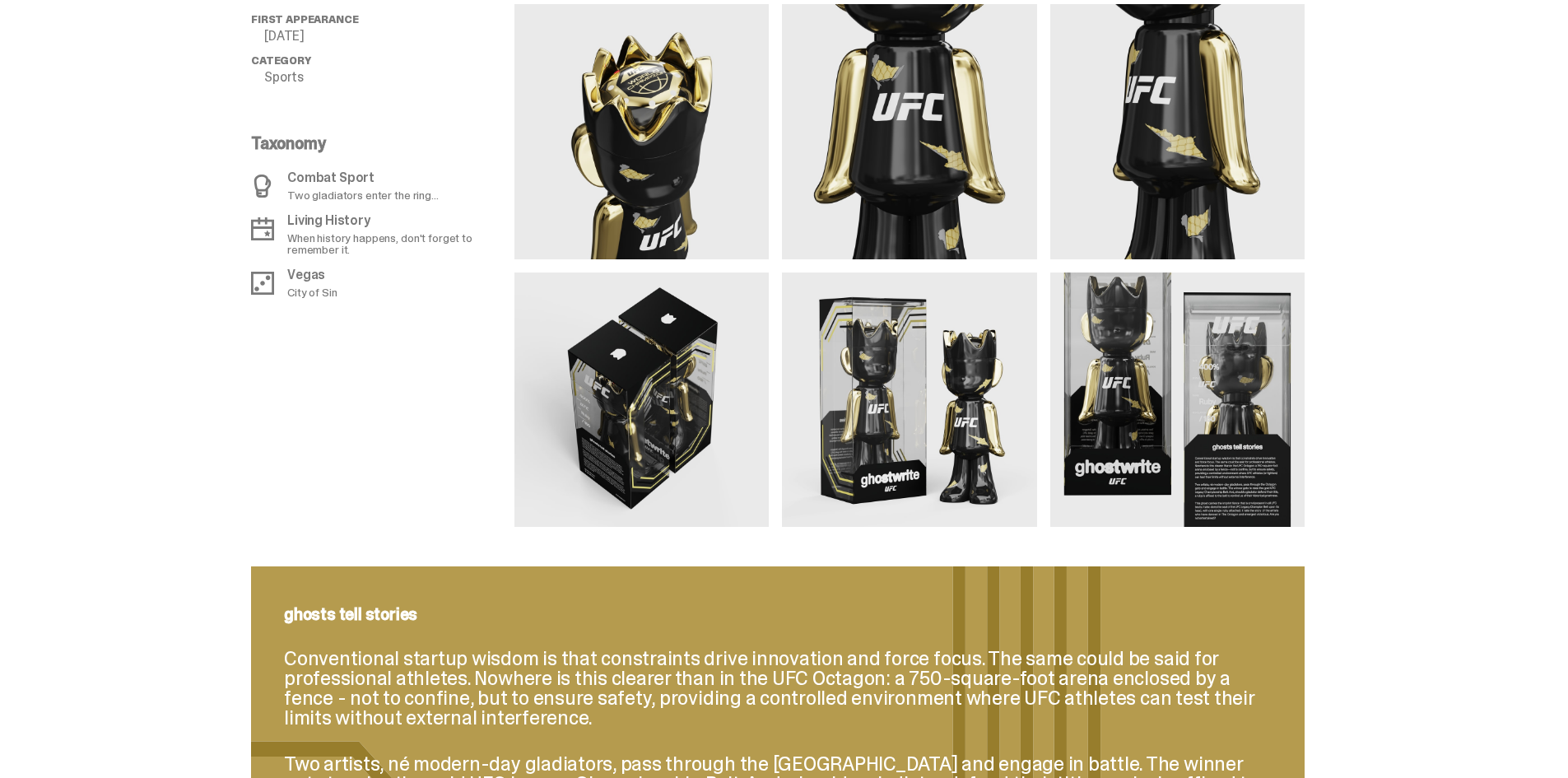
drag, startPoint x: 1168, startPoint y: 318, endPoint x: 1085, endPoint y: 310, distance: 83.4
click at [1085, 310] on img at bounding box center [1177, 400] width 254 height 254
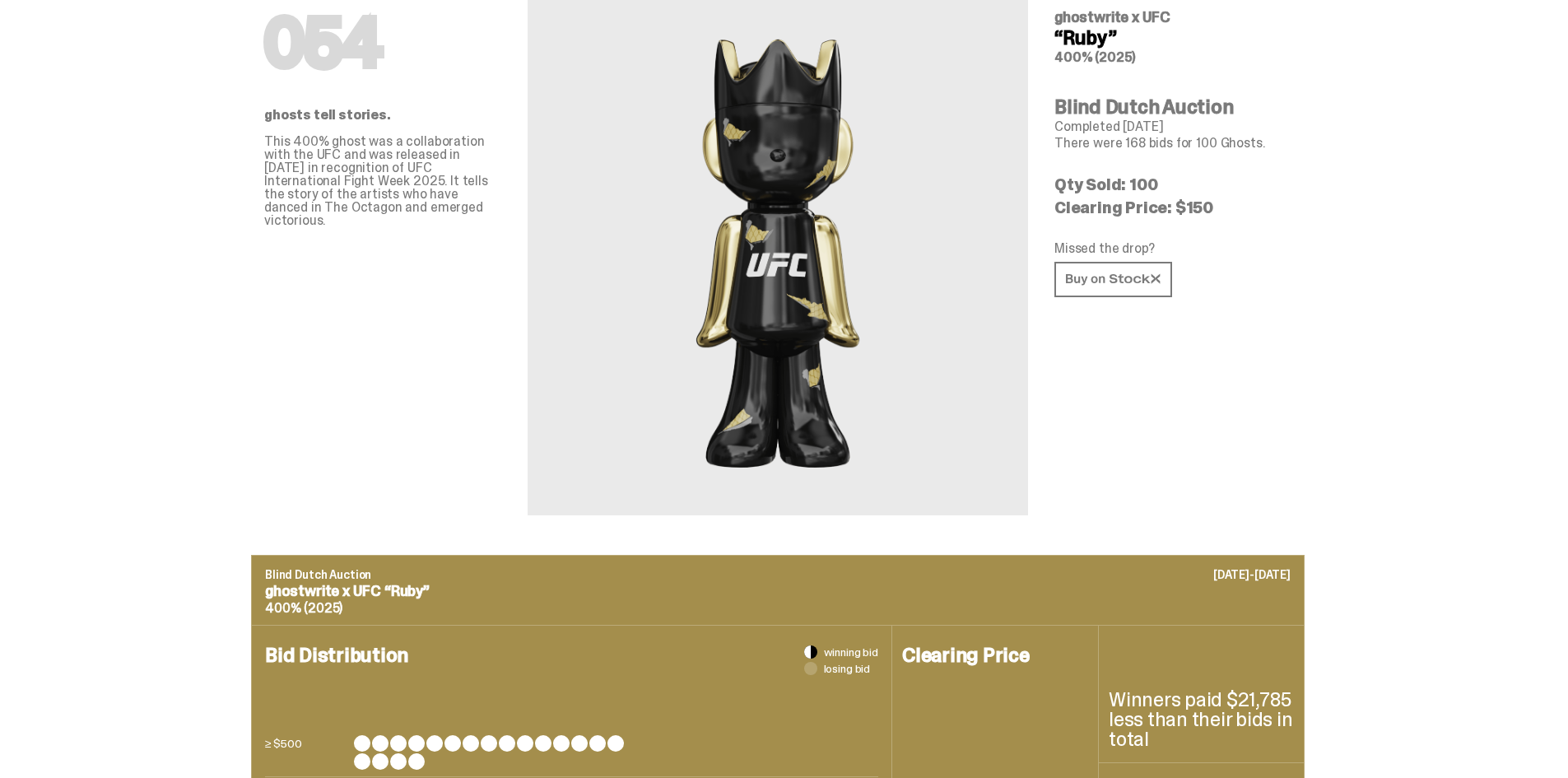
scroll to position [0, 0]
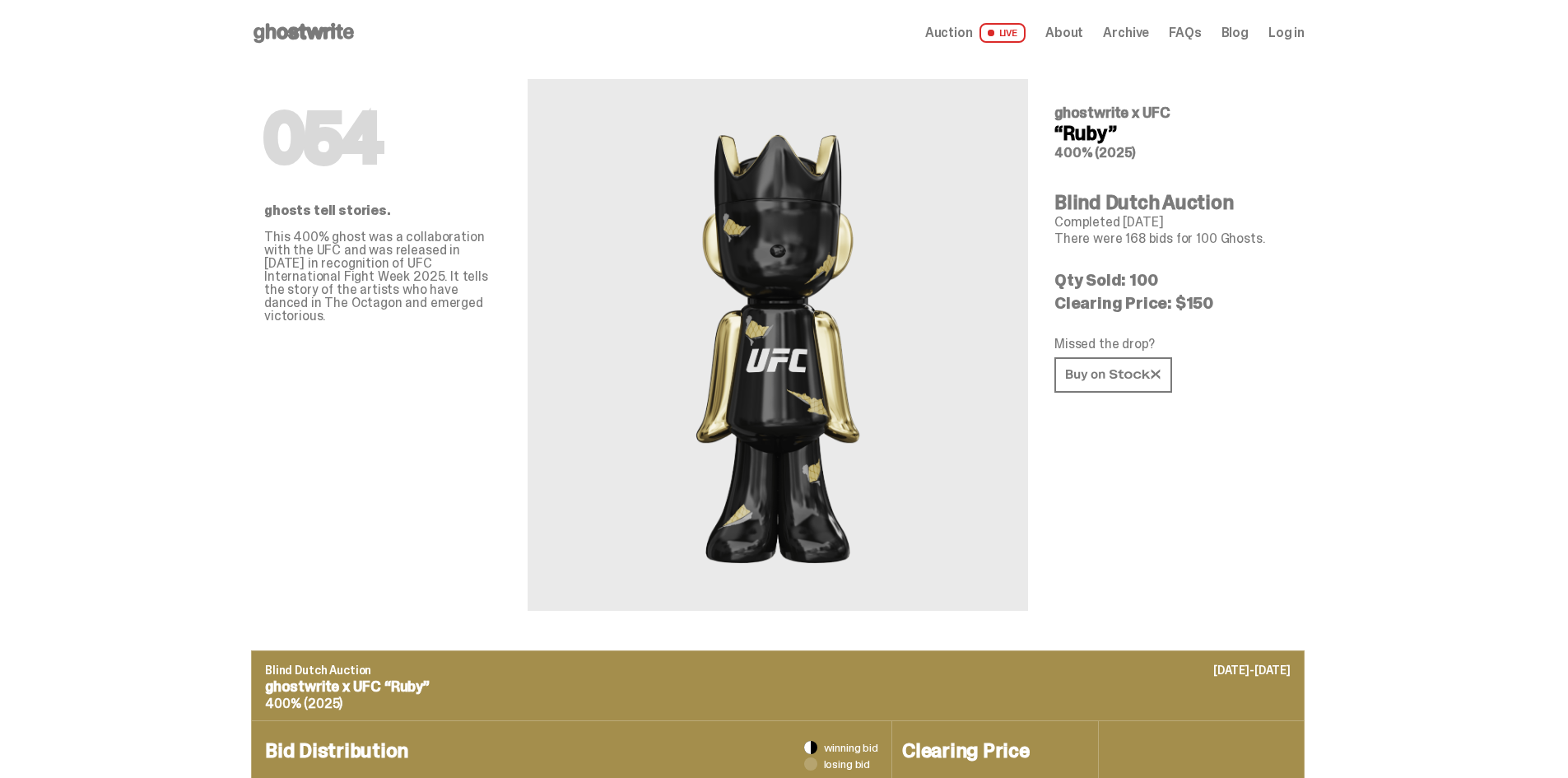
click at [300, 24] on icon at bounding box center [303, 32] width 105 height 26
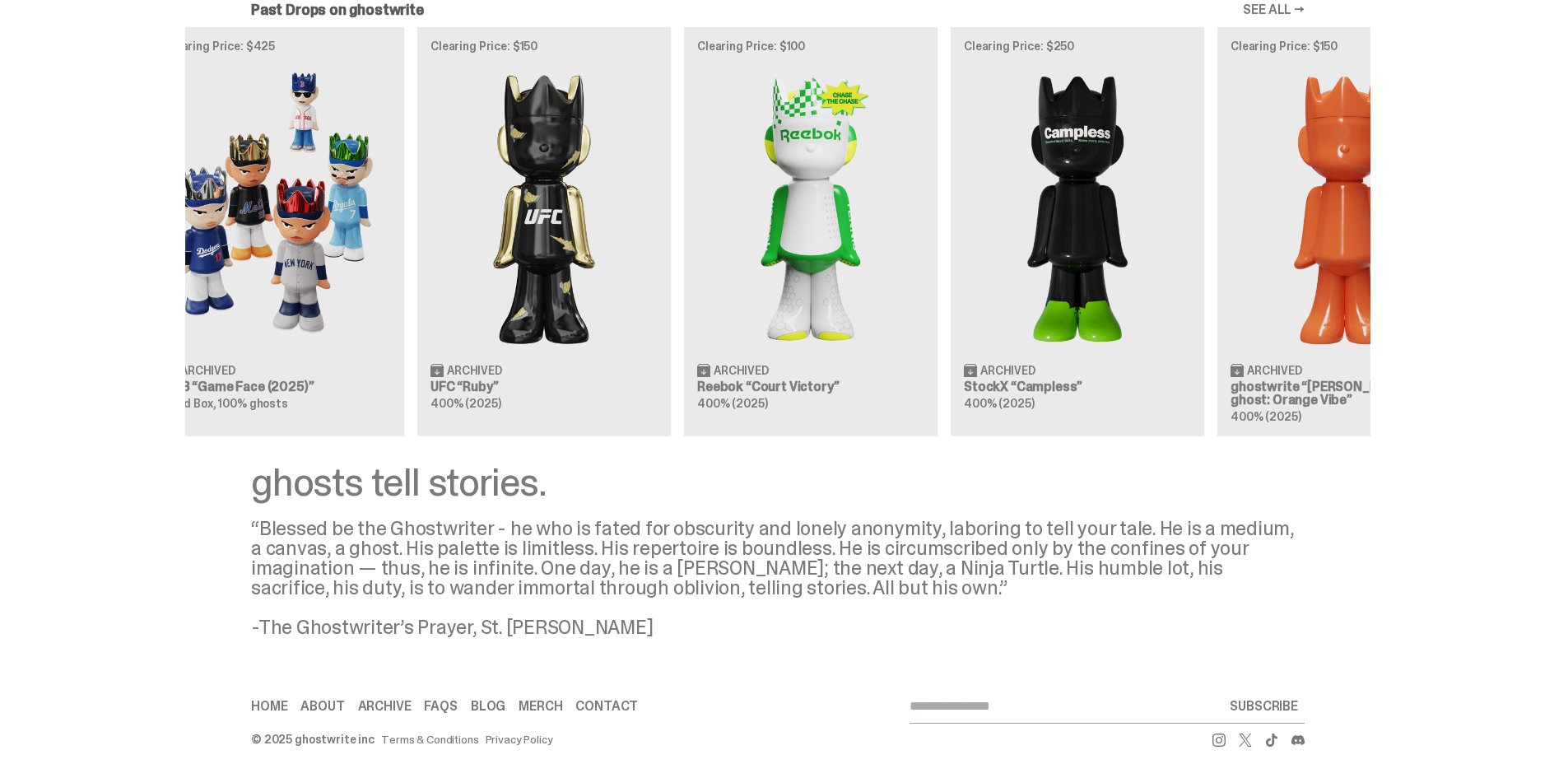
scroll to position [0, 533]
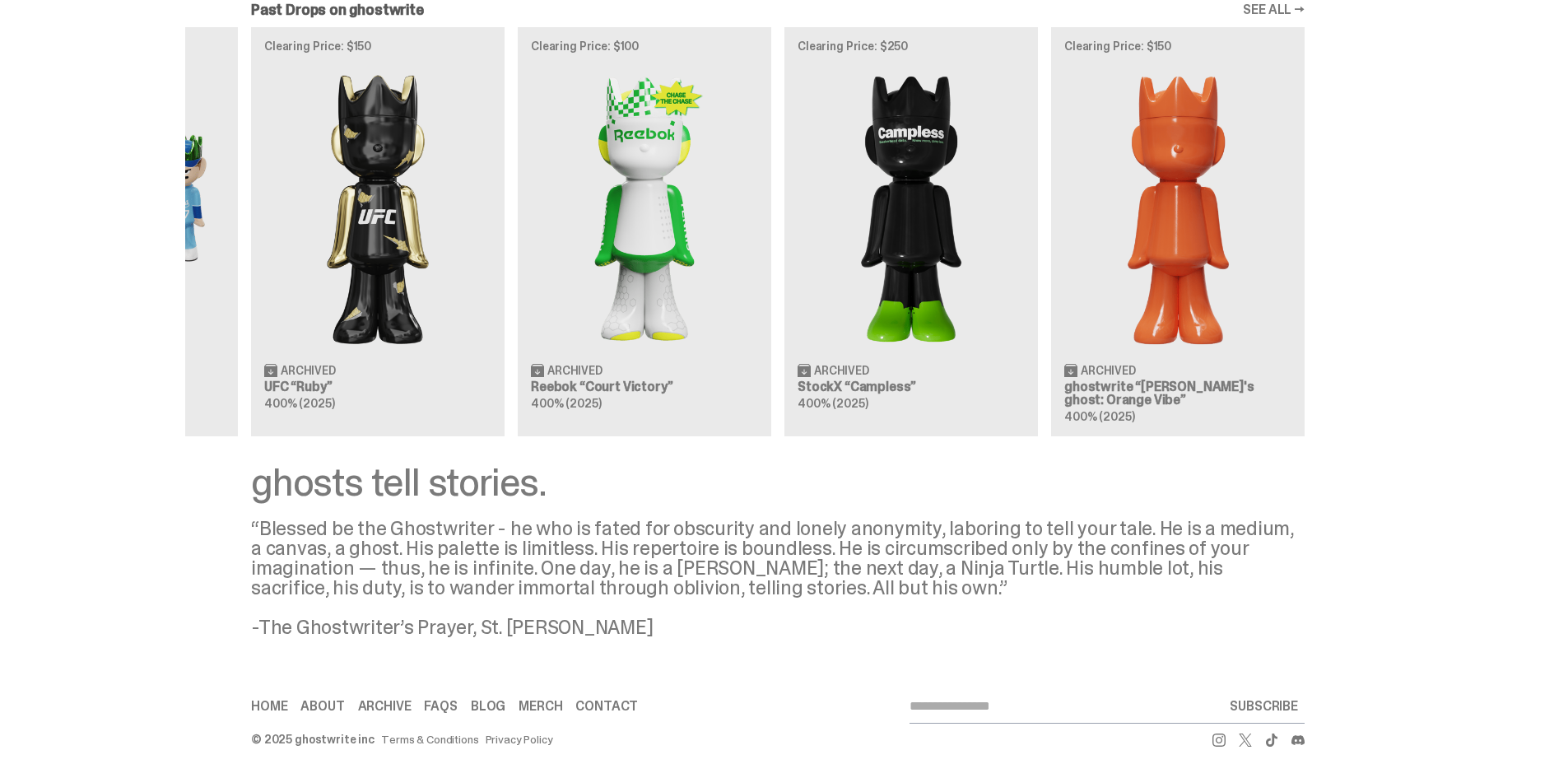
click at [614, 320] on div "Clearing Price: $151 Archived ghostwrite “Schrödinger's ghost: Sunday Green” 40…" at bounding box center [778, 231] width 1186 height 408
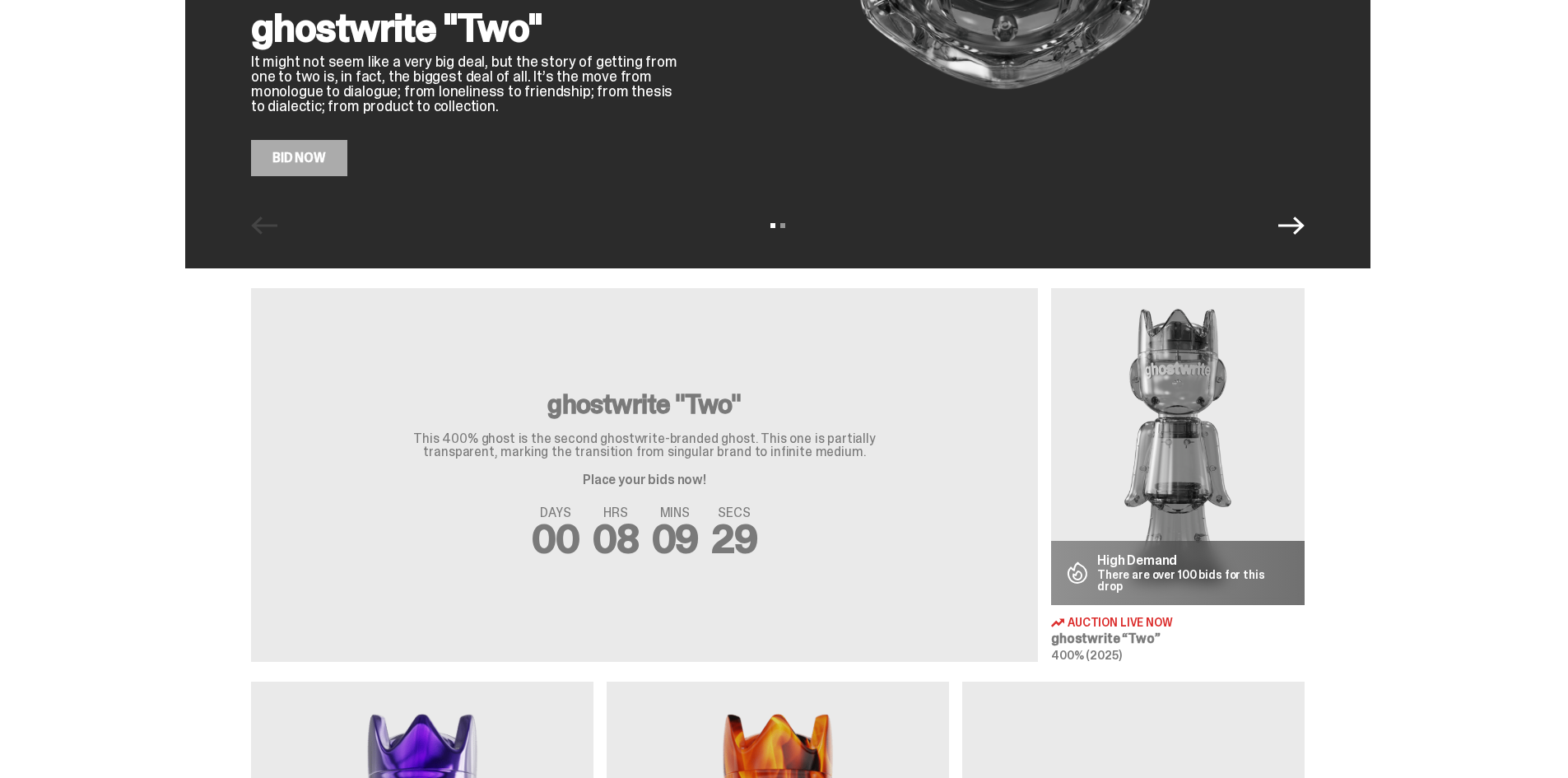
scroll to position [0, 0]
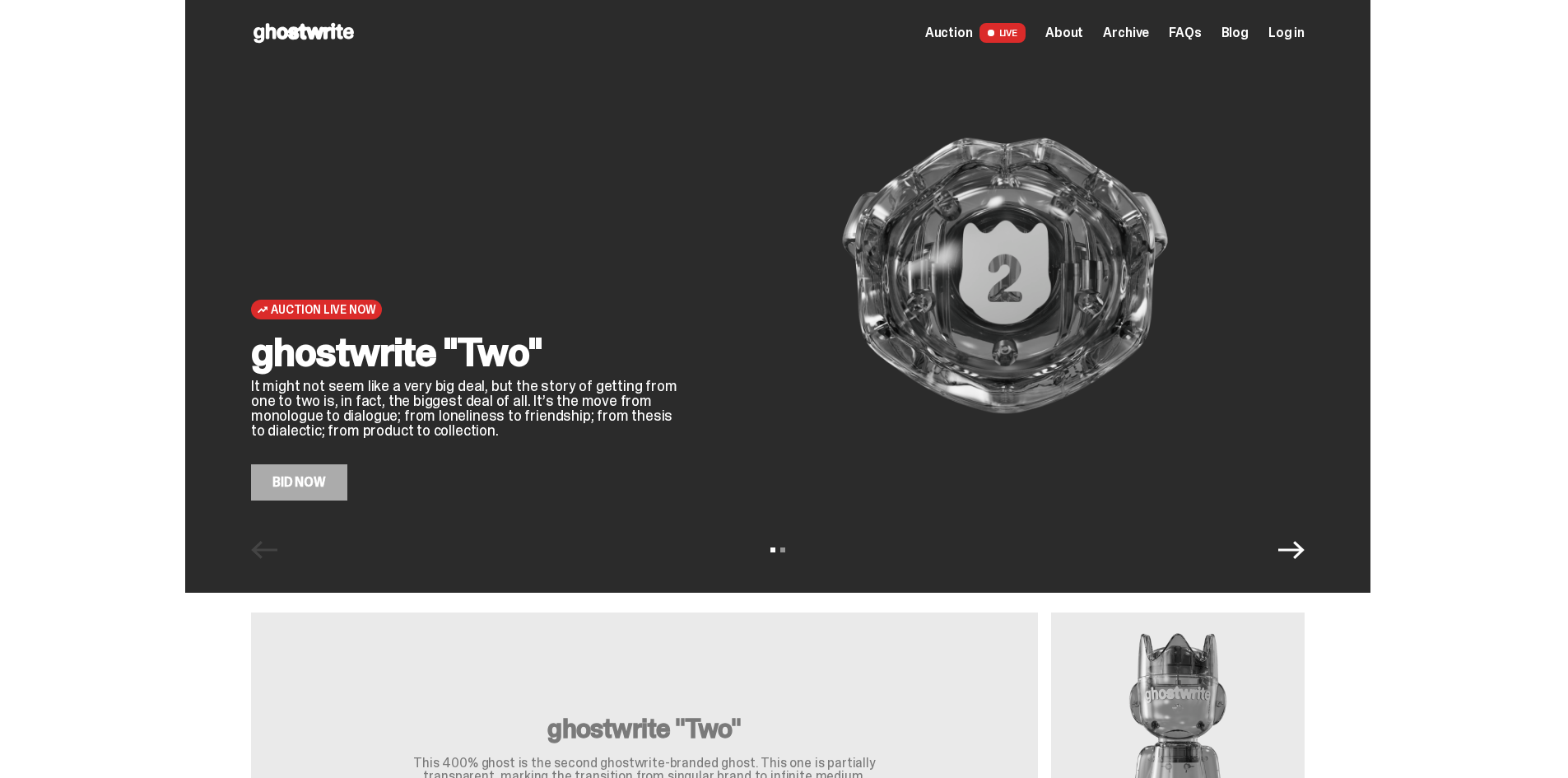
drag, startPoint x: 771, startPoint y: 594, endPoint x: 894, endPoint y: 297, distance: 321.5
